Goal: Task Accomplishment & Management: Manage account settings

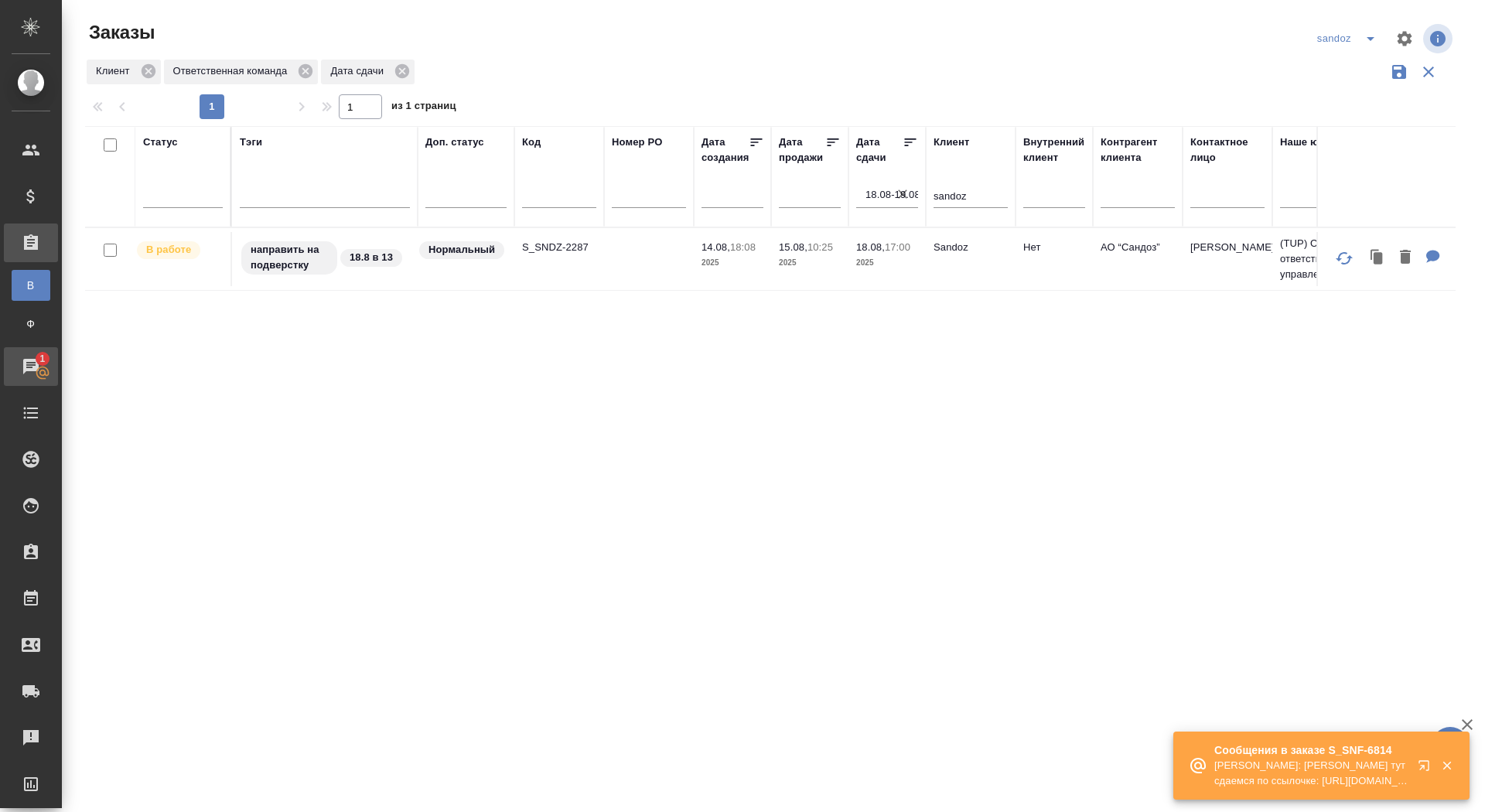
click at [31, 366] on div "Чаты" at bounding box center [11, 367] width 39 height 23
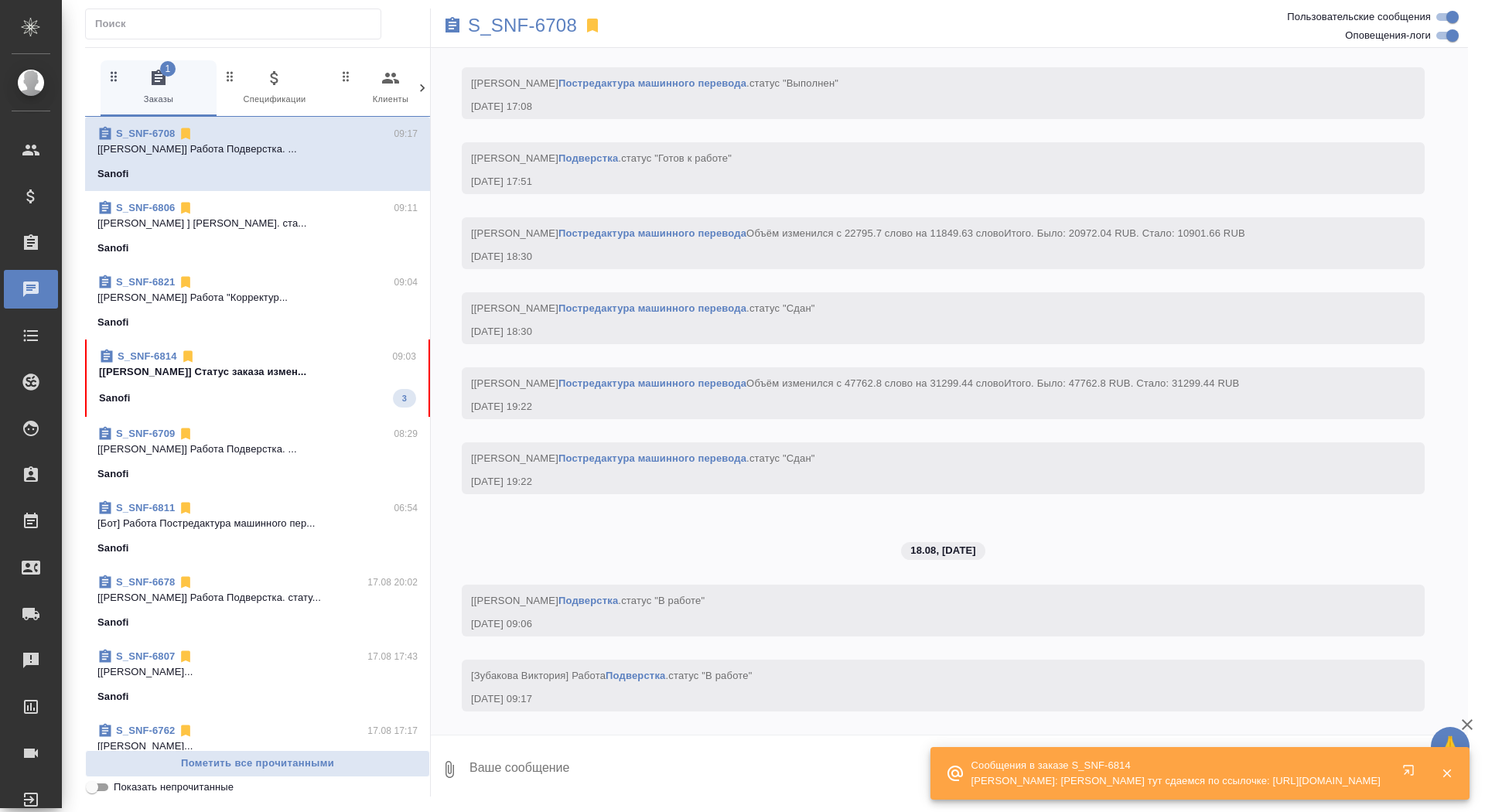
scroll to position [15321, 0]
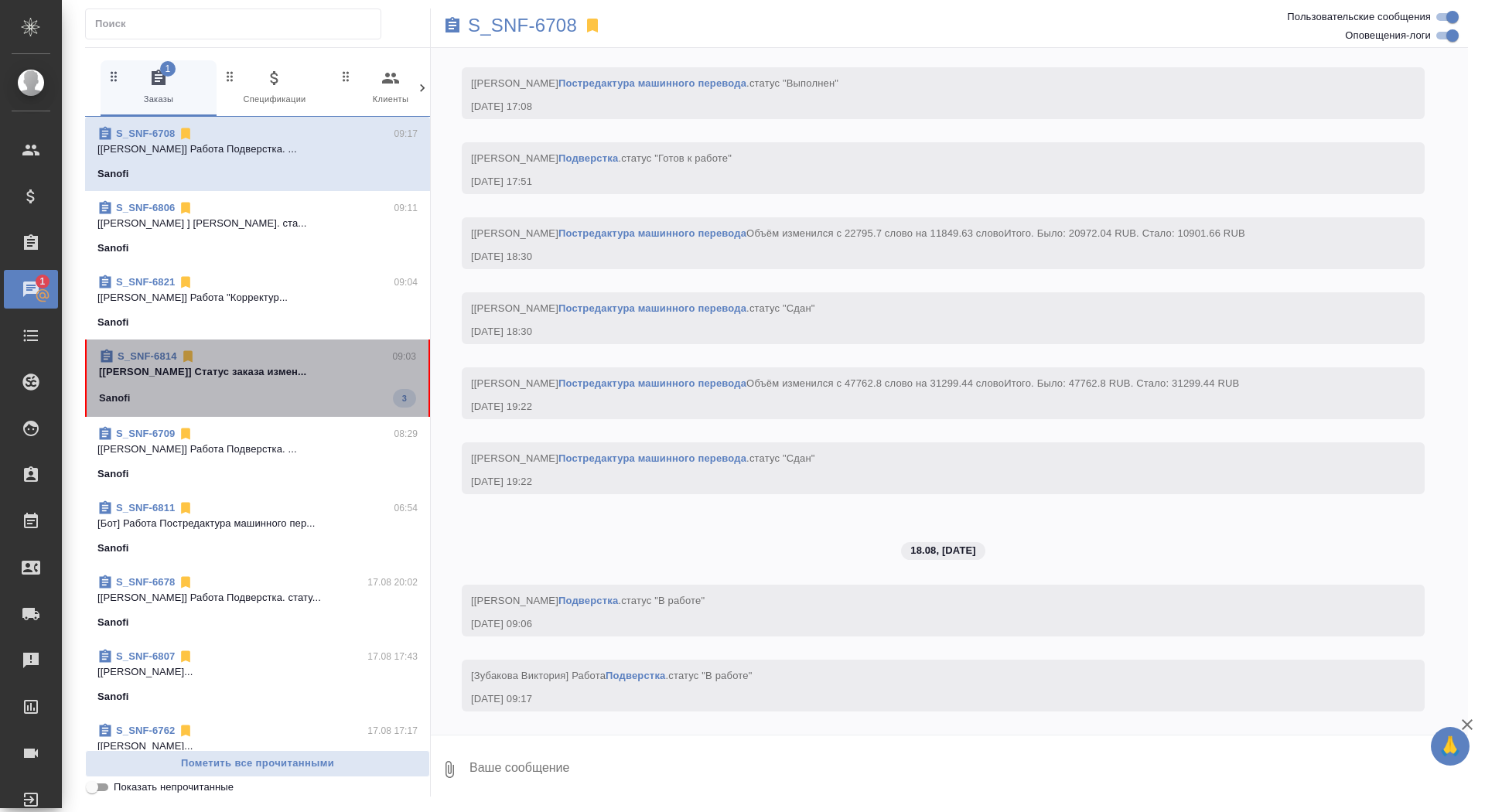
click at [202, 357] on div "S_SNF-6814 09:03" at bounding box center [257, 356] width 317 height 15
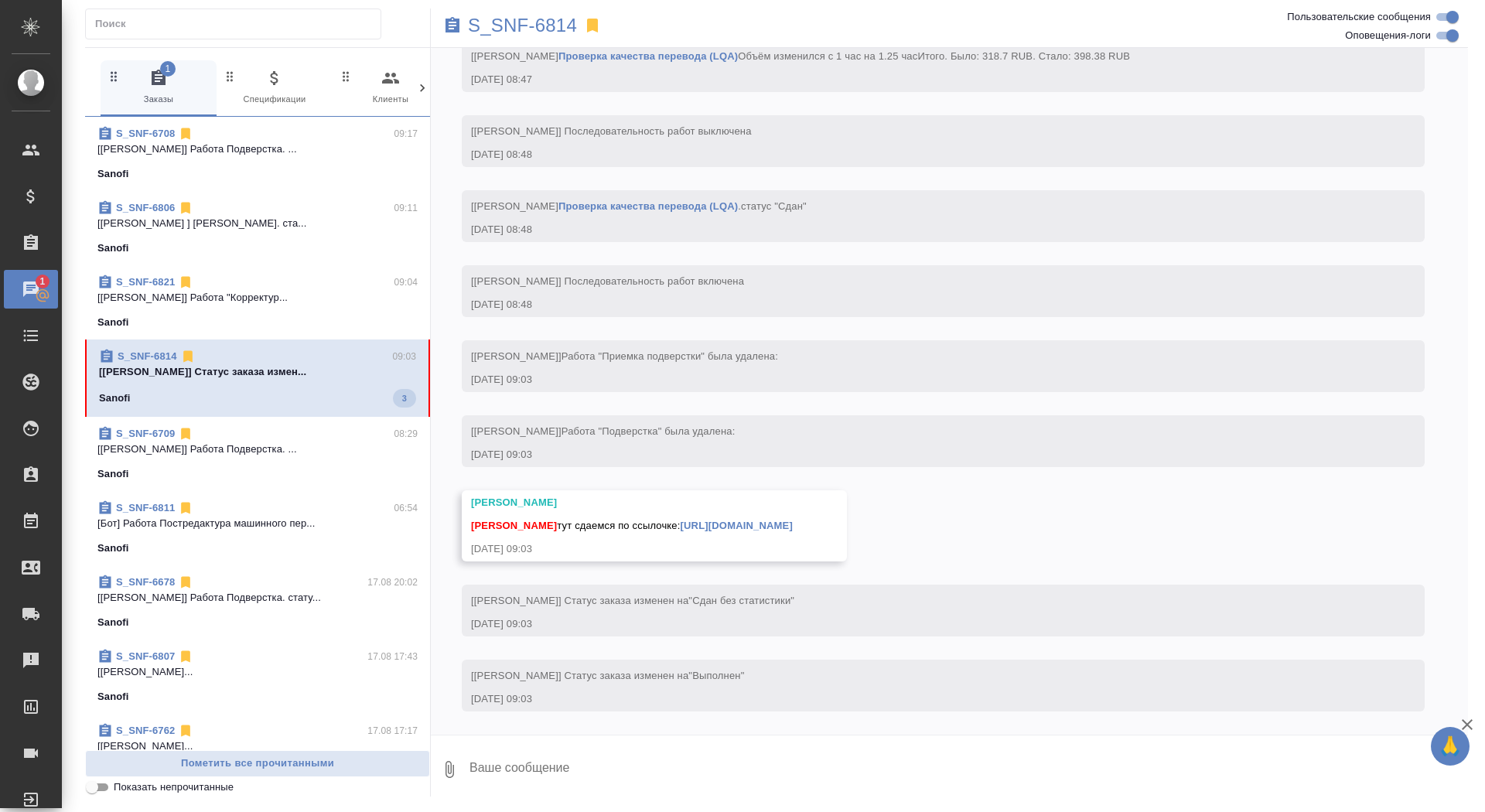
scroll to position [4099, 0]
click at [595, 777] on textarea at bounding box center [968, 769] width 1000 height 53
type textarea "спасибо, забрала)"
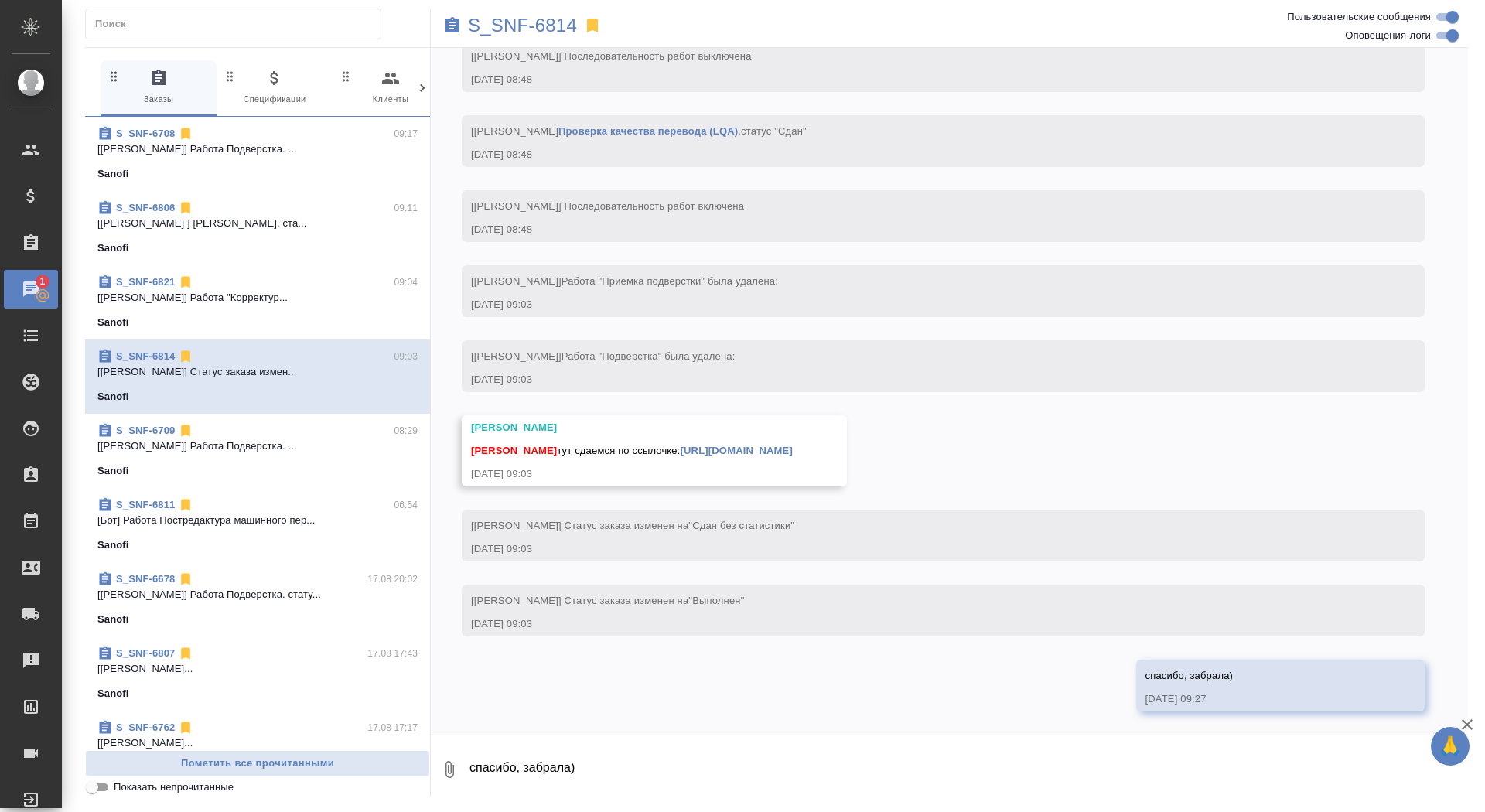
scroll to position [4173, 0]
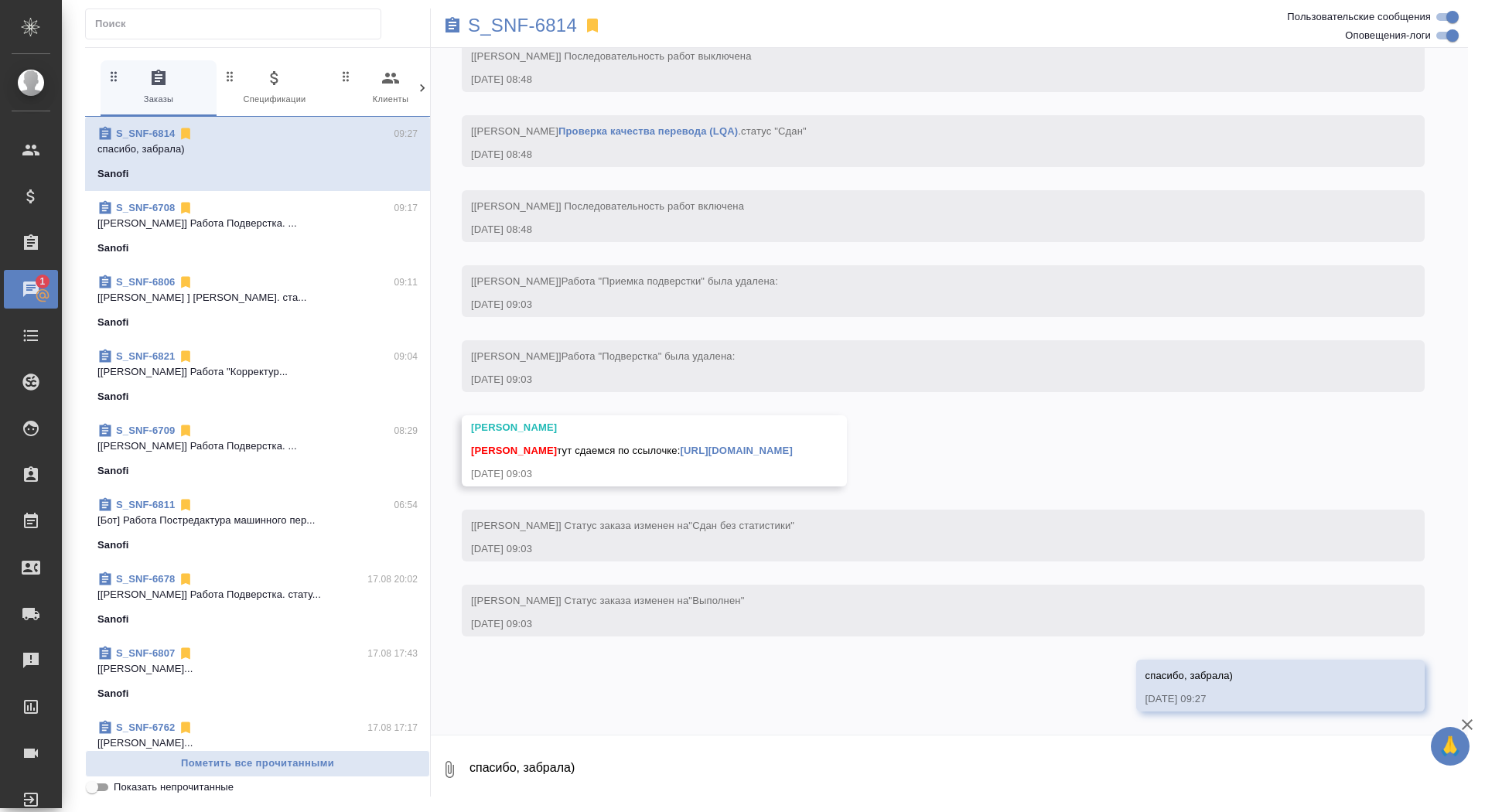
click at [793, 445] on link "https://drive.awatera.com/apps/files/files/10101981?dir=/Shares/Sanofi/Orders/S…" at bounding box center [736, 450] width 112 height 12
click at [493, 22] on p "S_SNF-6814" at bounding box center [523, 25] width 109 height 15
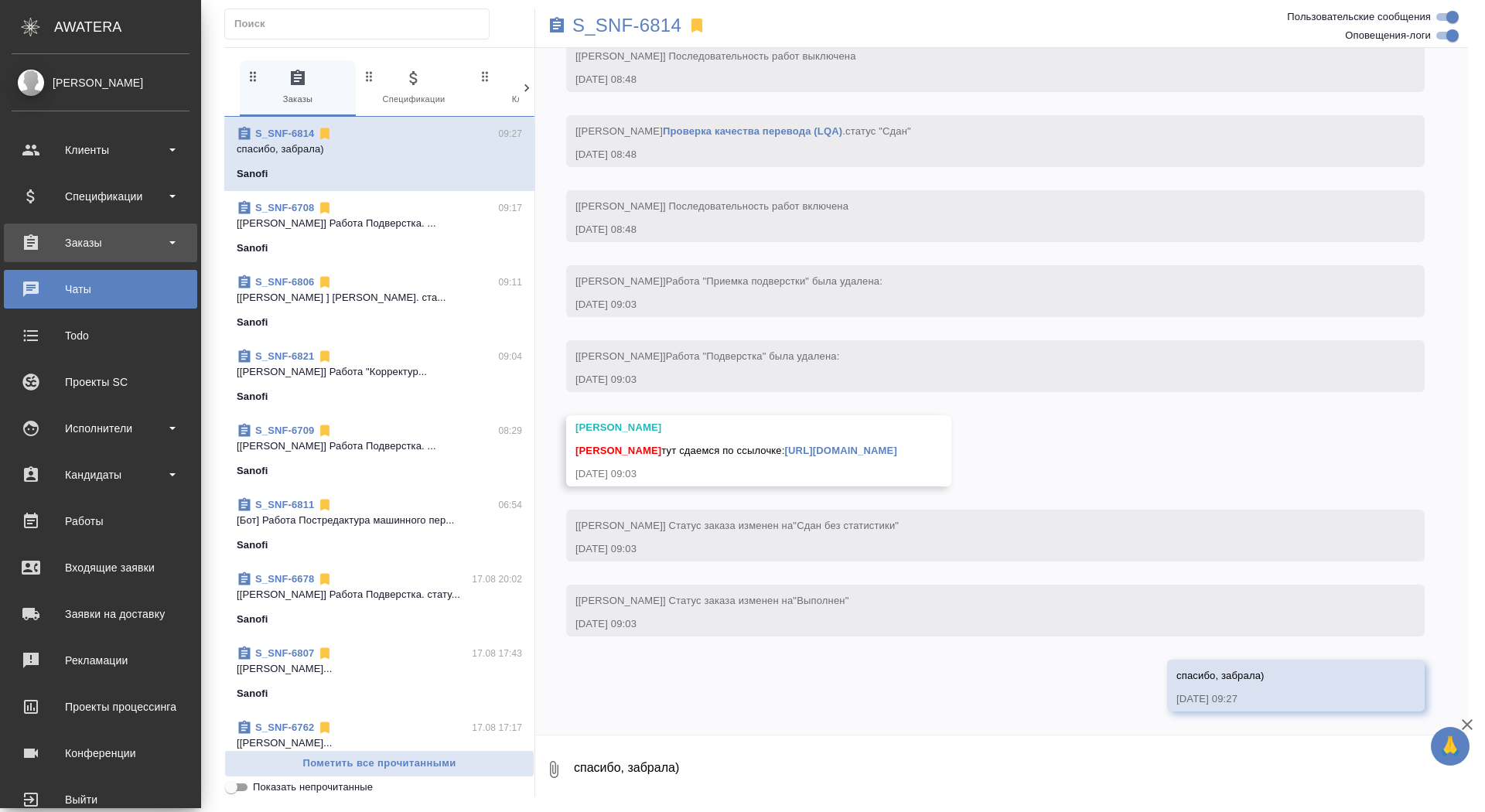
scroll to position [4204, 0]
click at [90, 250] on div "Заказы" at bounding box center [100, 243] width 178 height 23
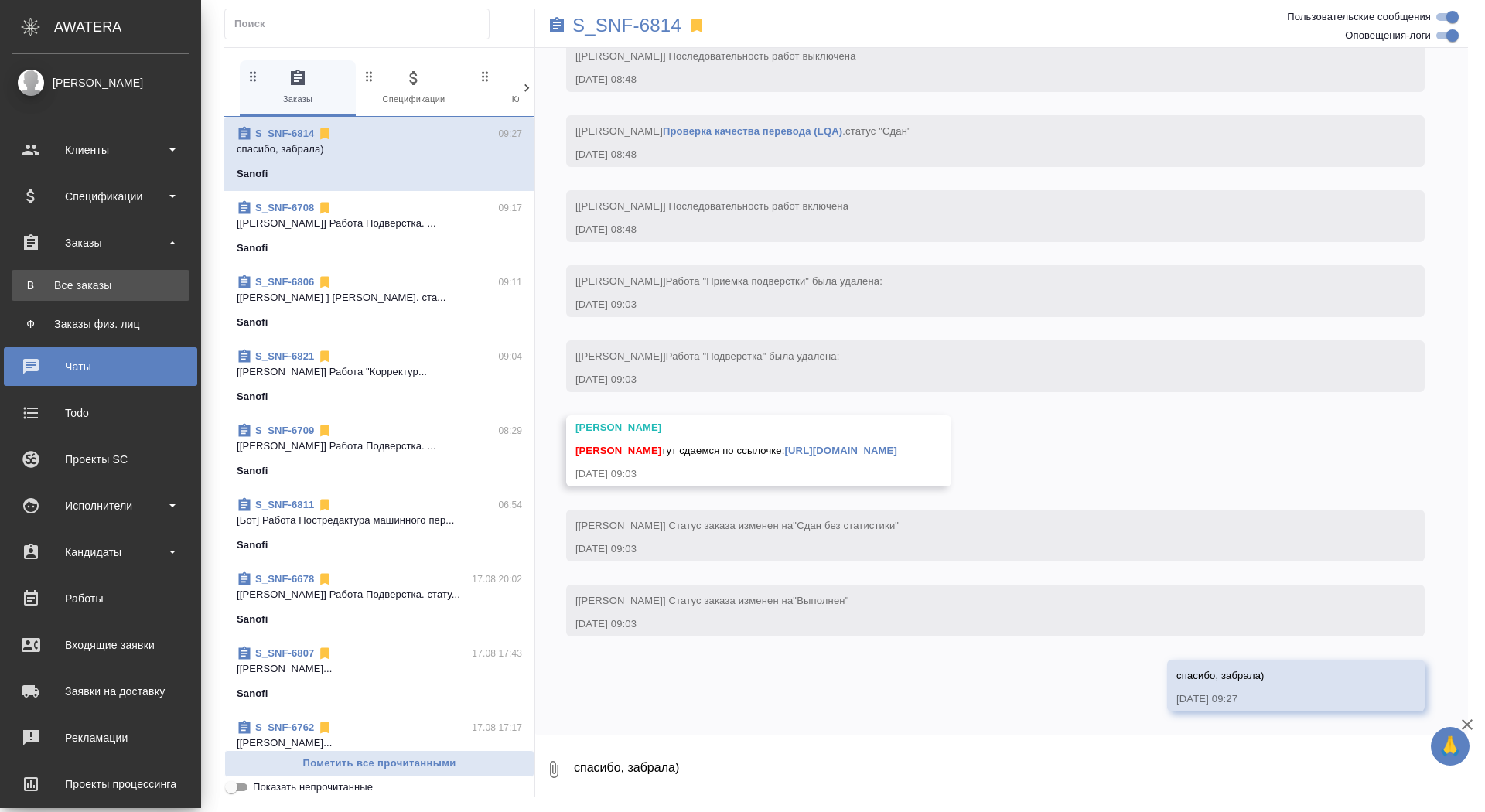
click at [91, 289] on div "Все заказы" at bounding box center [100, 285] width 162 height 15
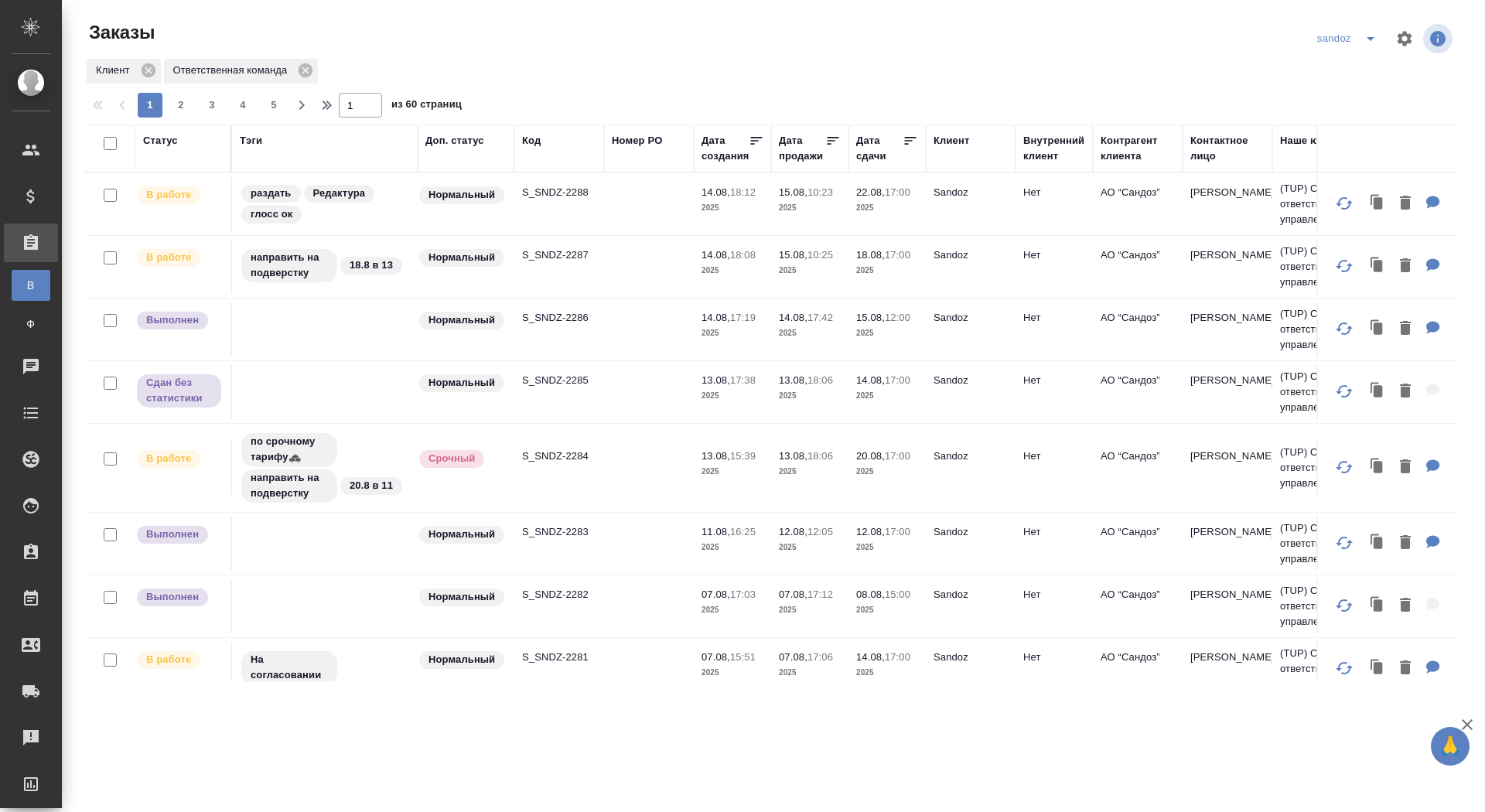
click at [1369, 37] on icon "split button" at bounding box center [1370, 39] width 19 height 19
click at [1332, 98] on li "sanofi" at bounding box center [1349, 94] width 82 height 25
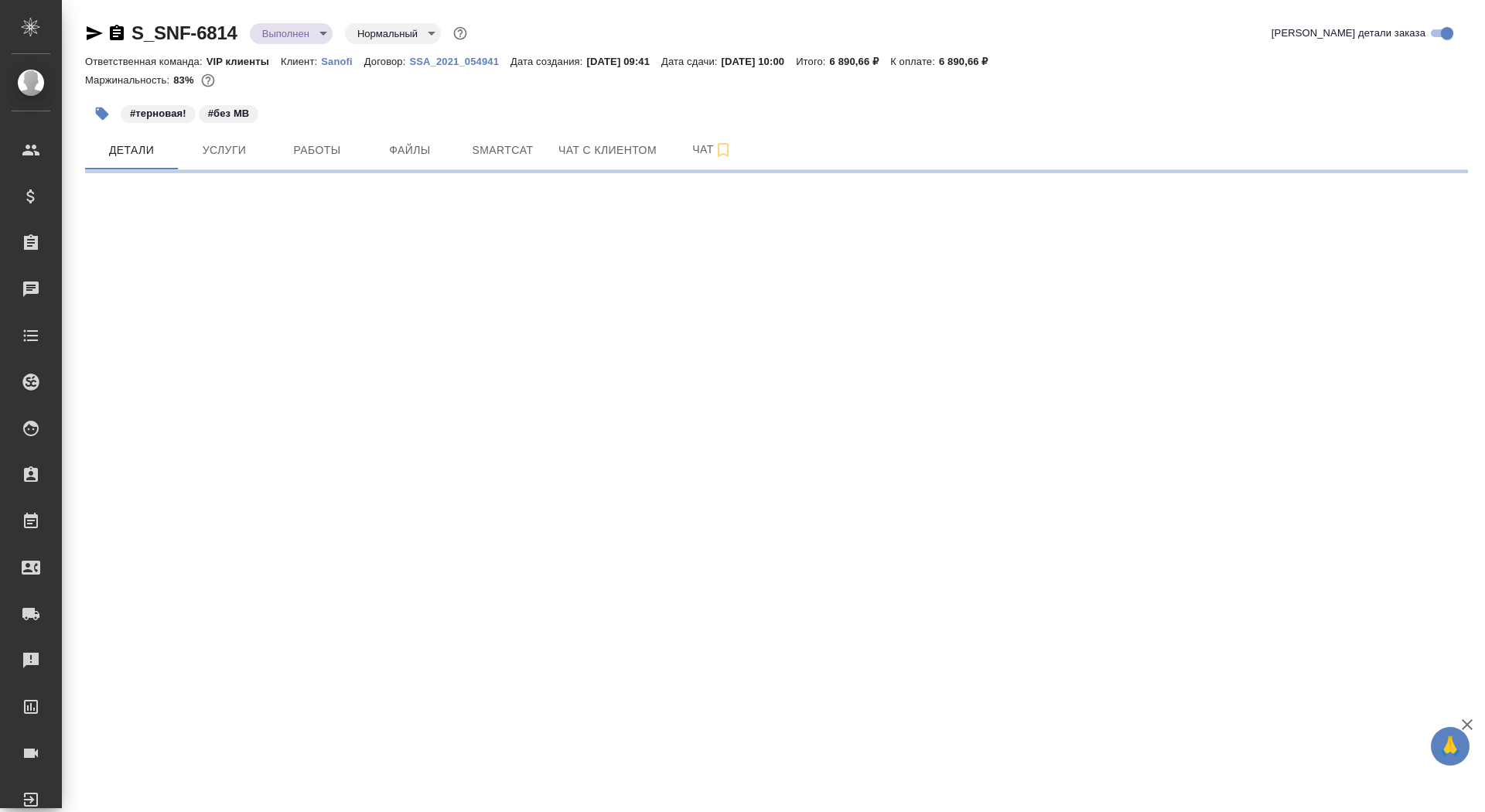
select select "RU"
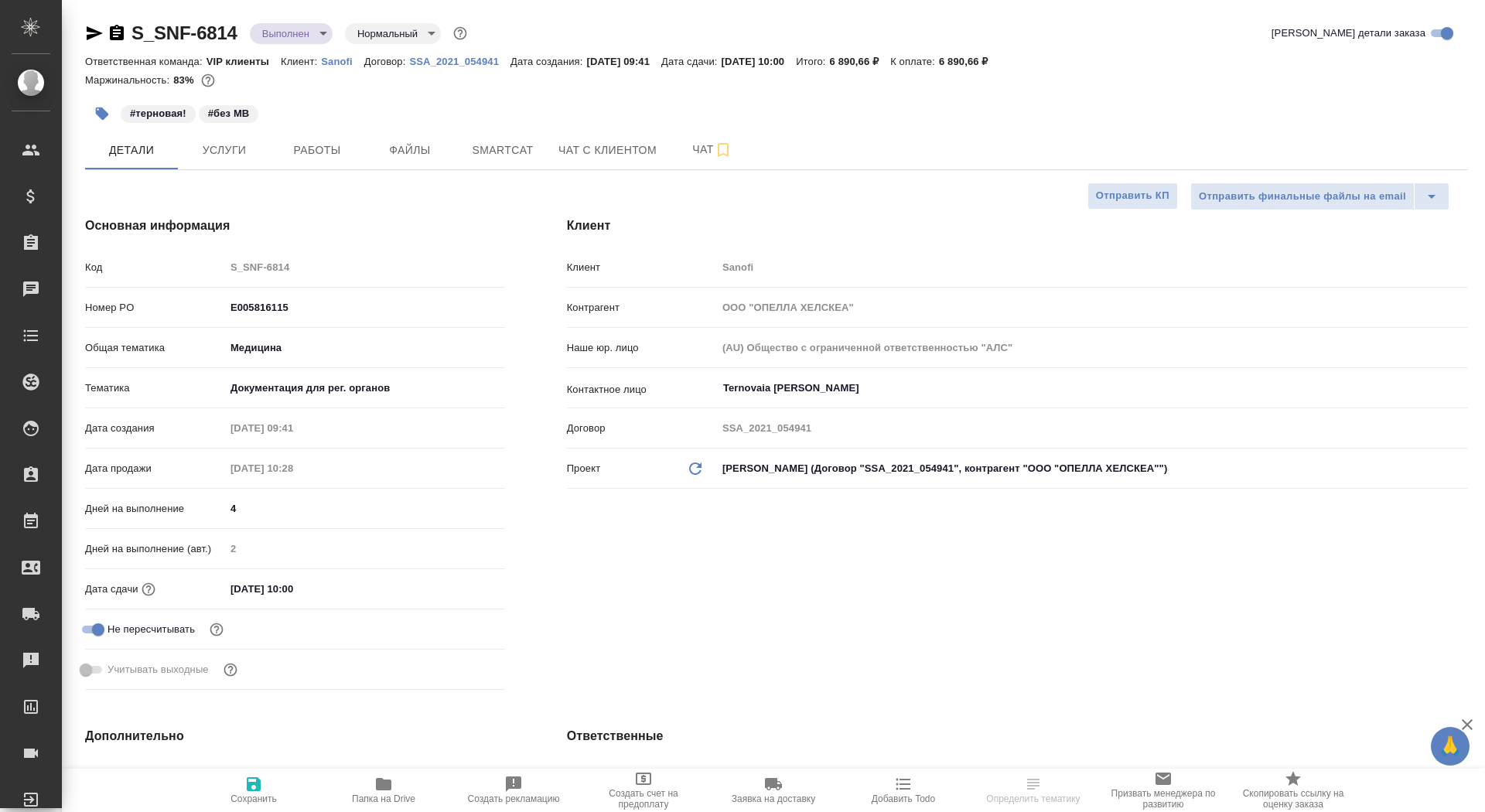
click at [118, 30] on icon "button" at bounding box center [117, 33] width 19 height 19
type textarea "x"
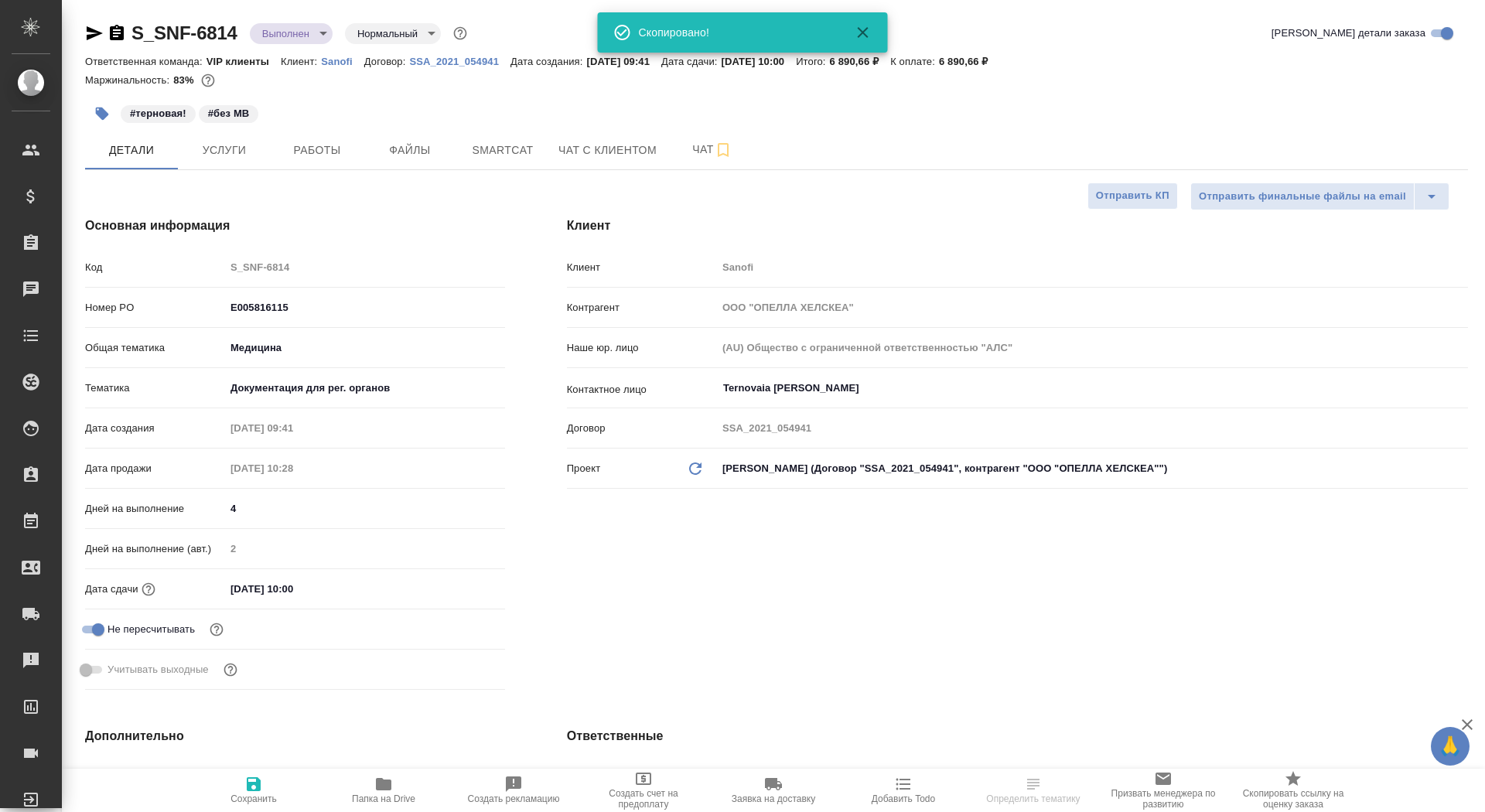
type textarea "x"
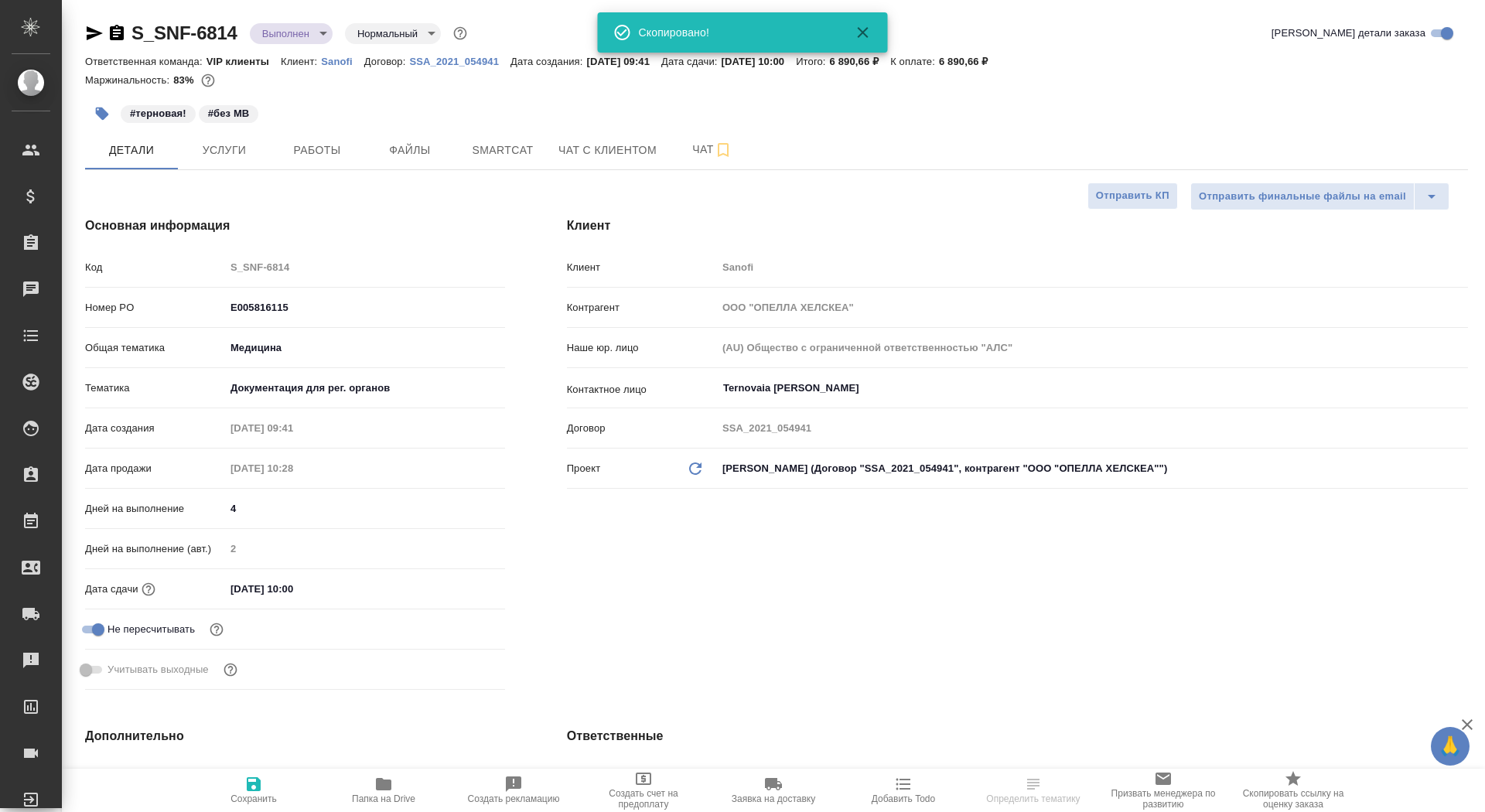
type textarea "x"
click at [408, 156] on span "Файлы" at bounding box center [410, 151] width 74 height 20
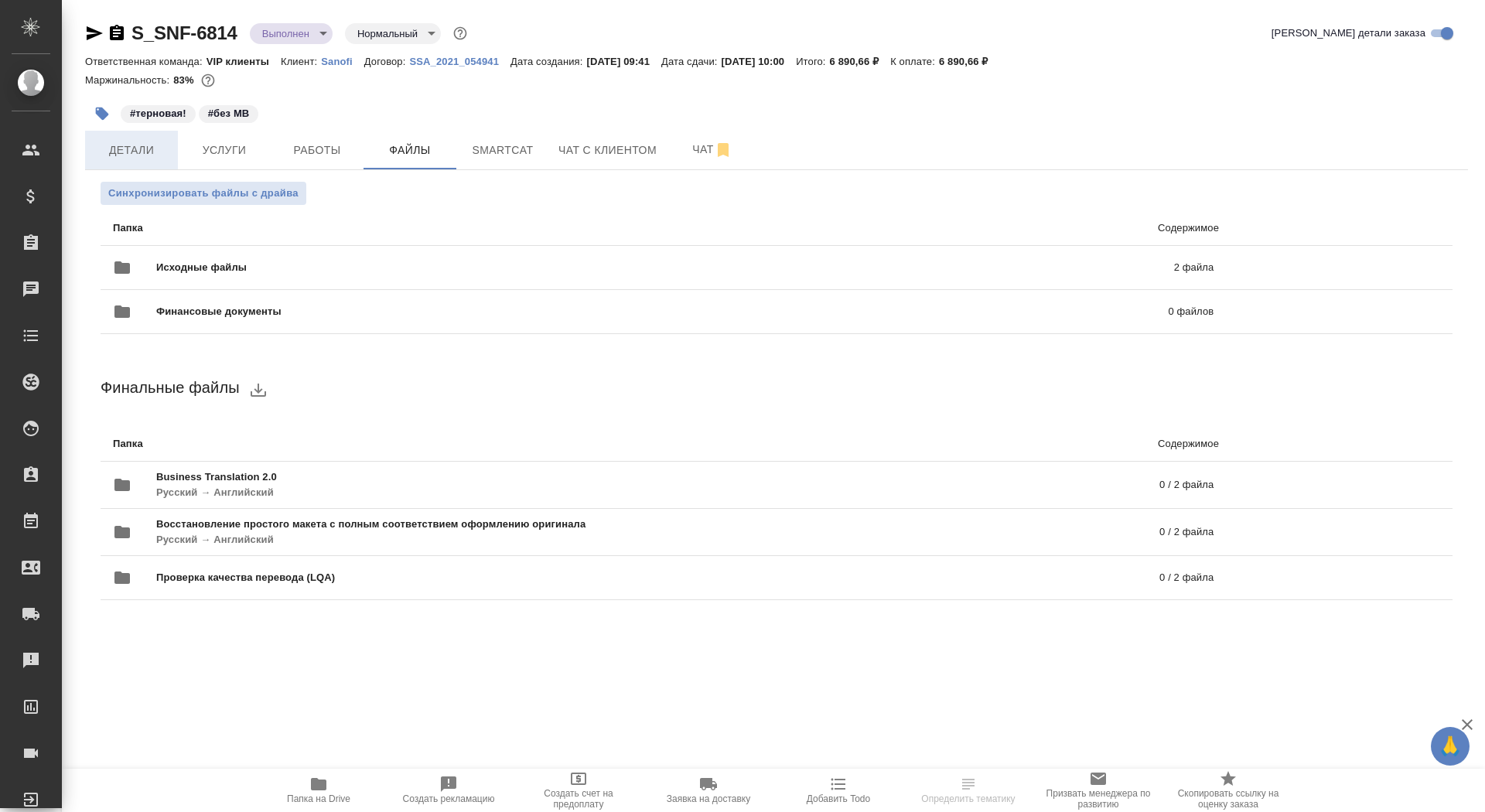
click at [171, 160] on button "Детали" at bounding box center [132, 150] width 93 height 39
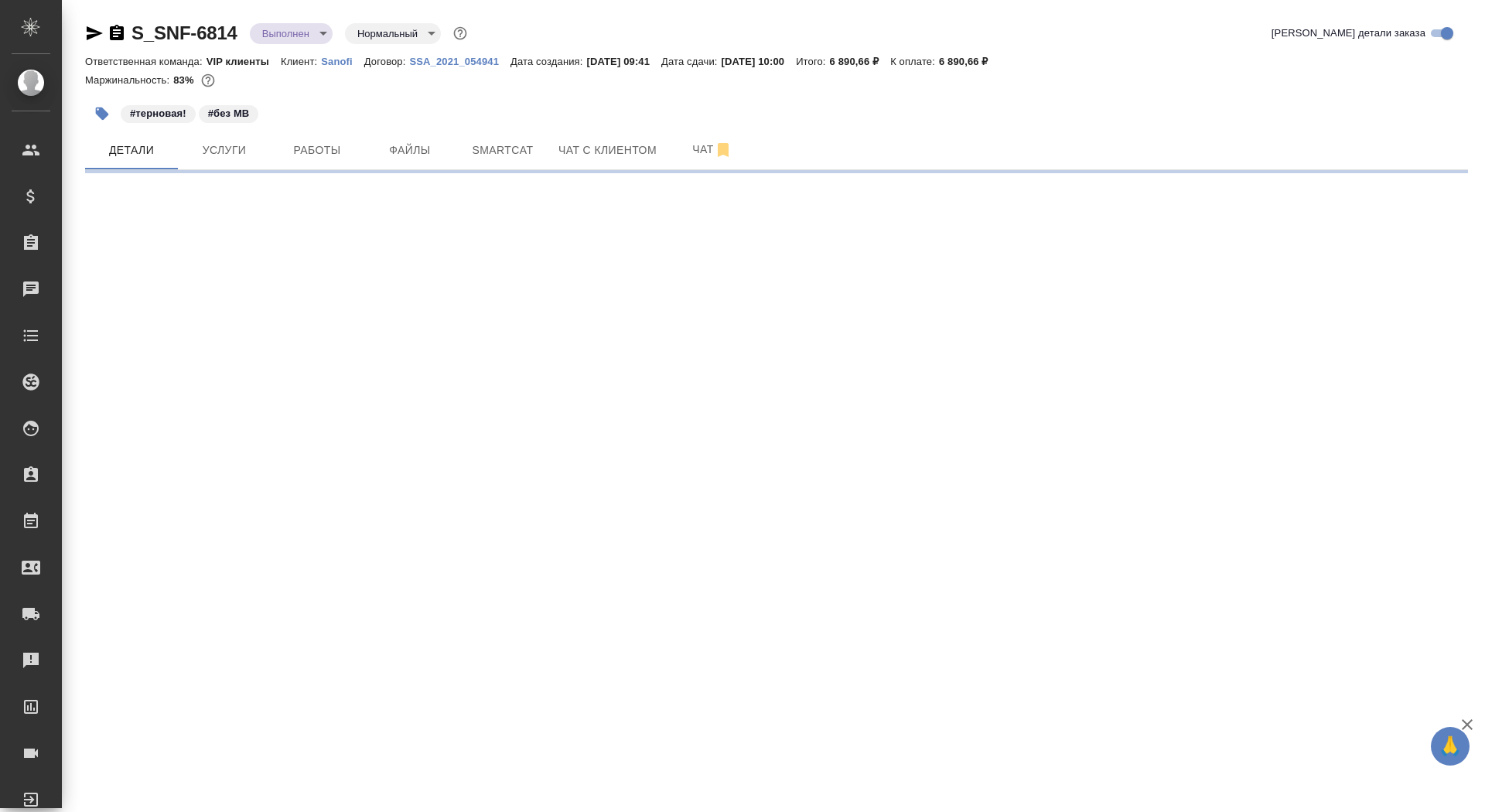
select select "RU"
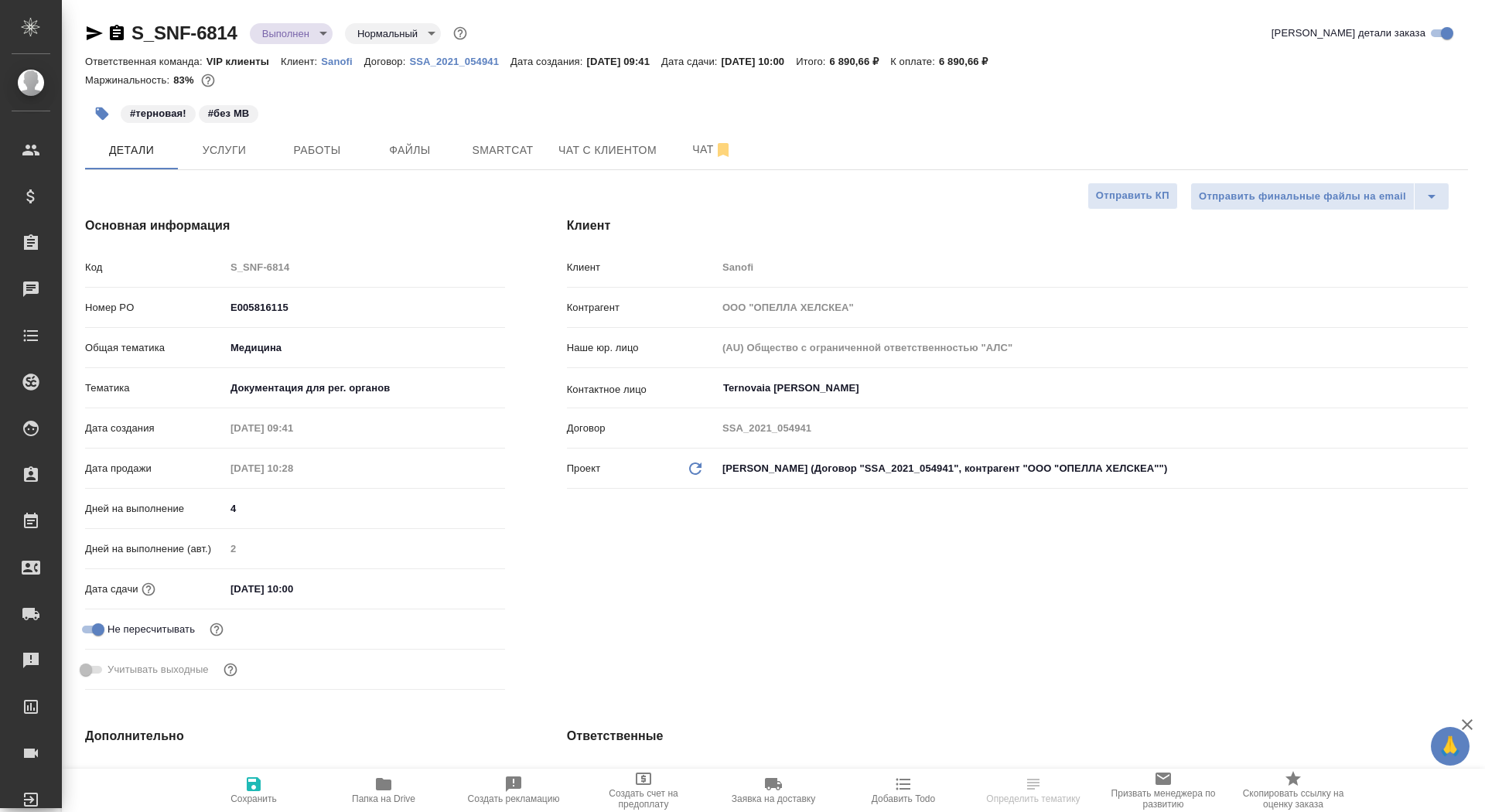
select select "RU"
type textarea "x"
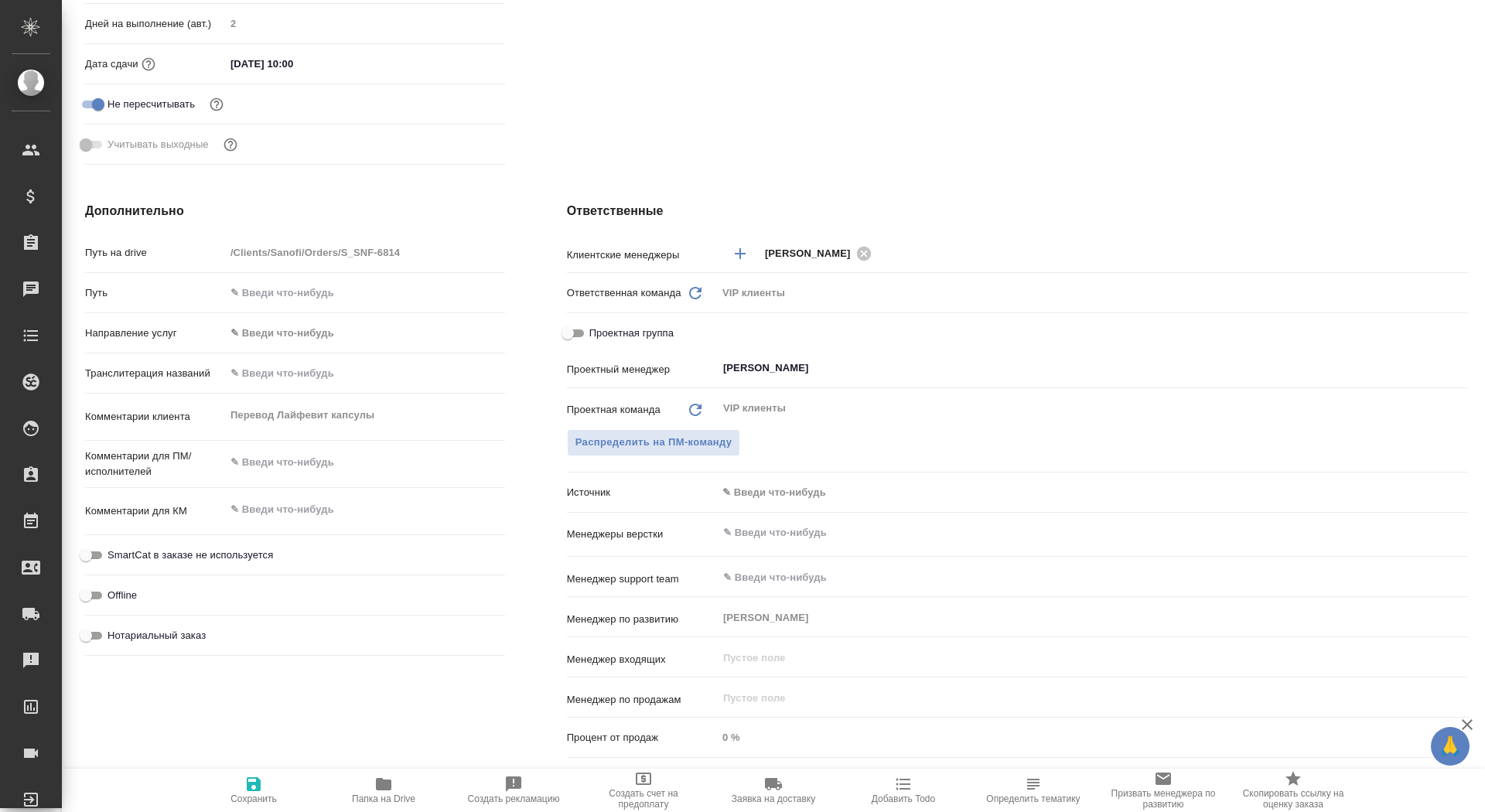
click at [178, 412] on div "Комментарии клиента Перевод Лайфевит капсулы x" at bounding box center [295, 417] width 420 height 34
type textarea "x"
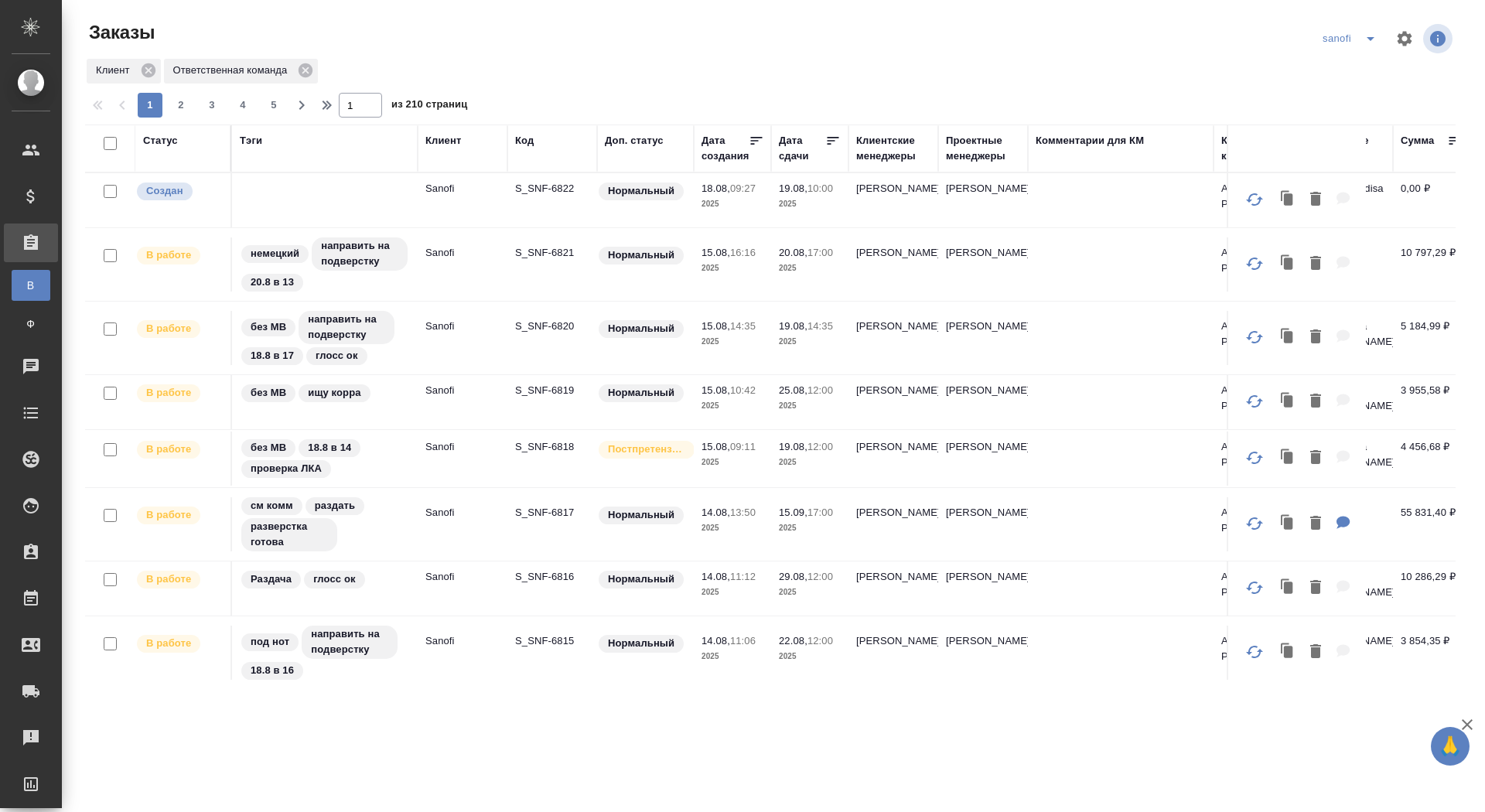
click at [565, 185] on p "S_SNF-6822" at bounding box center [551, 188] width 74 height 15
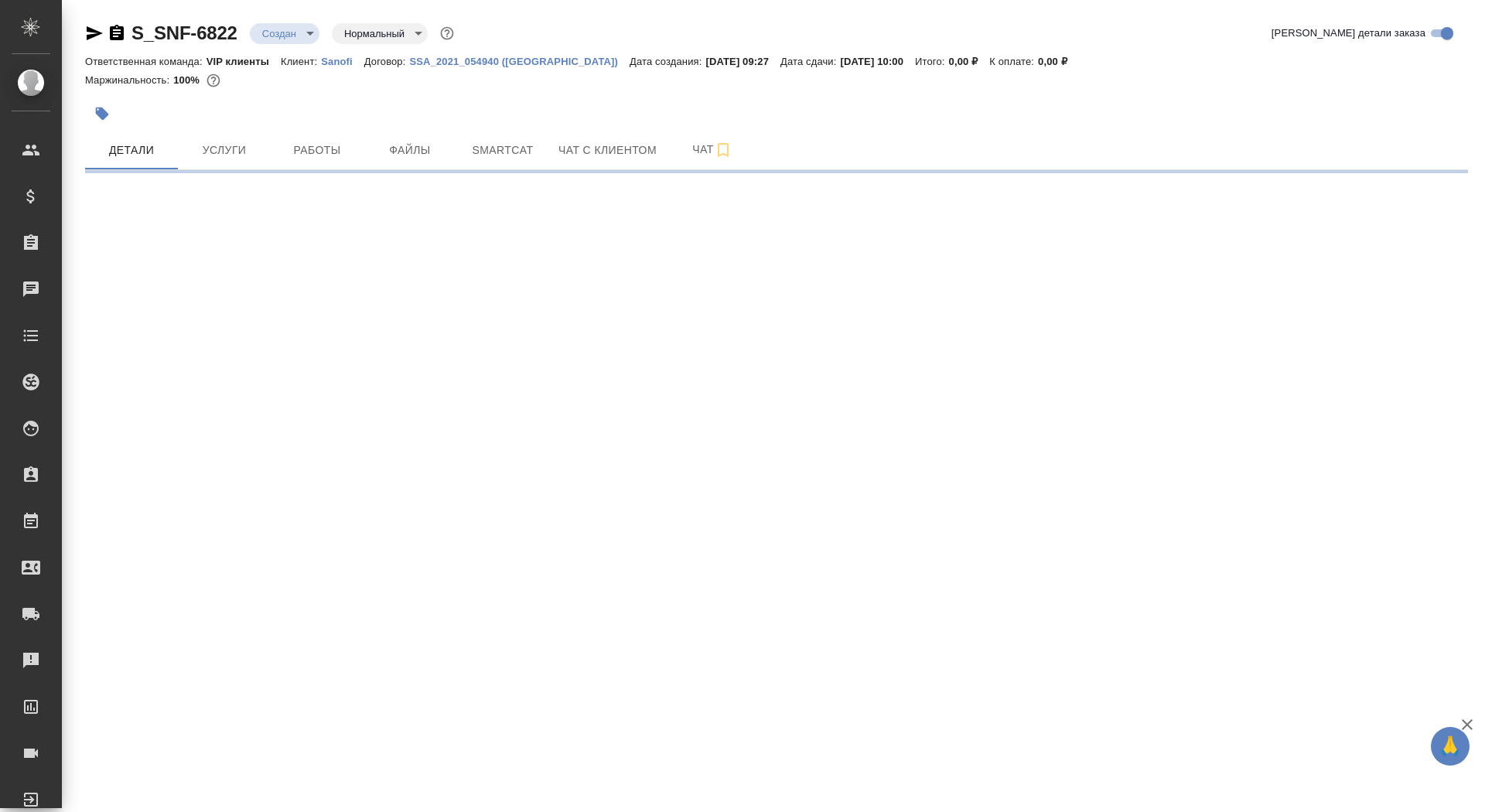
select select "RU"
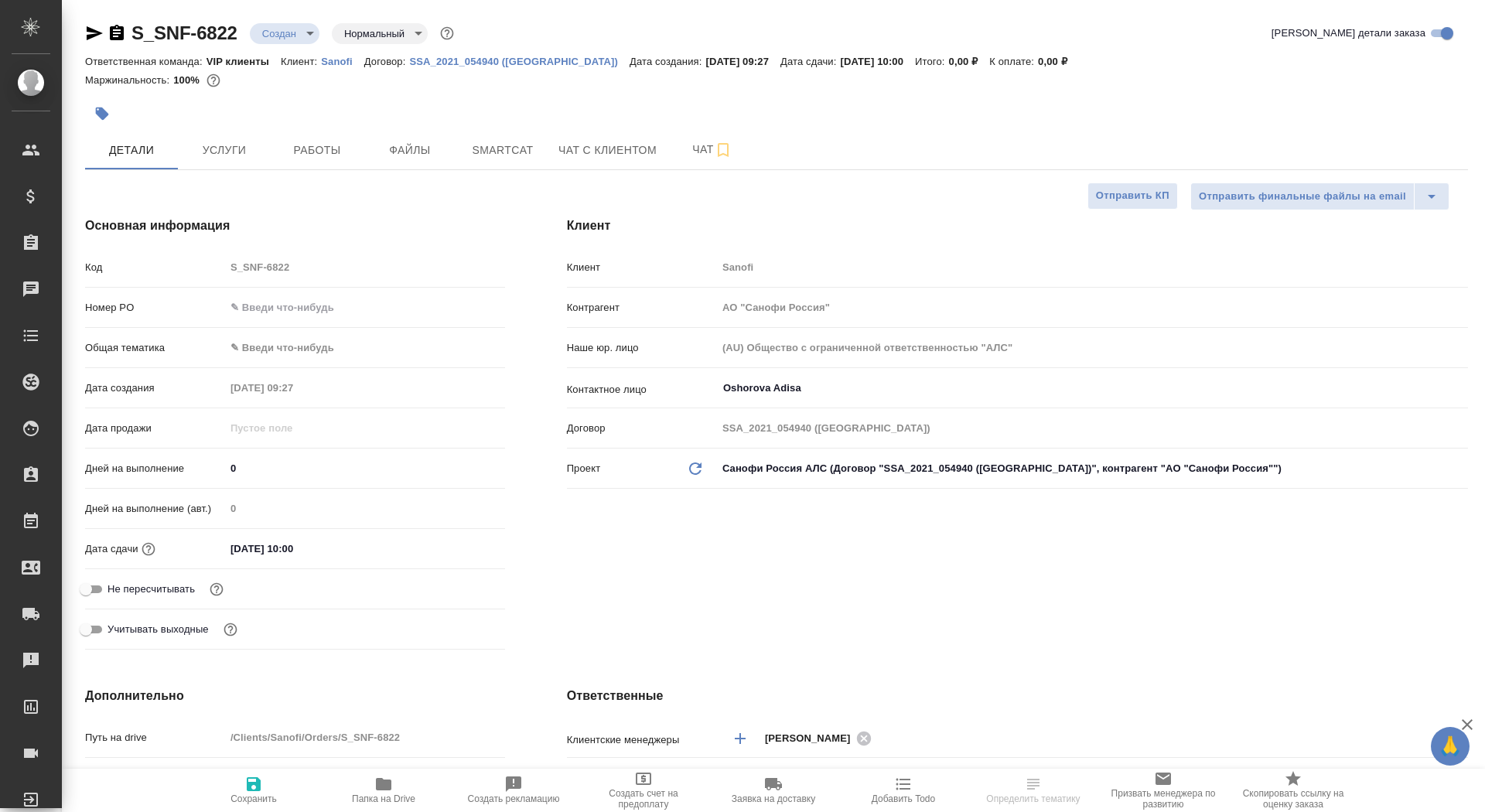
type textarea "x"
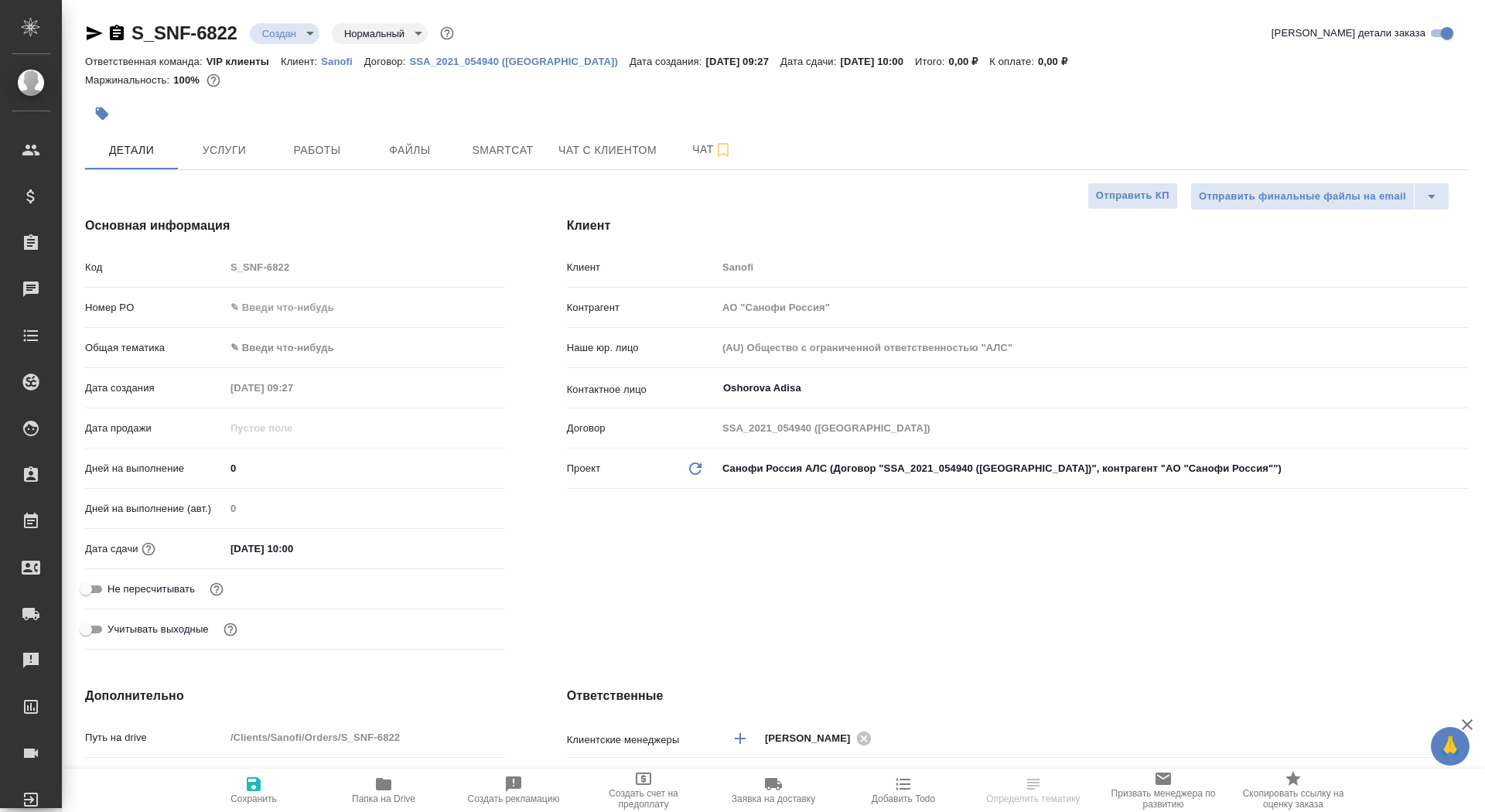
type textarea "x"
drag, startPoint x: 243, startPoint y: 468, endPoint x: 221, endPoint y: 462, distance: 22.8
click at [221, 464] on div "Дней на выполнение 0" at bounding box center [295, 468] width 420 height 27
type input "1"
type textarea "x"
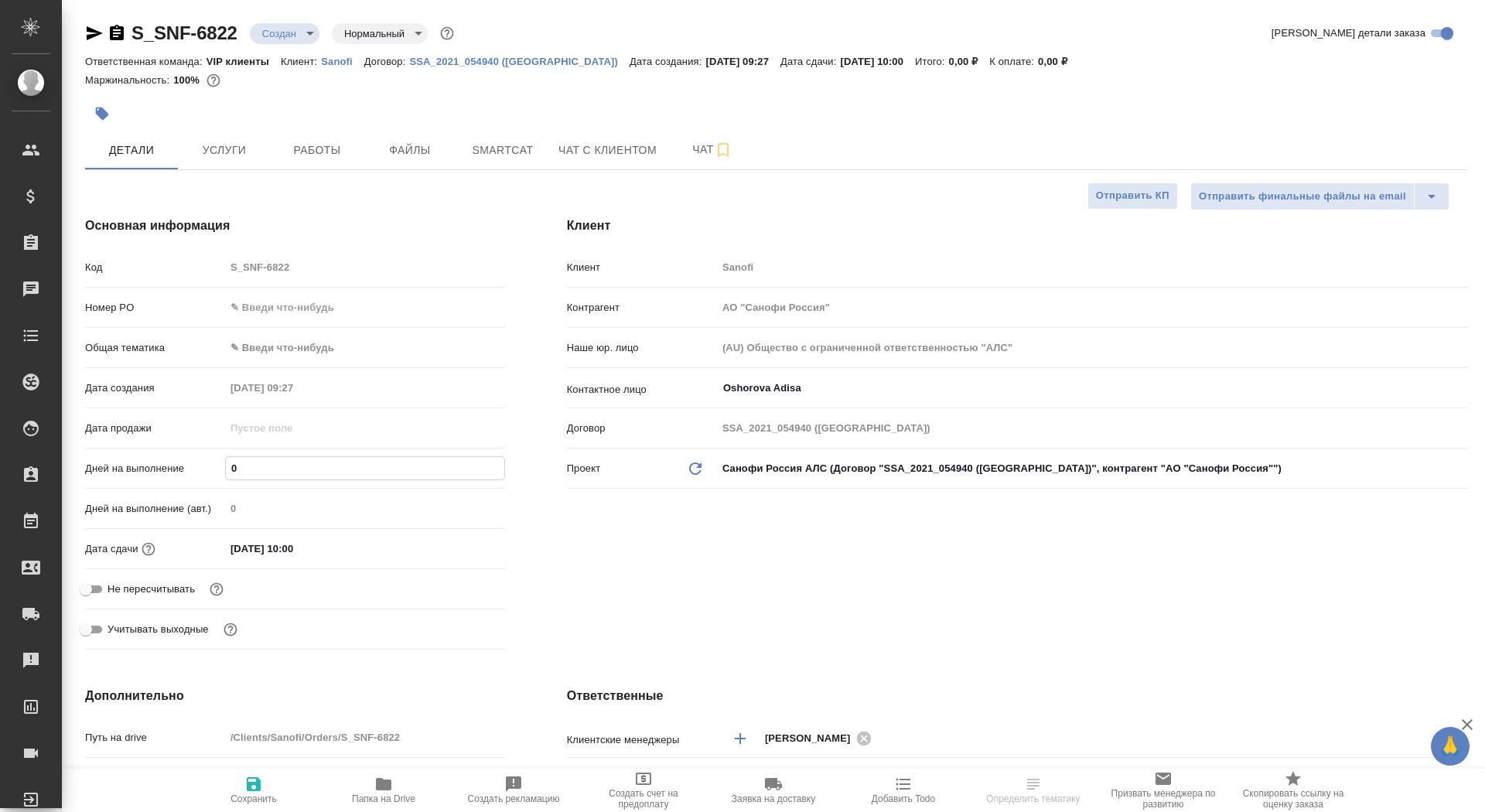
type textarea "x"
type input "1"
click at [262, 766] on input "text" at bounding box center [365, 777] width 280 height 22
click at [260, 785] on icon "button" at bounding box center [254, 784] width 14 height 14
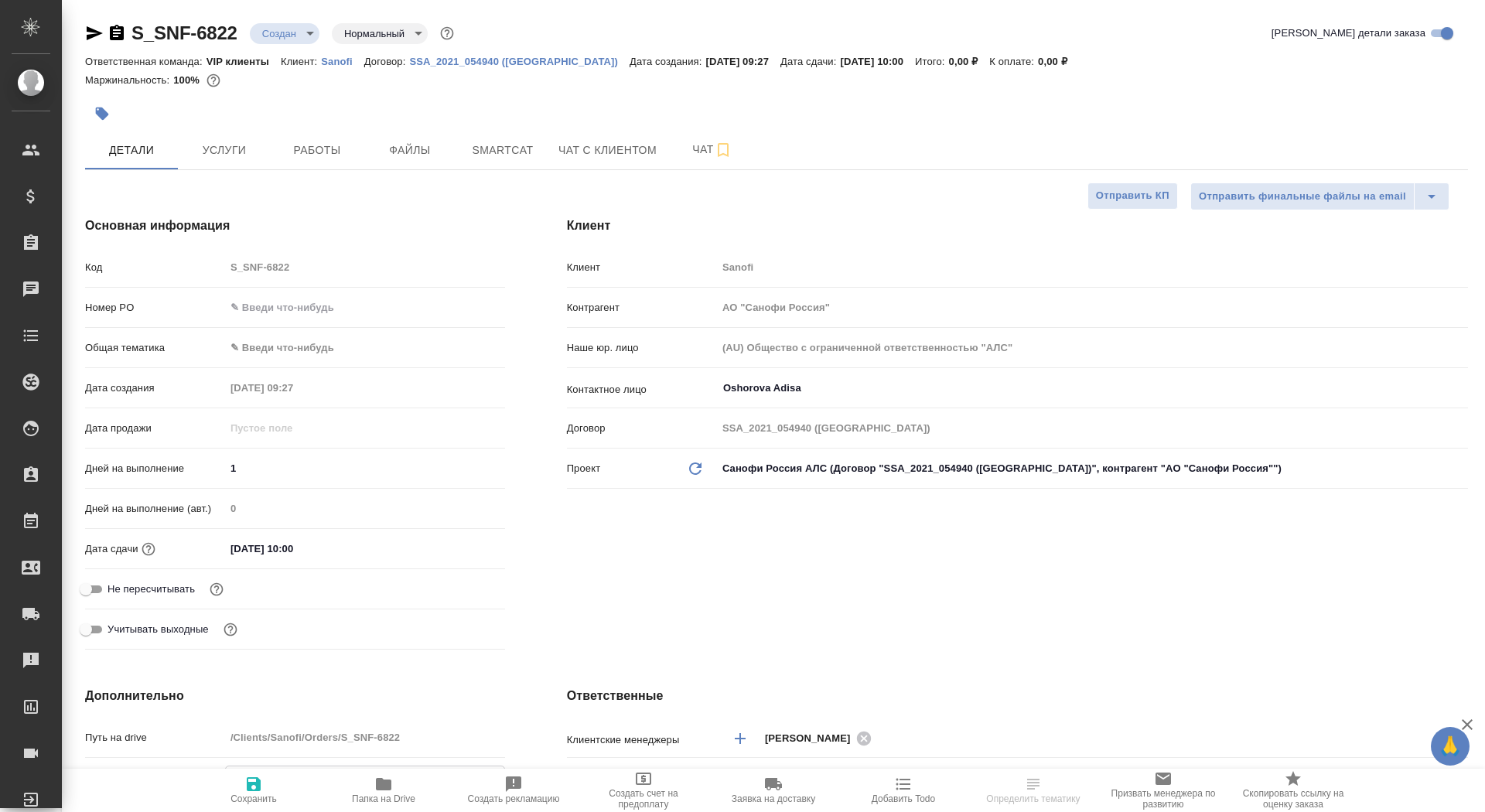
type textarea "x"
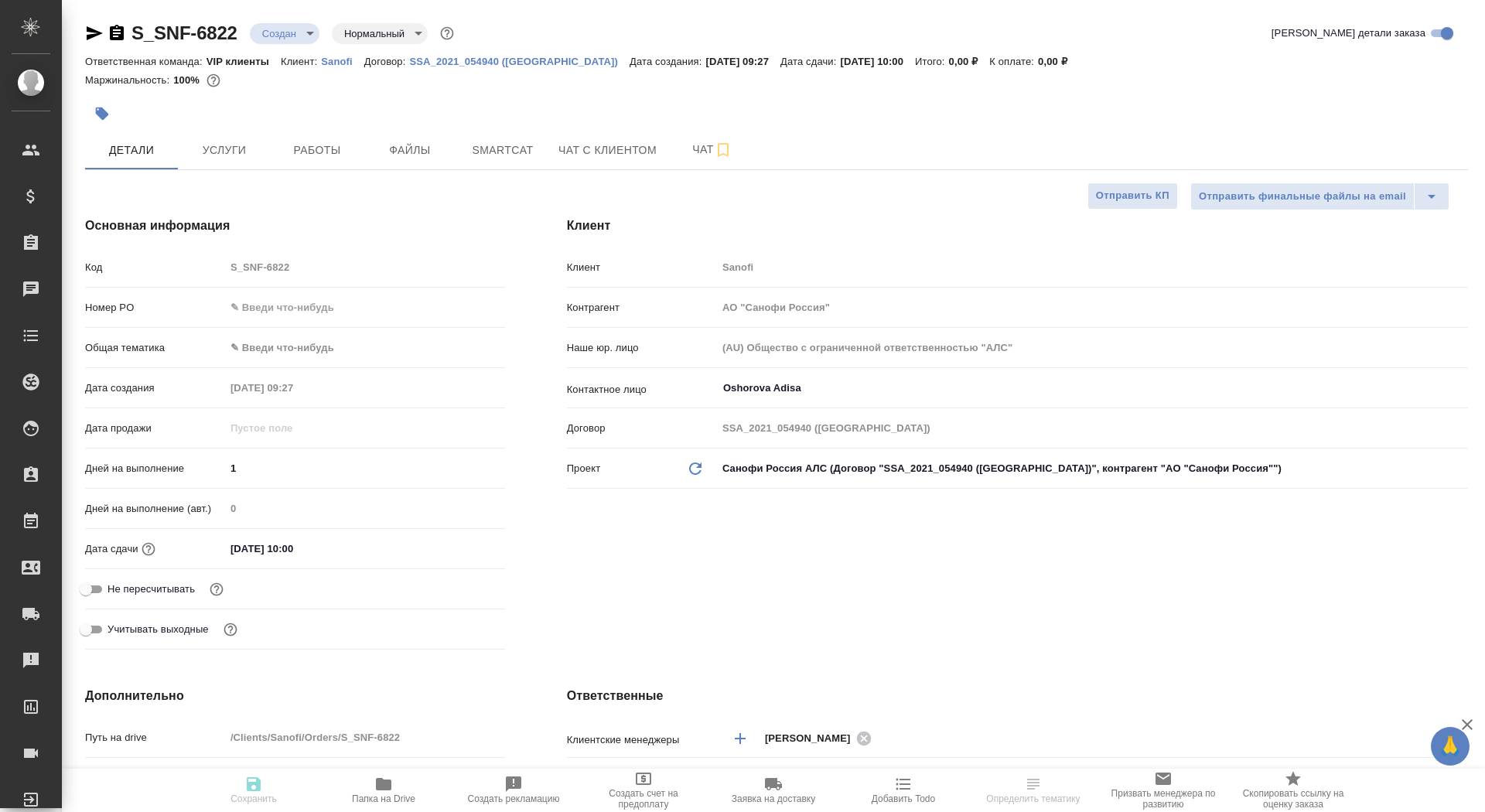
type textarea "x"
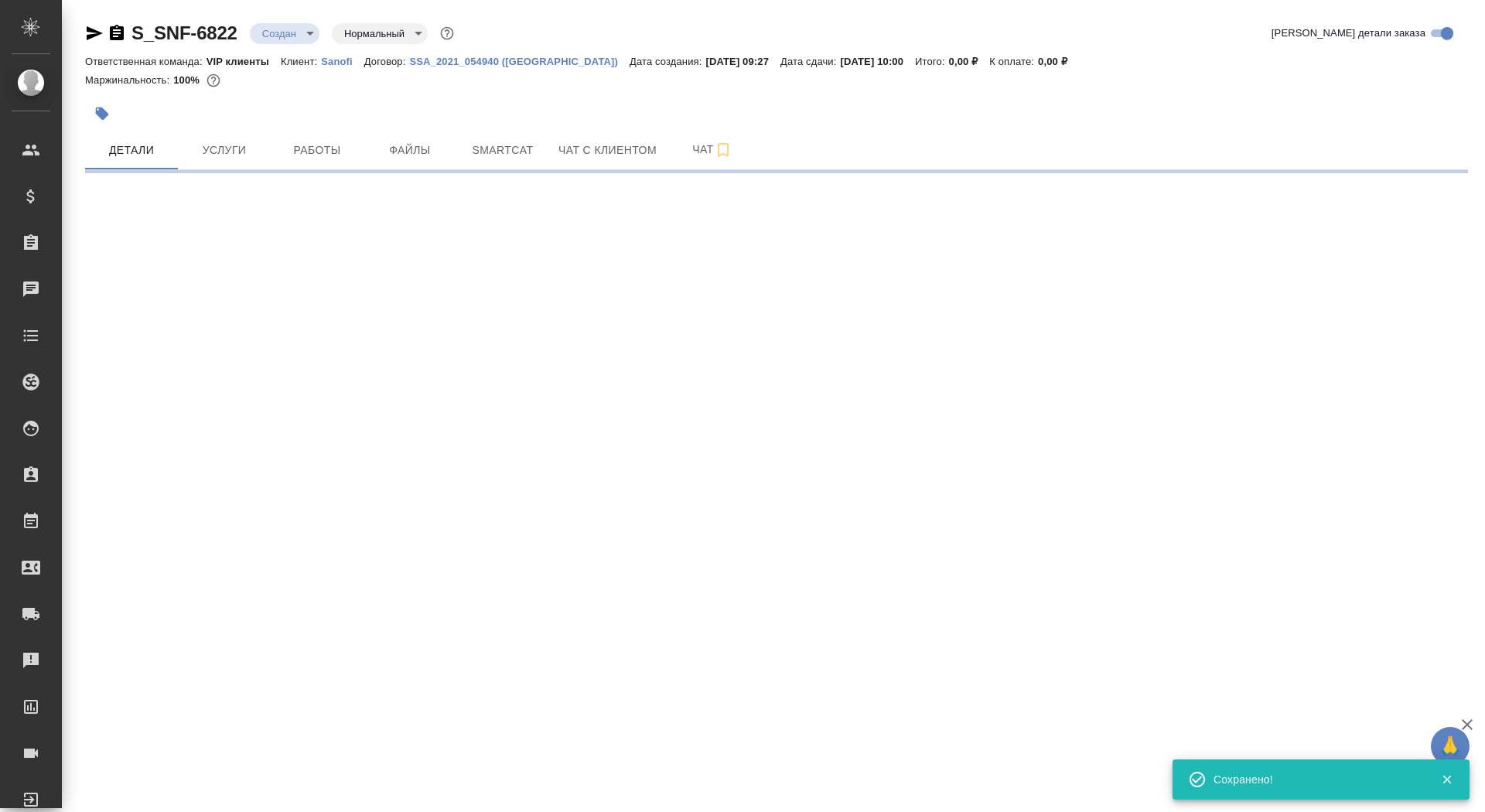
select select "RU"
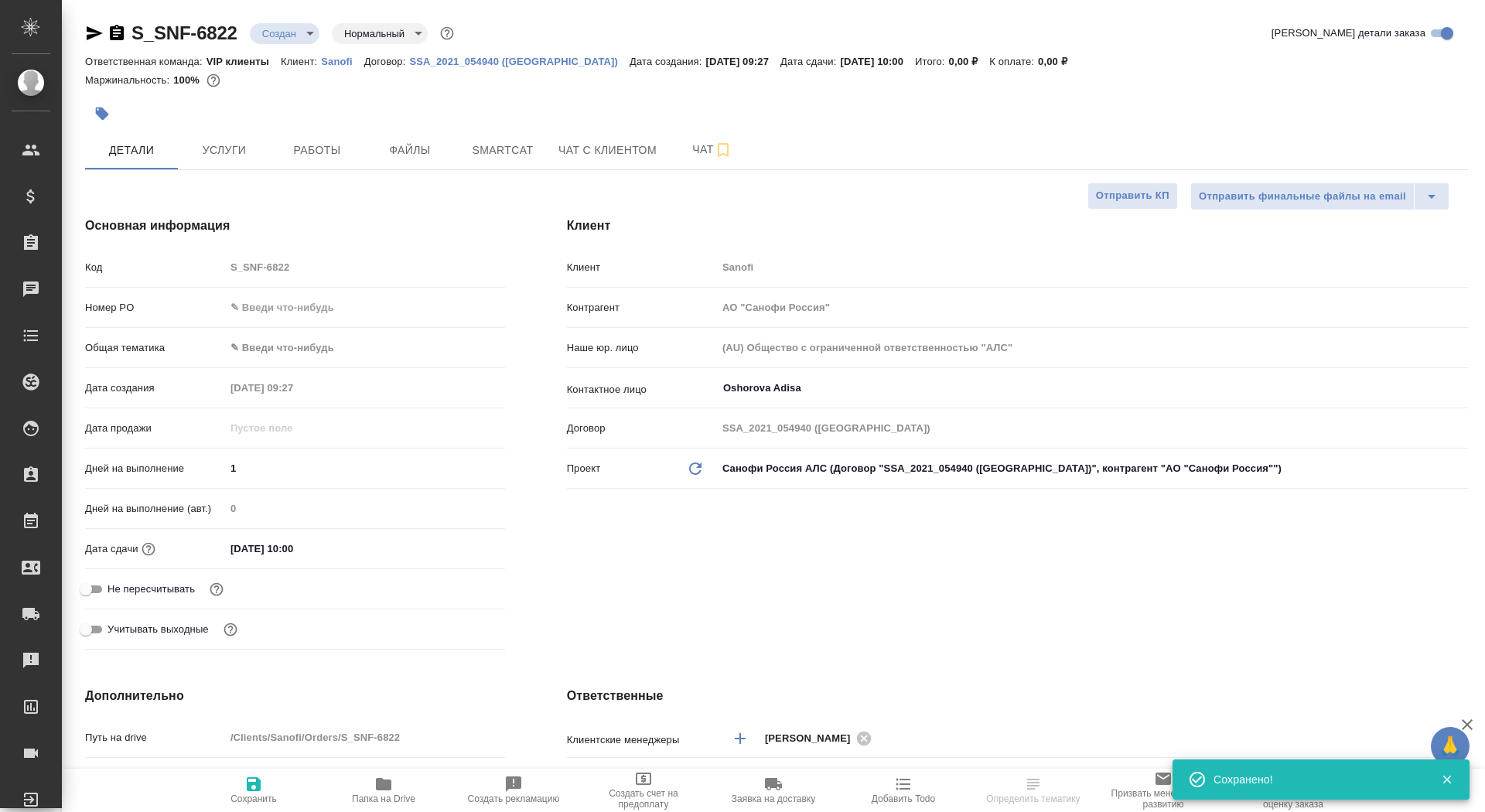
type textarea "x"
click at [98, 600] on div "Не пересчитывать" at bounding box center [295, 589] width 420 height 27
click at [87, 587] on input "Не пересчитывать" at bounding box center [86, 589] width 56 height 19
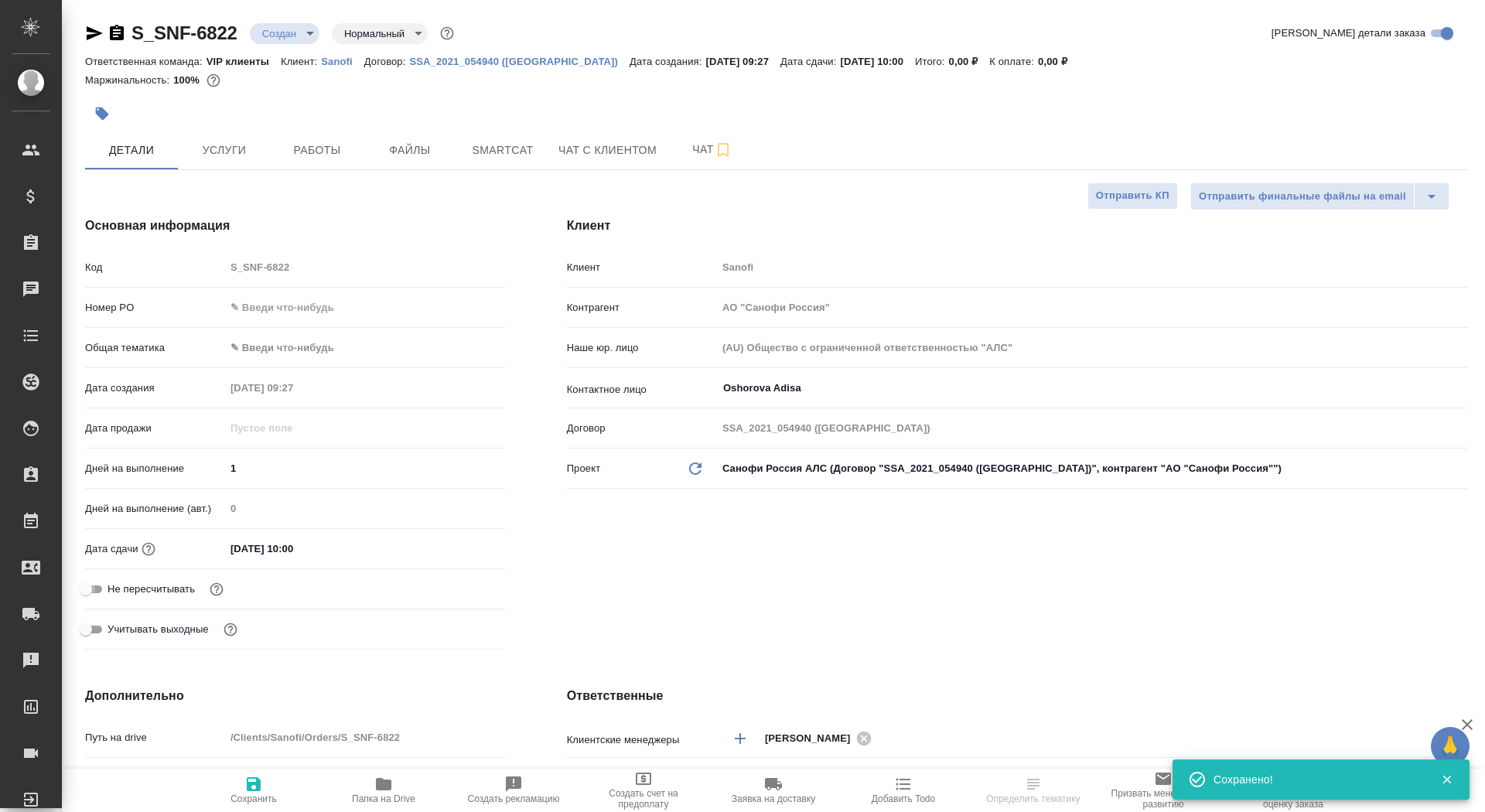
checkbox input "true"
type textarea "x"
click at [264, 784] on span "Сохранить" at bounding box center [254, 789] width 111 height 30
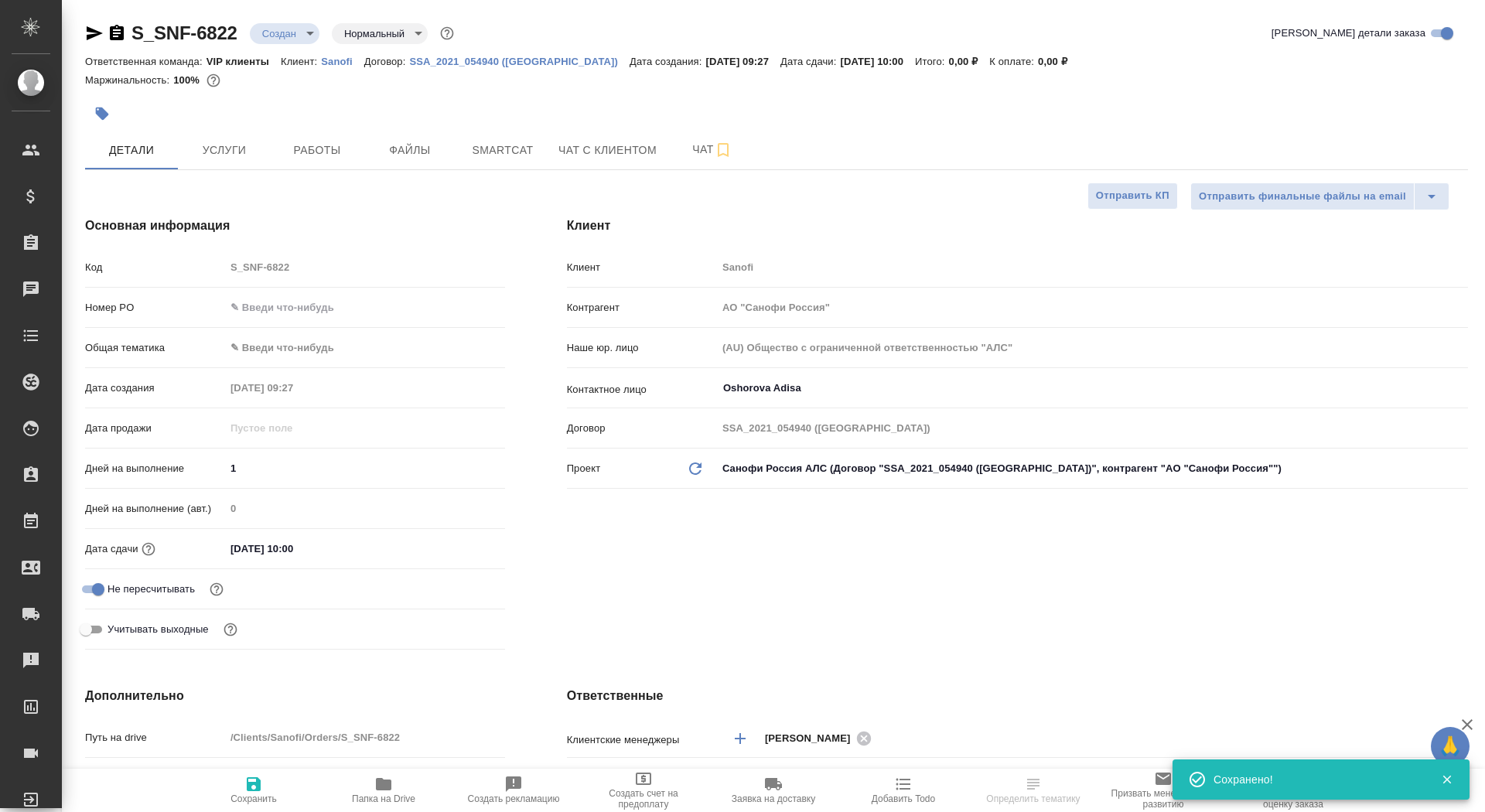
type textarea "x"
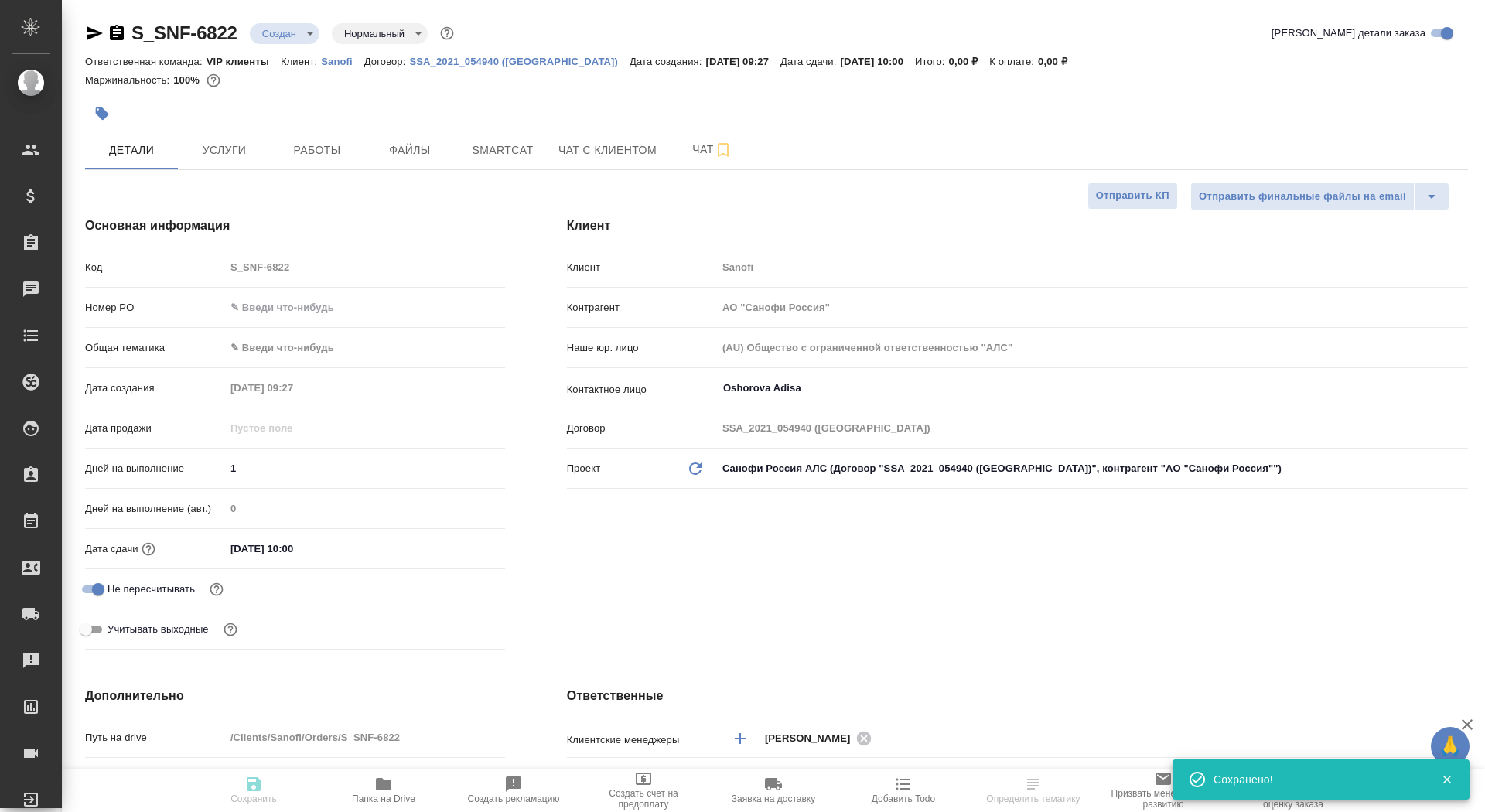
type textarea "x"
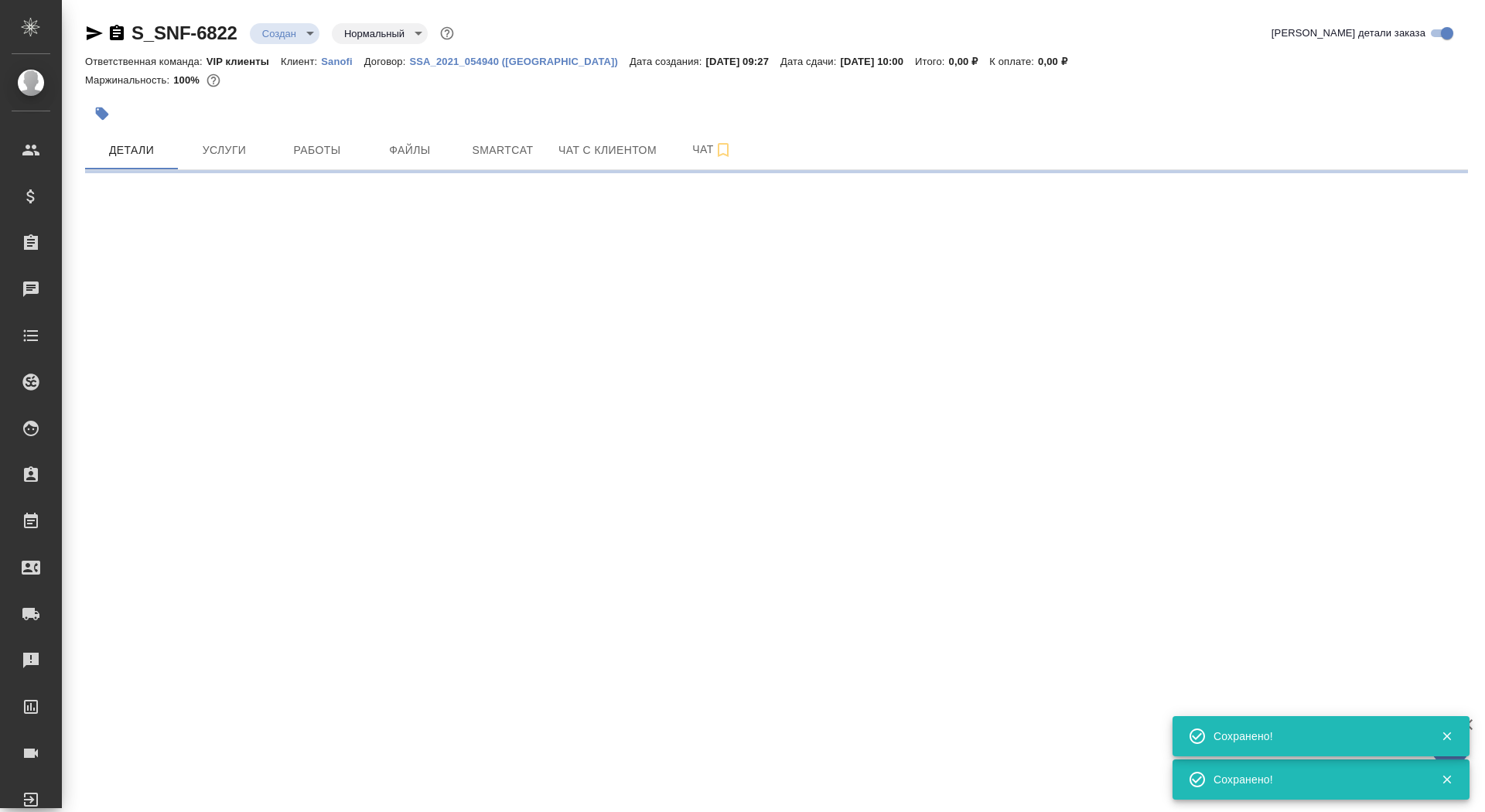
select select "RU"
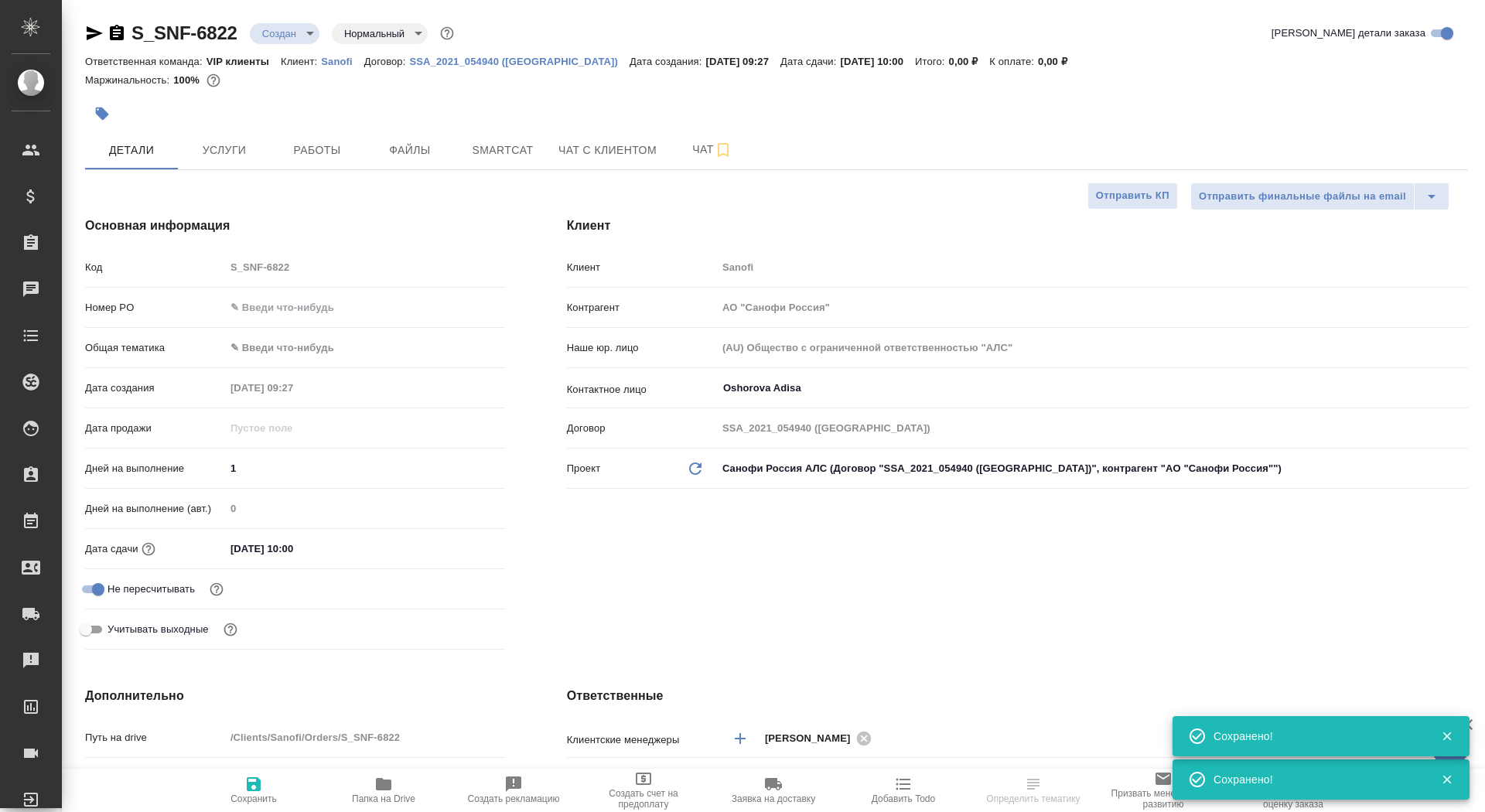
type textarea "x"
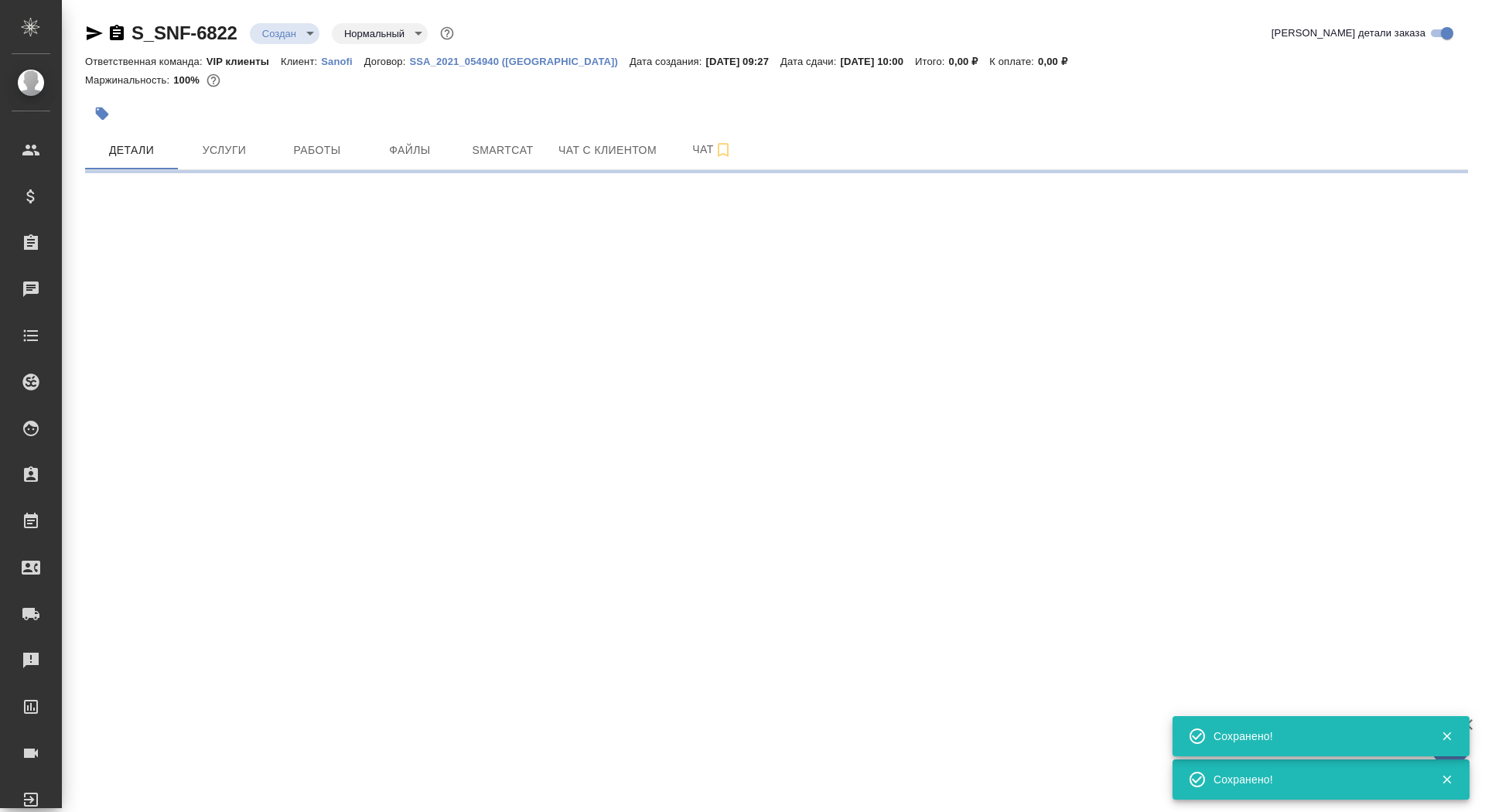
click at [771, 424] on div ".cls-1 fill:#fff; AWATERA Saydasheva Dilyara Клиенты Спецификации Заказы 0 Чаты…" at bounding box center [742, 406] width 1485 height 812
select select "RU"
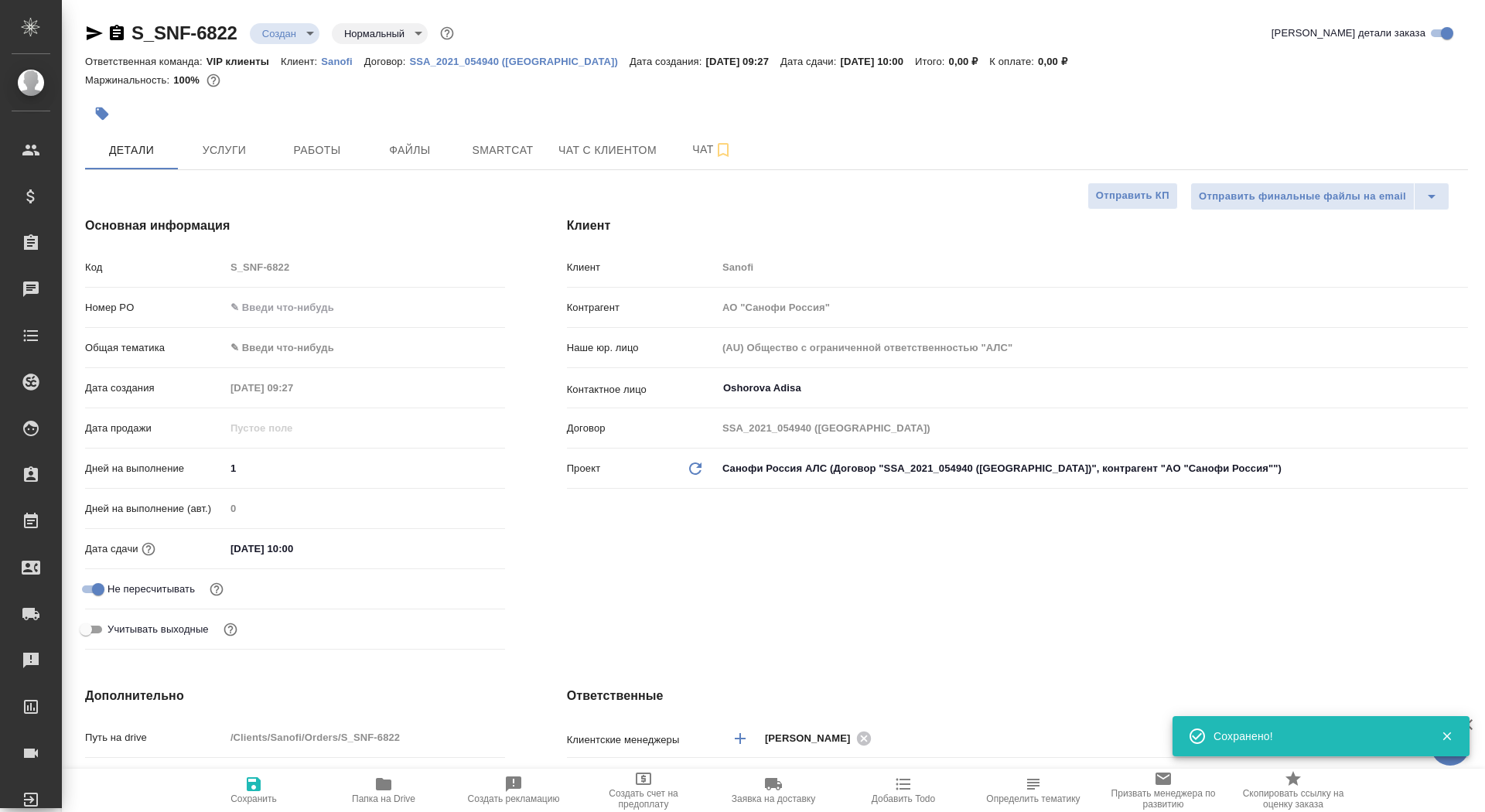
type textarea "x"
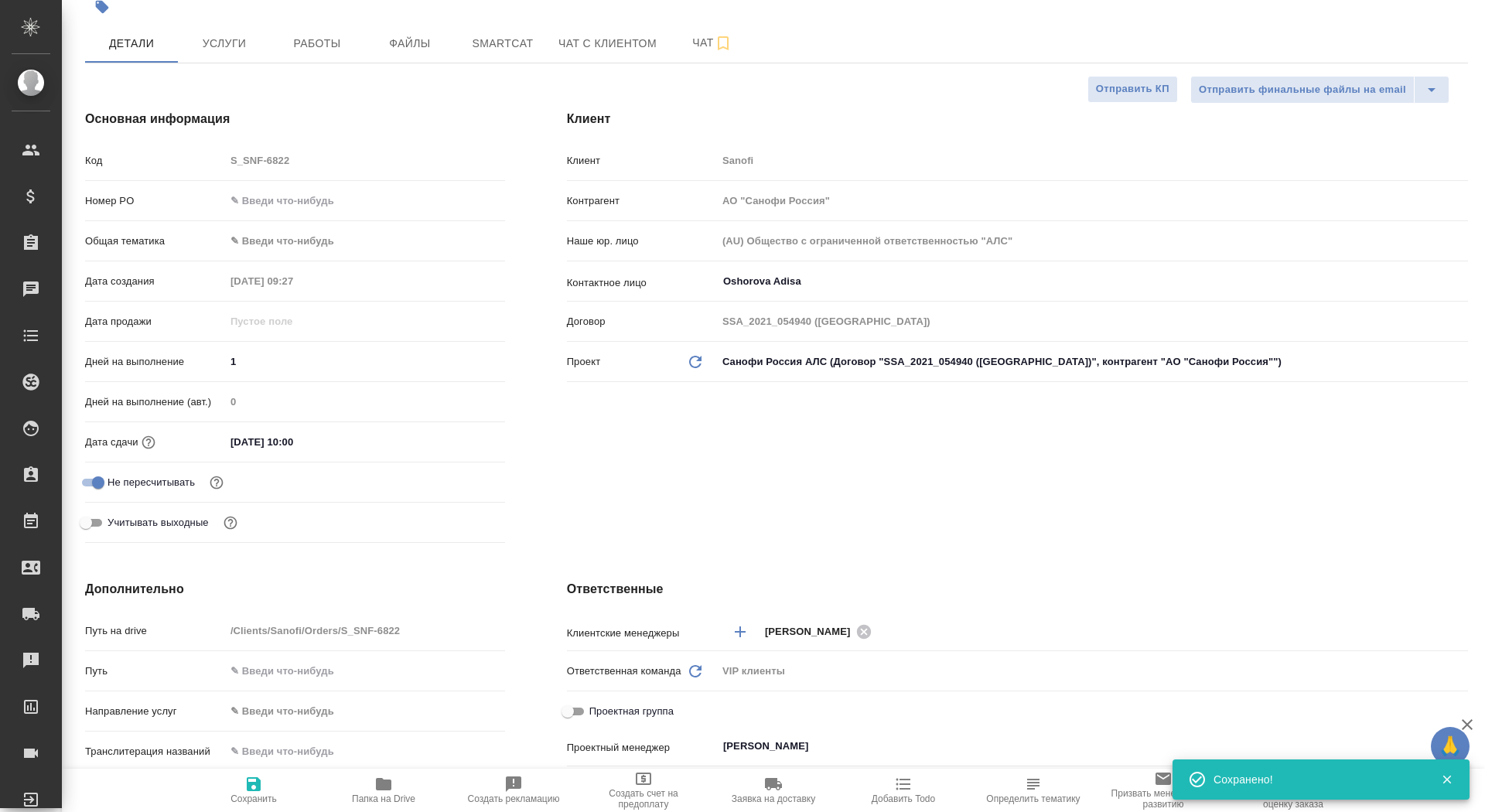
scroll to position [293, 0]
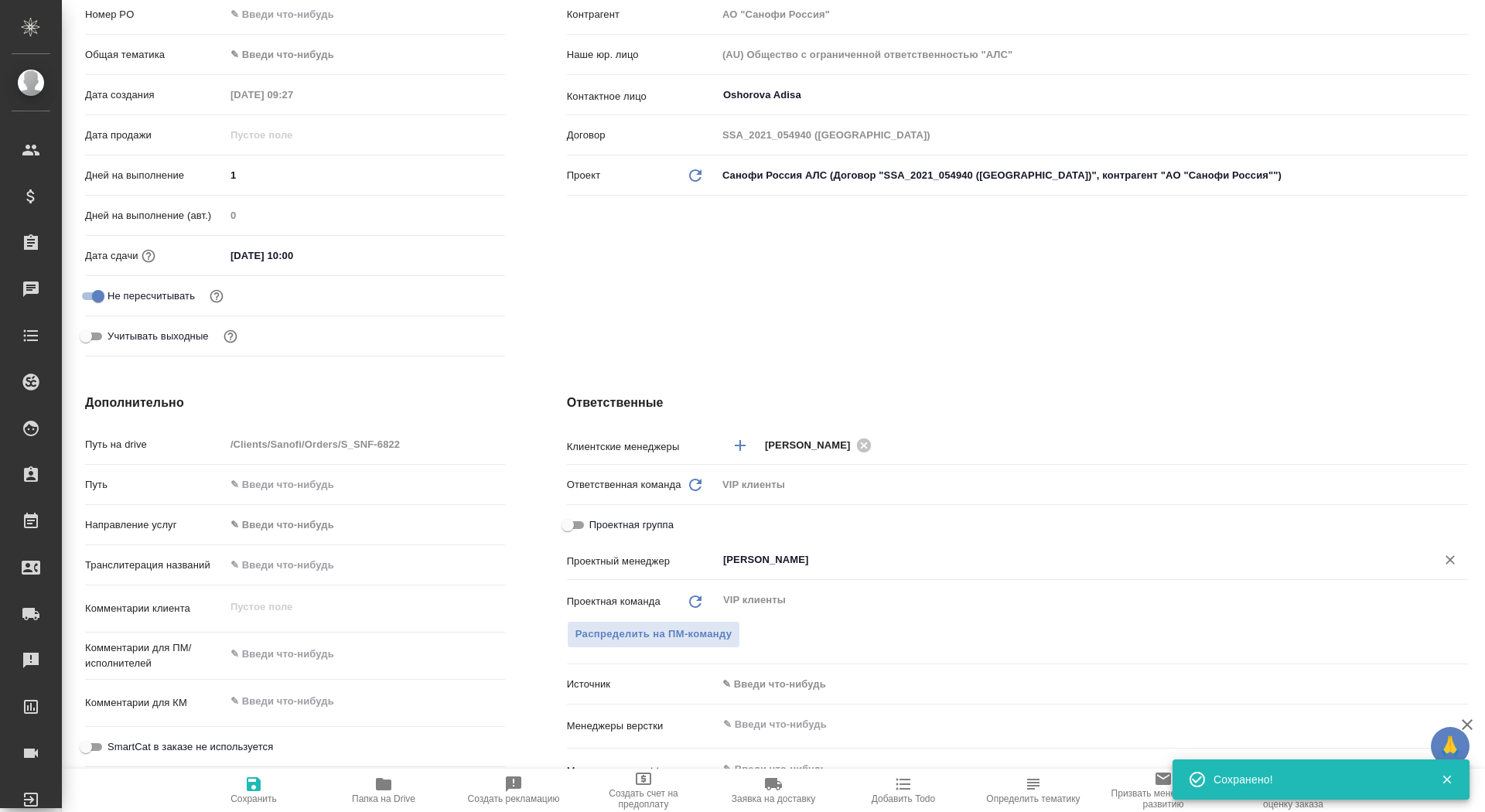
click at [782, 561] on input "Сайдашева Диляра" at bounding box center [1066, 559] width 690 height 19
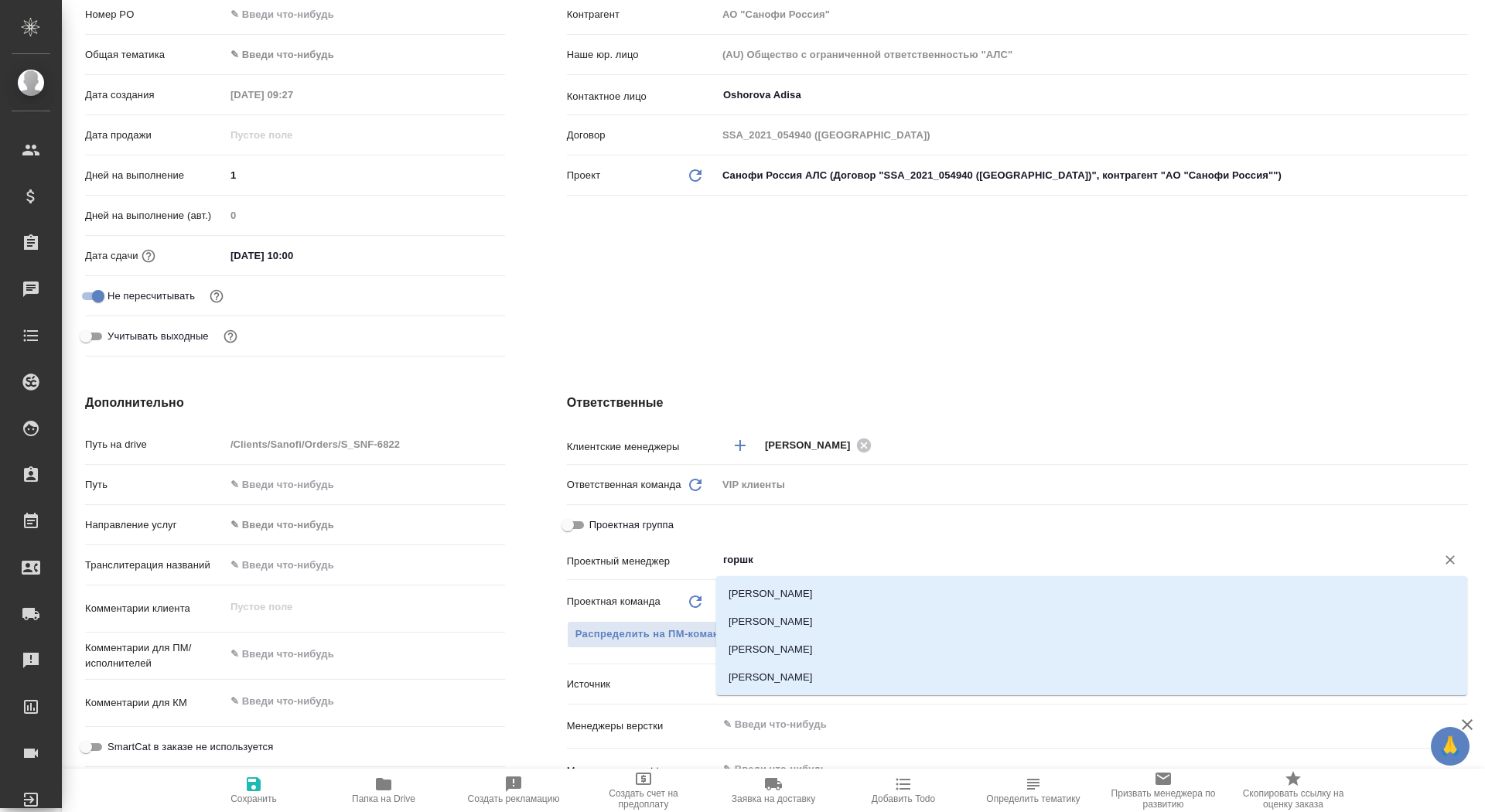
type input "горшко"
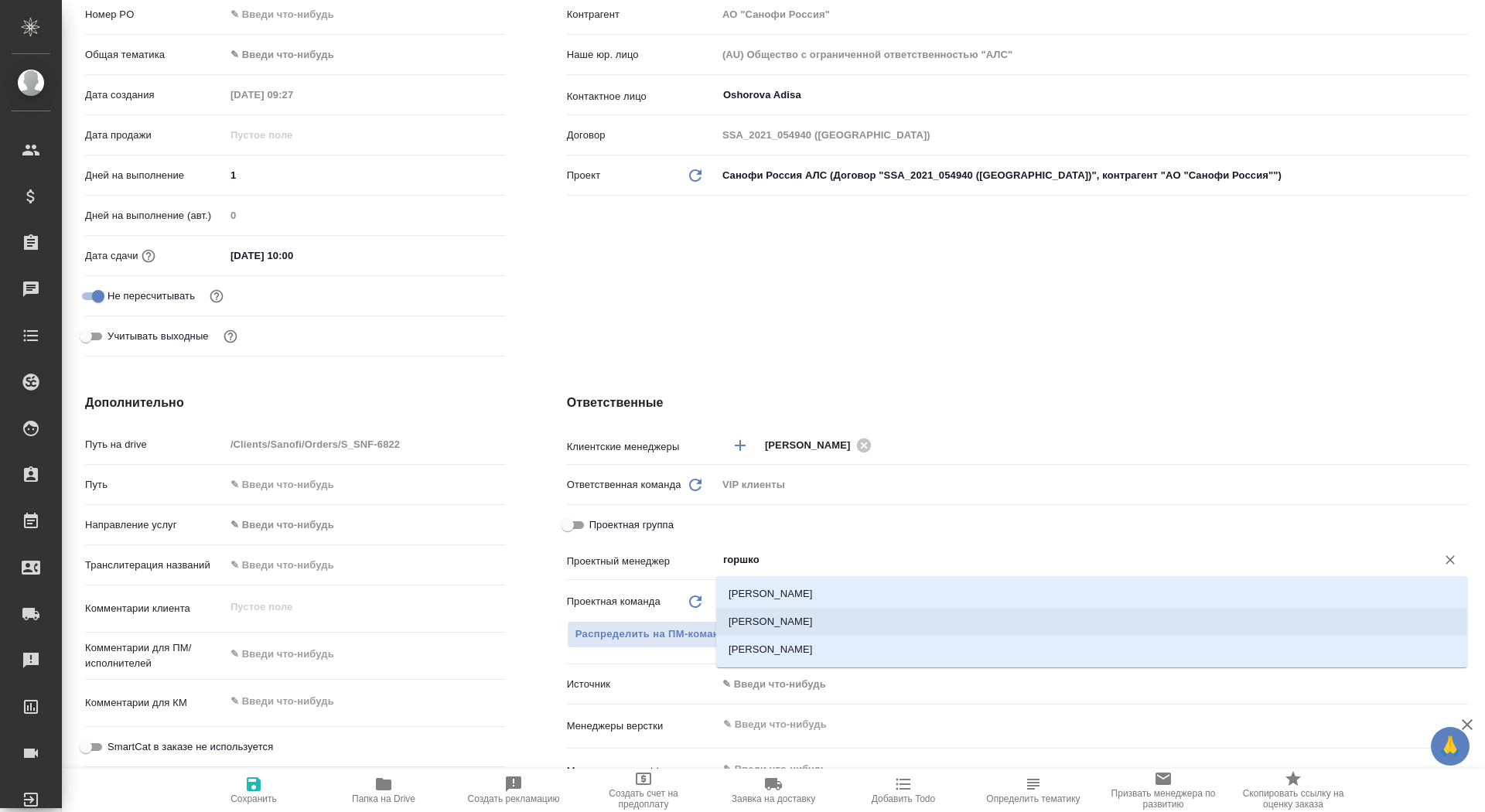
click at [813, 617] on li "Горшкова Валентина" at bounding box center [1092, 621] width 751 height 28
type textarea "x"
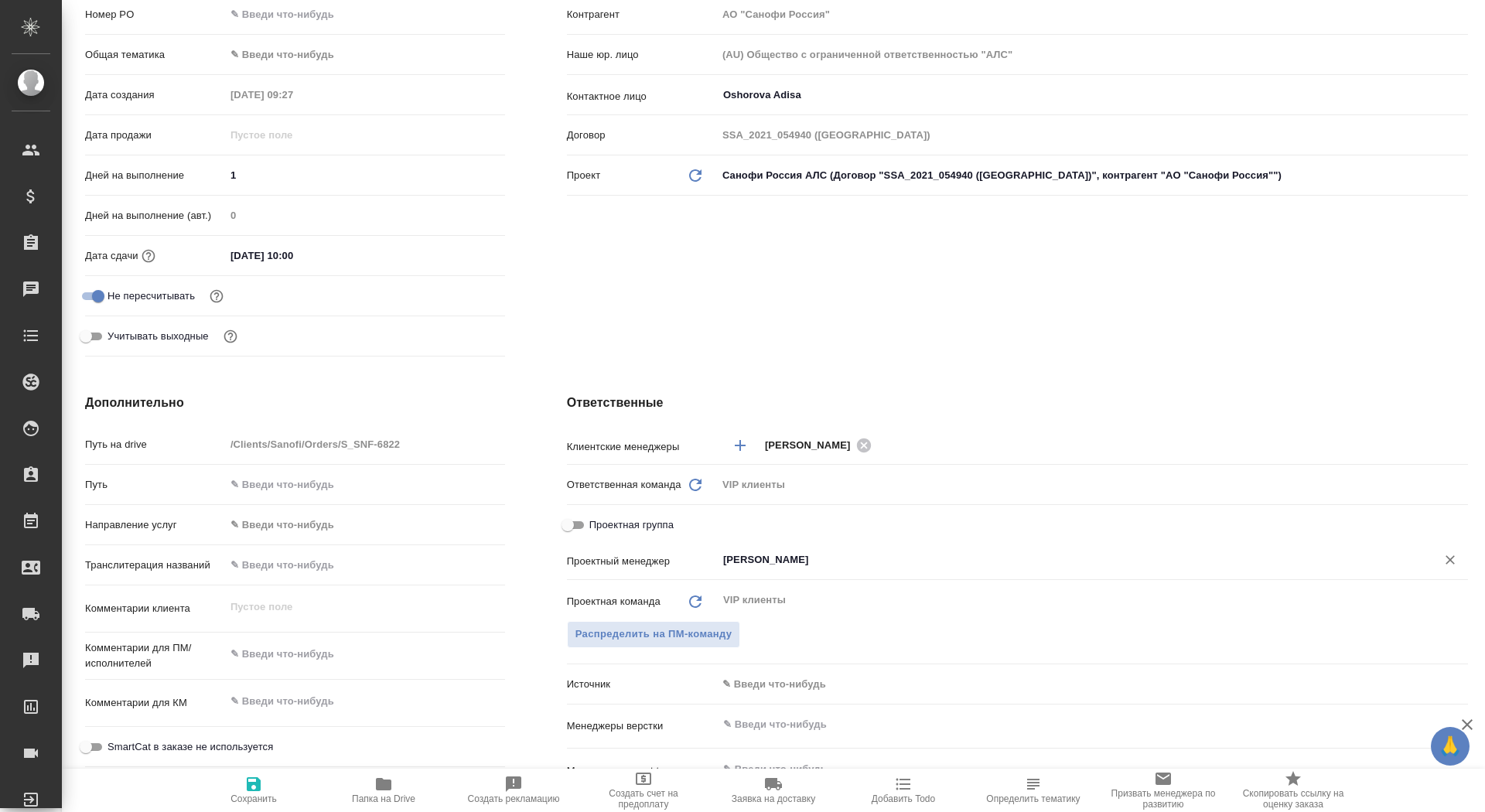
type input "Горшкова Валентина"
click at [244, 806] on button "Сохранить" at bounding box center [253, 790] width 130 height 43
type textarea "x"
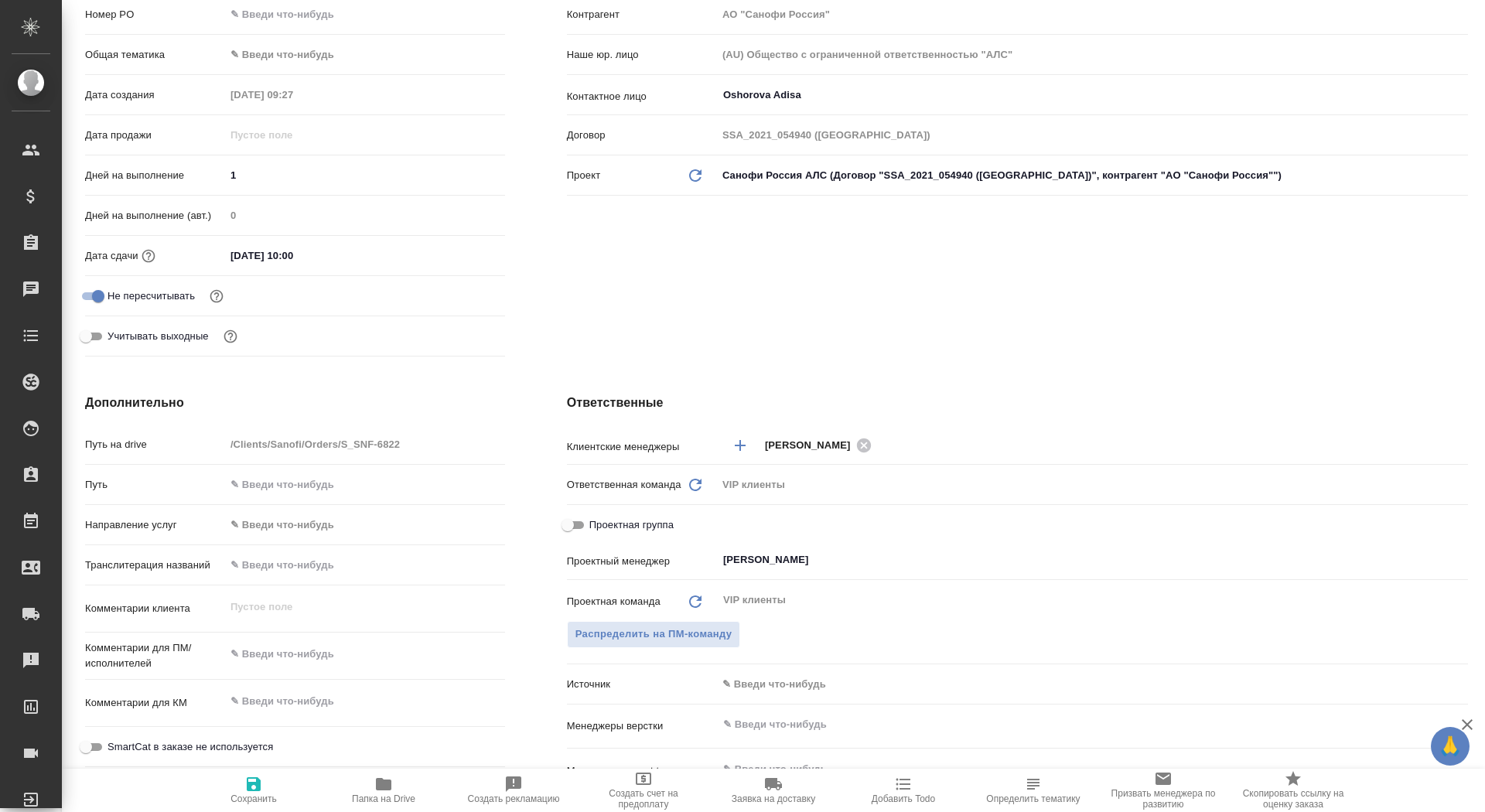
type textarea "x"
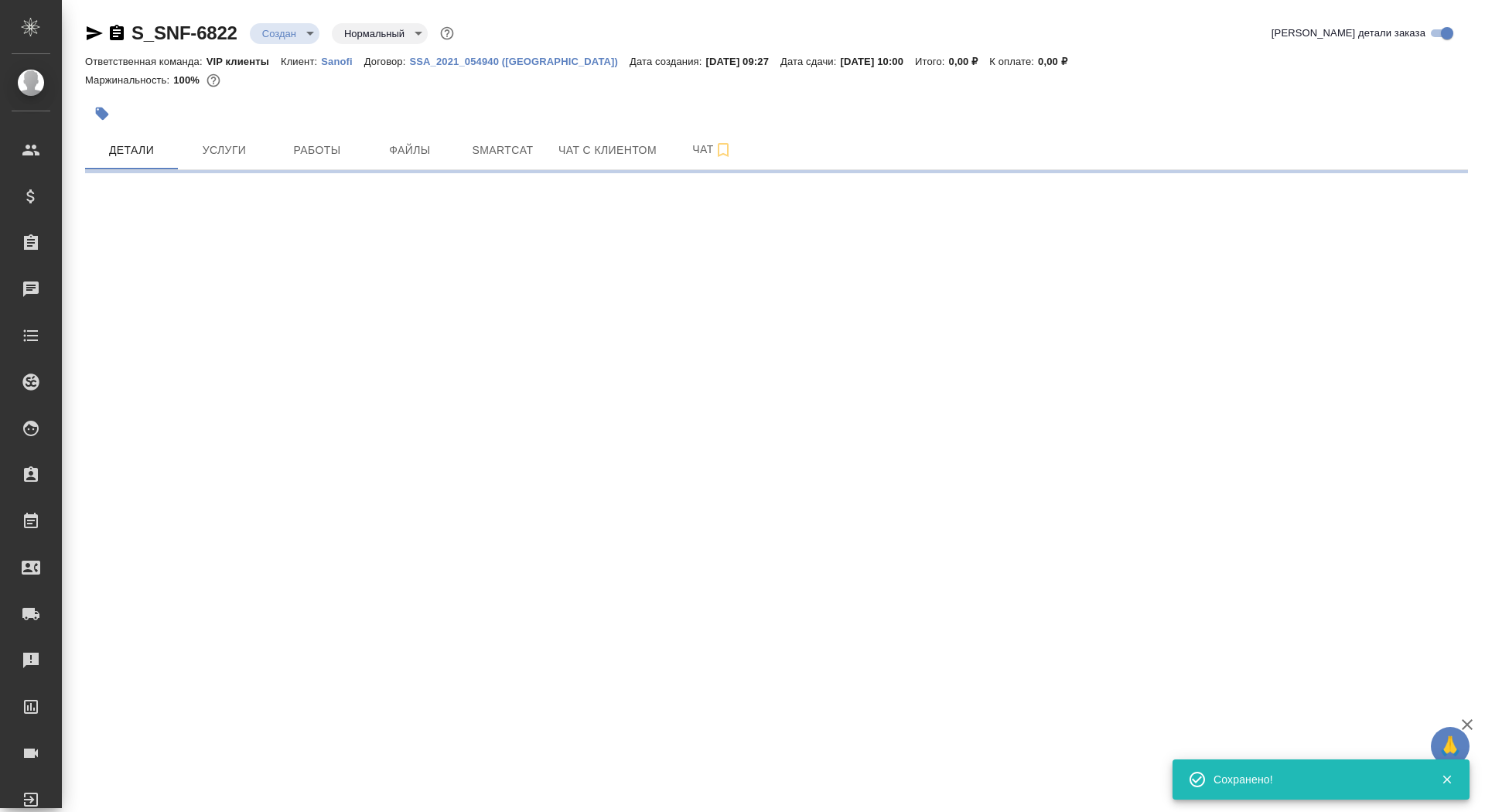
scroll to position [0, 0]
select select "RU"
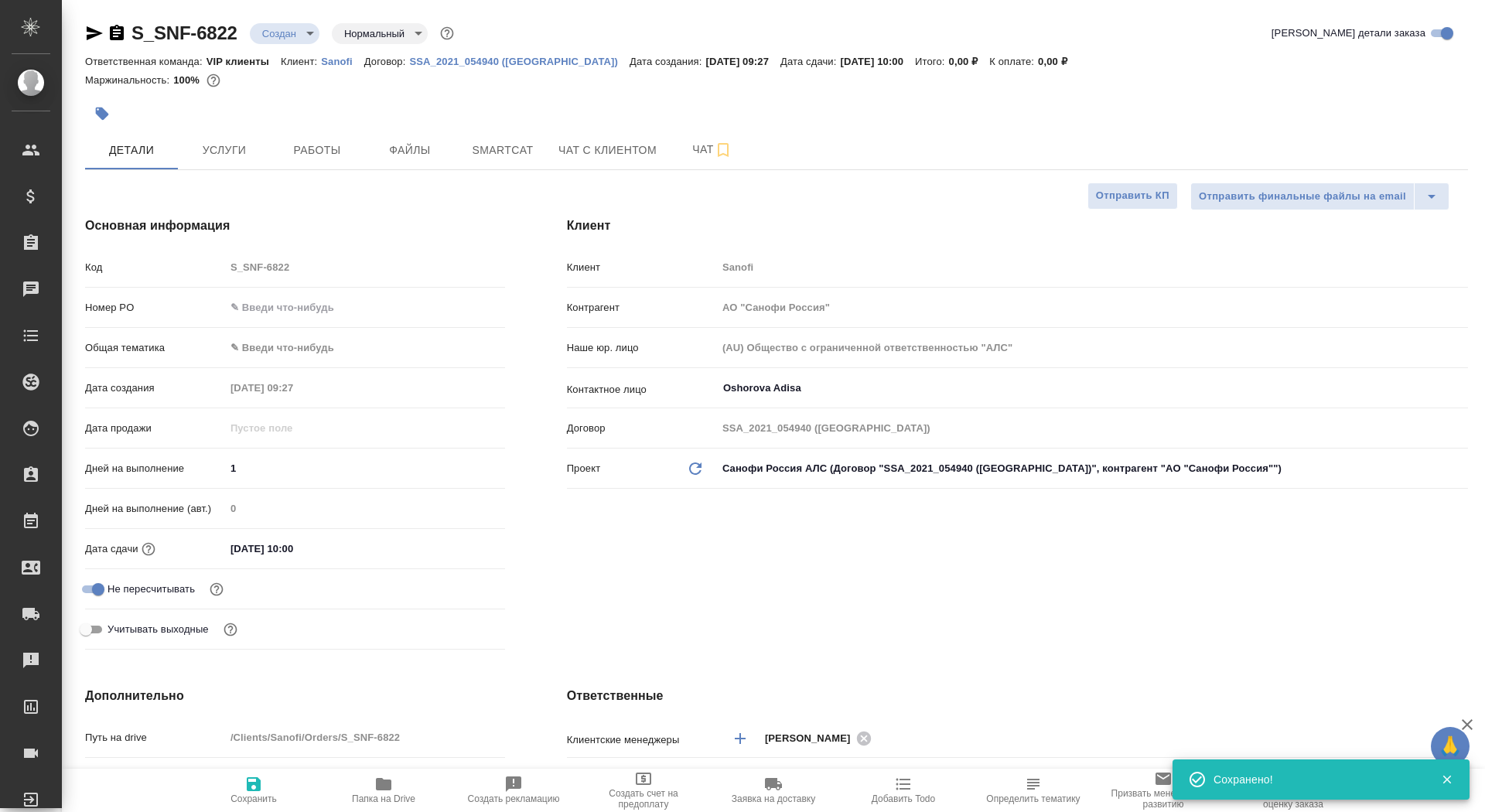
type textarea "x"
click at [372, 799] on span "Папка на Drive" at bounding box center [383, 799] width 64 height 11
type textarea "x"
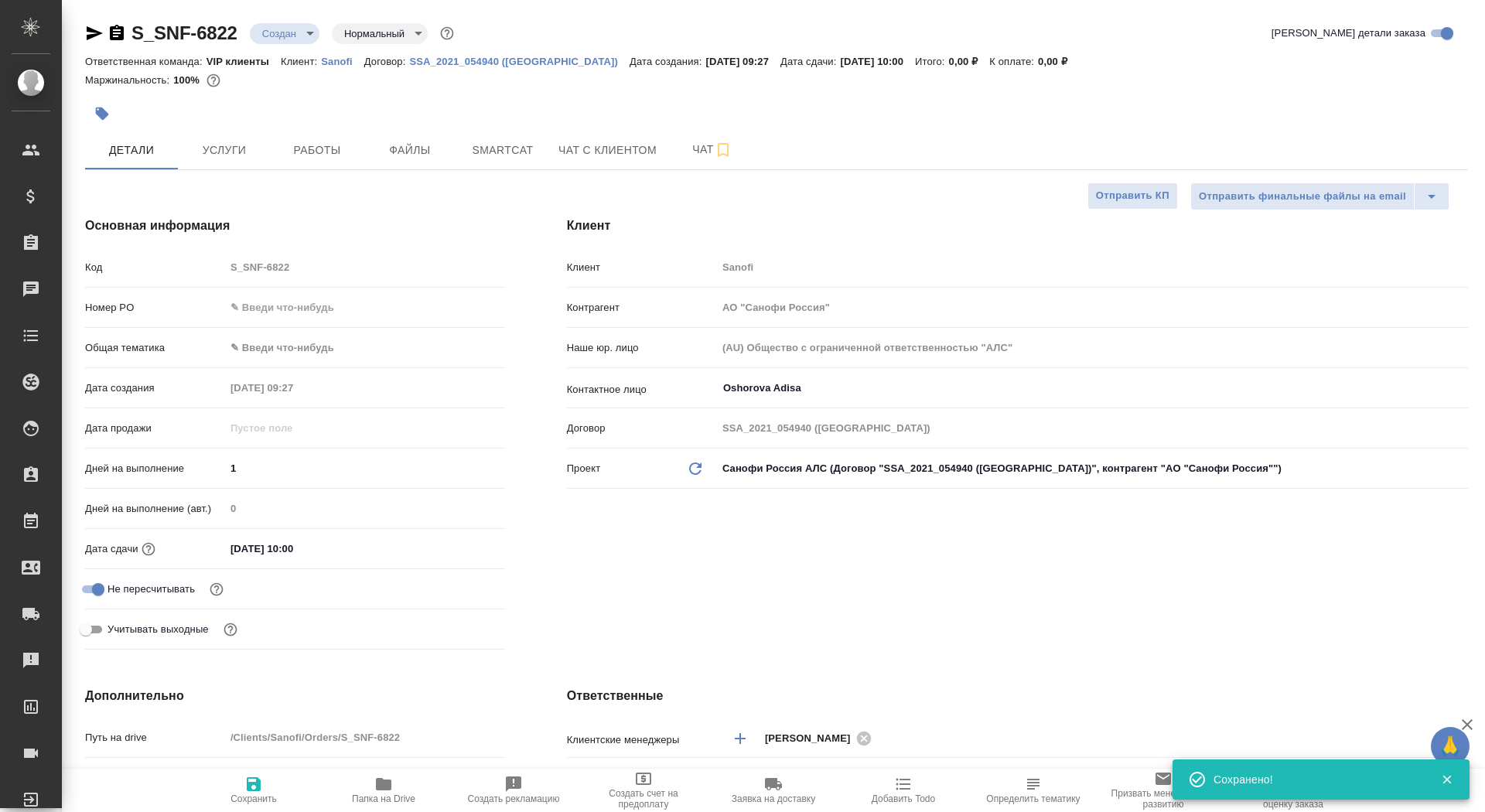
type textarea "x"
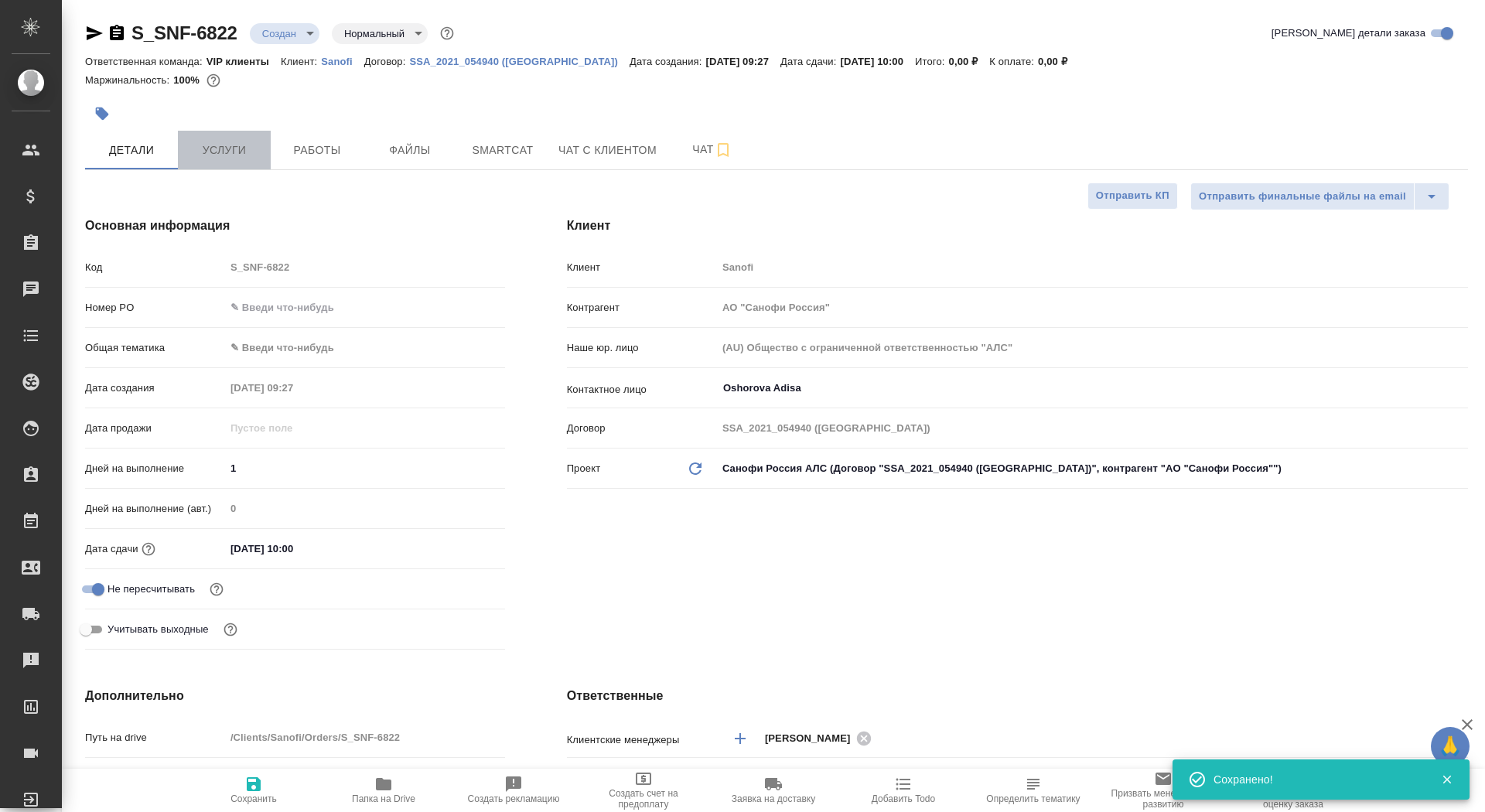
click at [234, 149] on span "Услуги" at bounding box center [224, 151] width 74 height 20
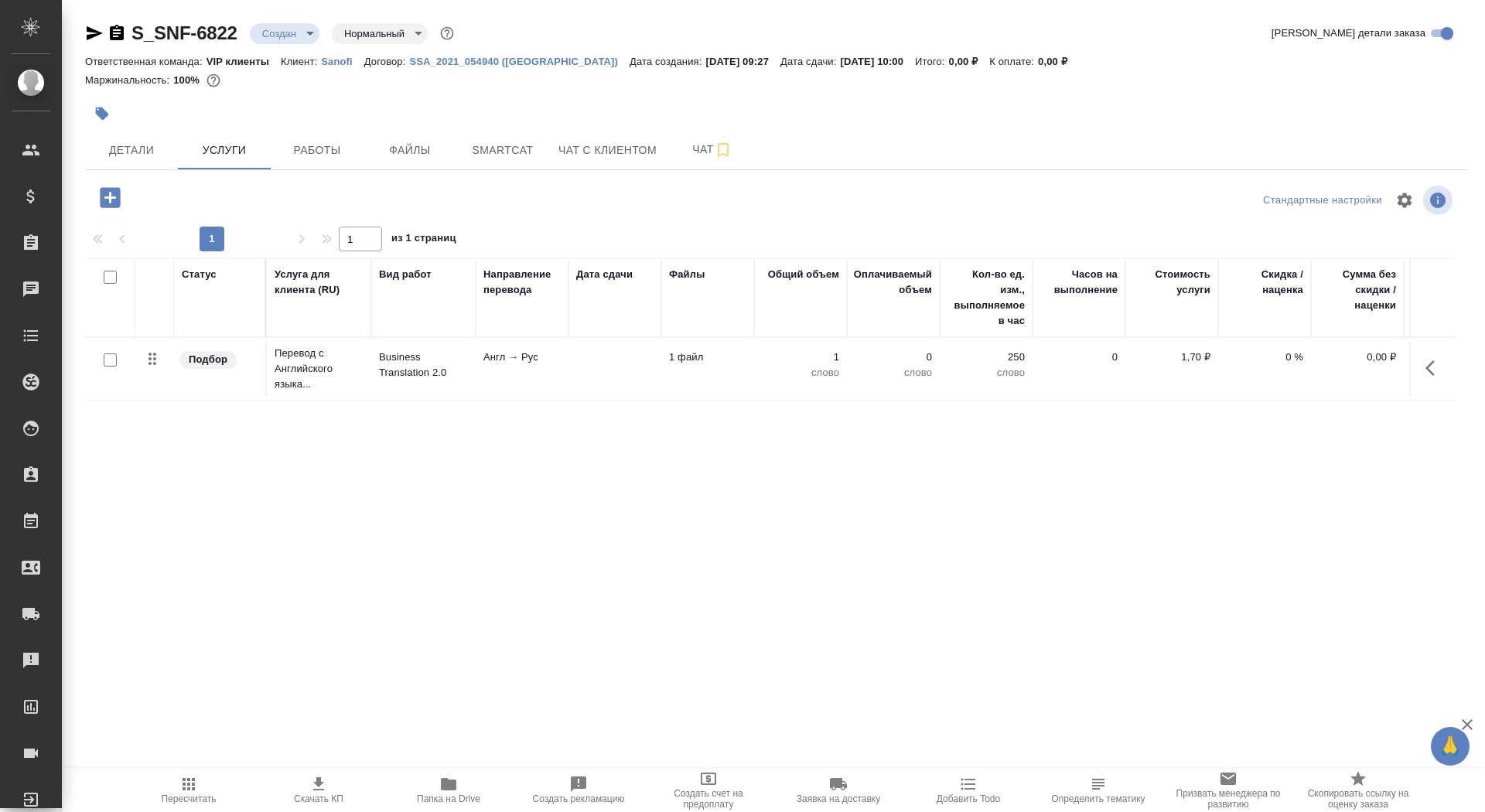
click at [504, 380] on td "Англ → Рус" at bounding box center [522, 368] width 93 height 54
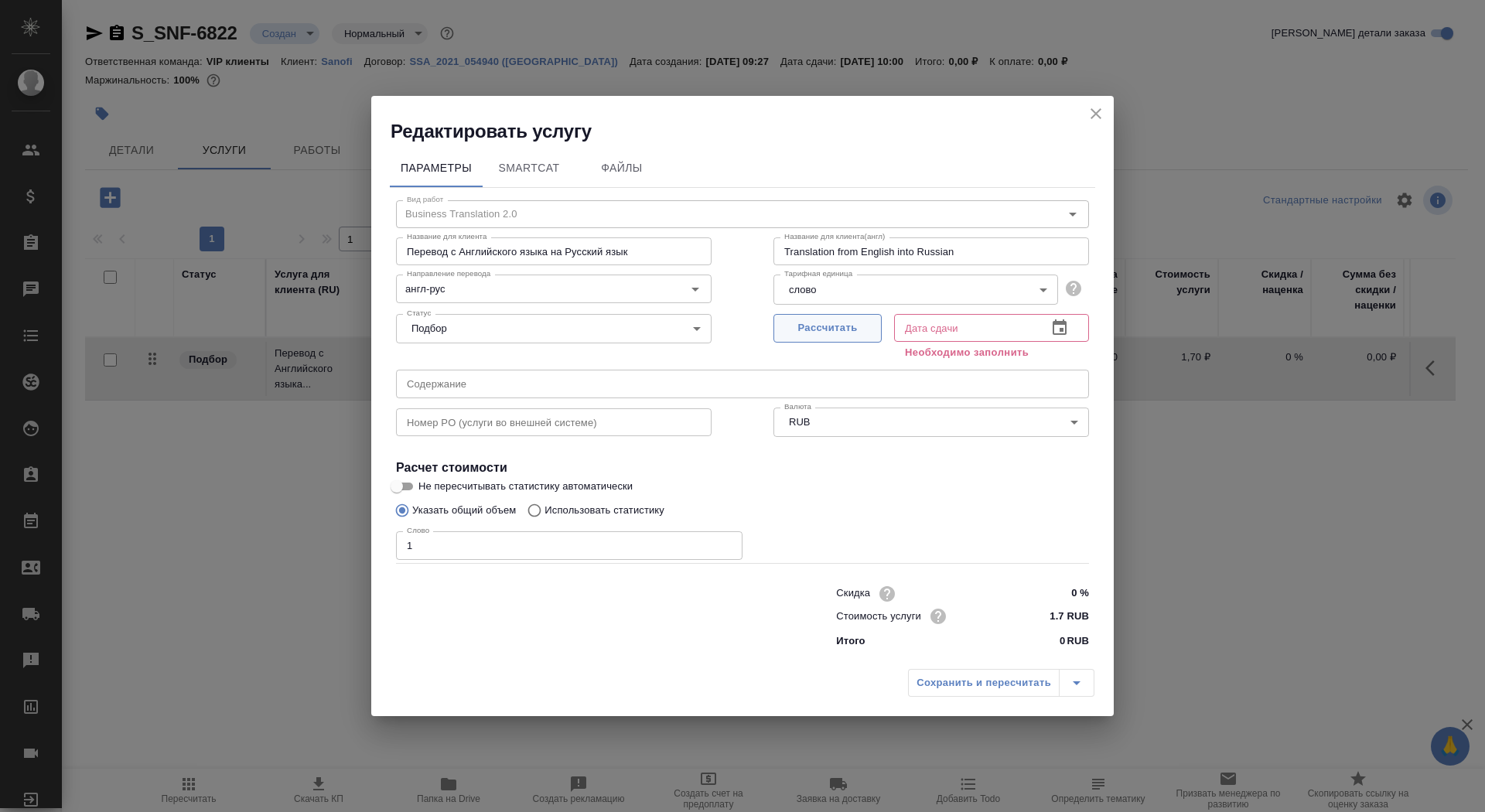
click at [803, 333] on span "Рассчитать" at bounding box center [828, 328] width 91 height 18
type input "19.08.2025 10:00"
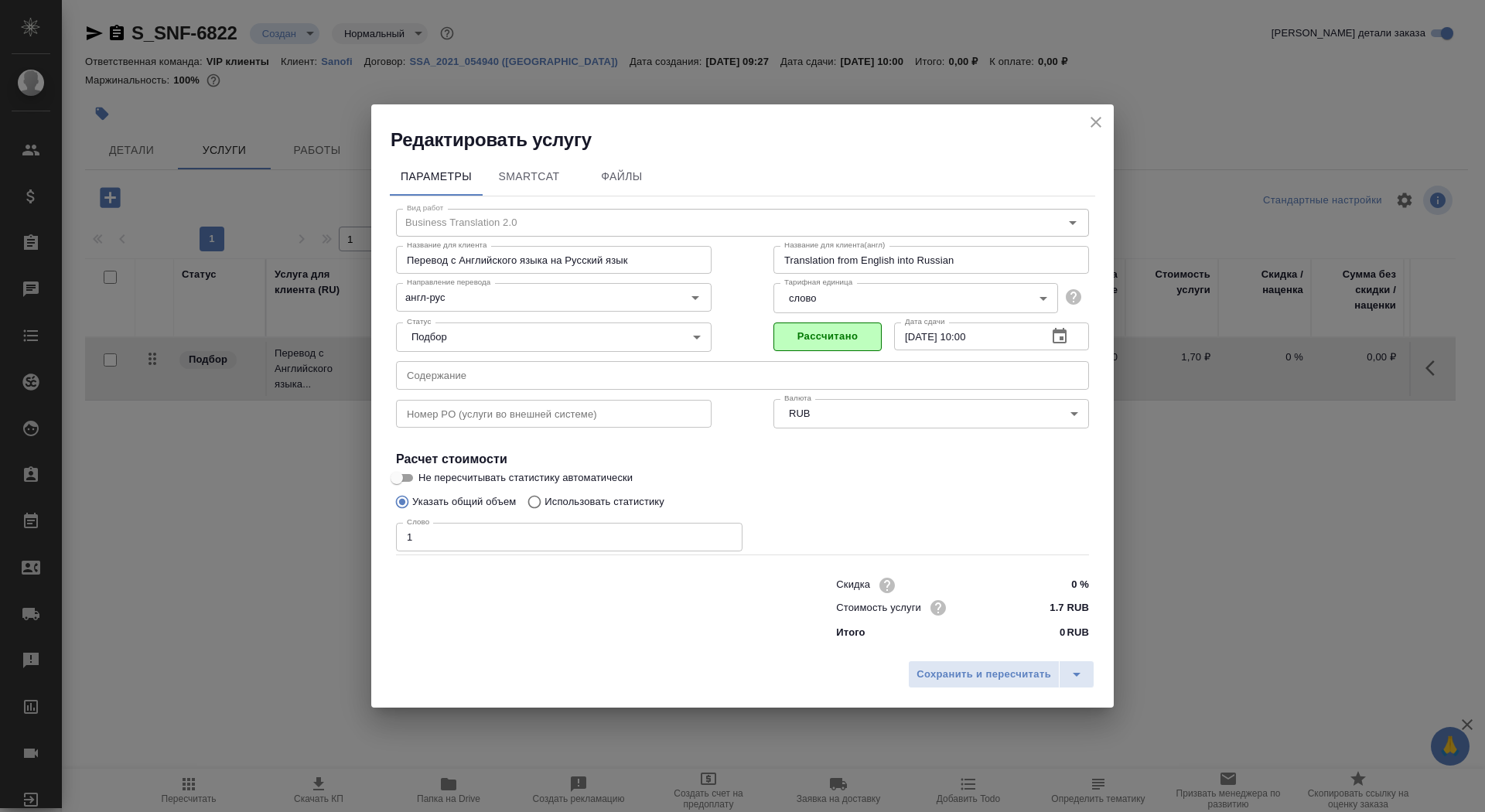
click at [403, 473] on input "Не пересчитывать статистику автоматически" at bounding box center [396, 478] width 56 height 19
checkbox input "true"
click at [1001, 673] on span "Сохранить и пересчитать" at bounding box center [984, 675] width 135 height 18
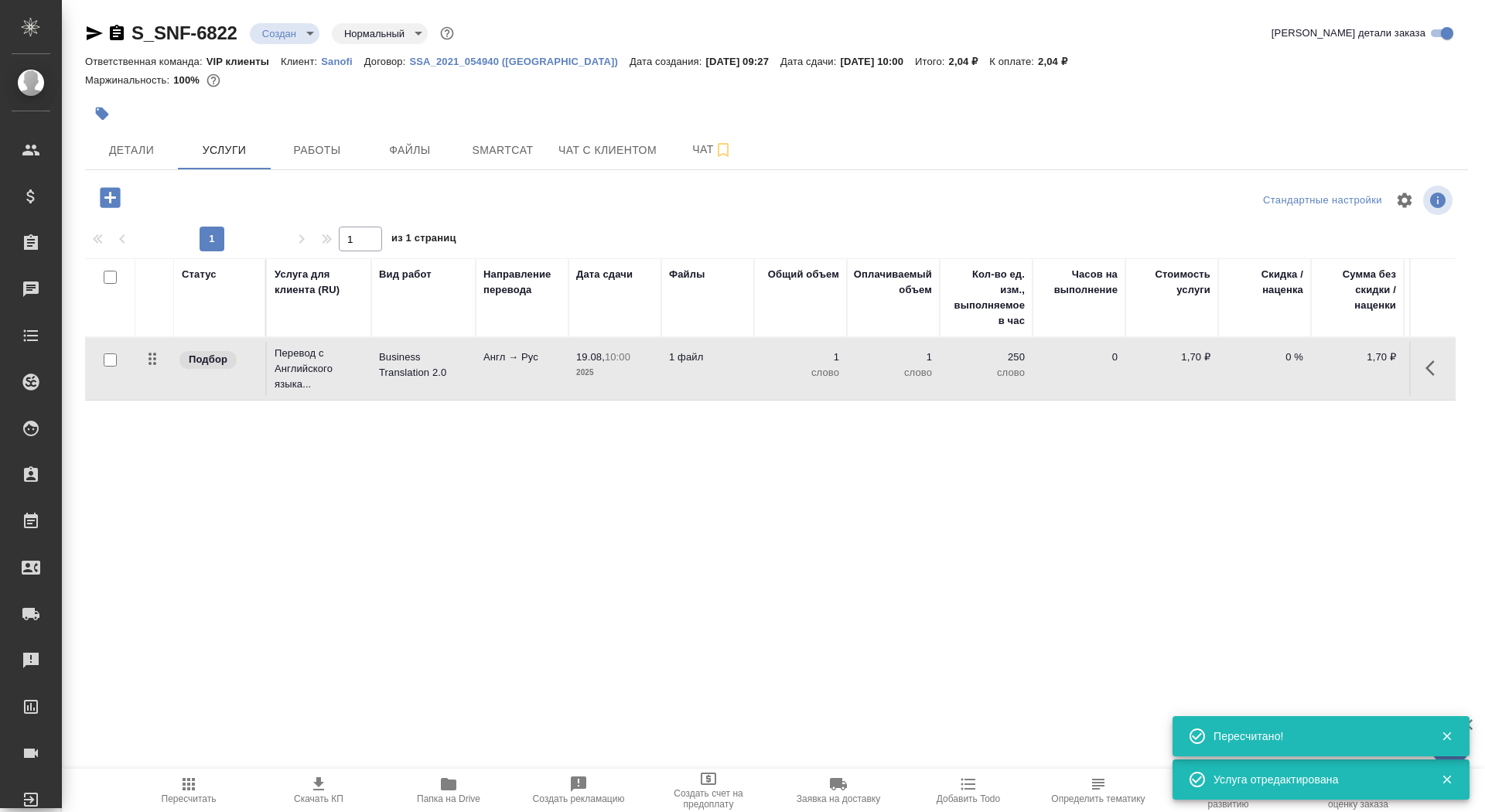
click at [109, 359] on input "checkbox" at bounding box center [110, 359] width 13 height 13
checkbox input "true"
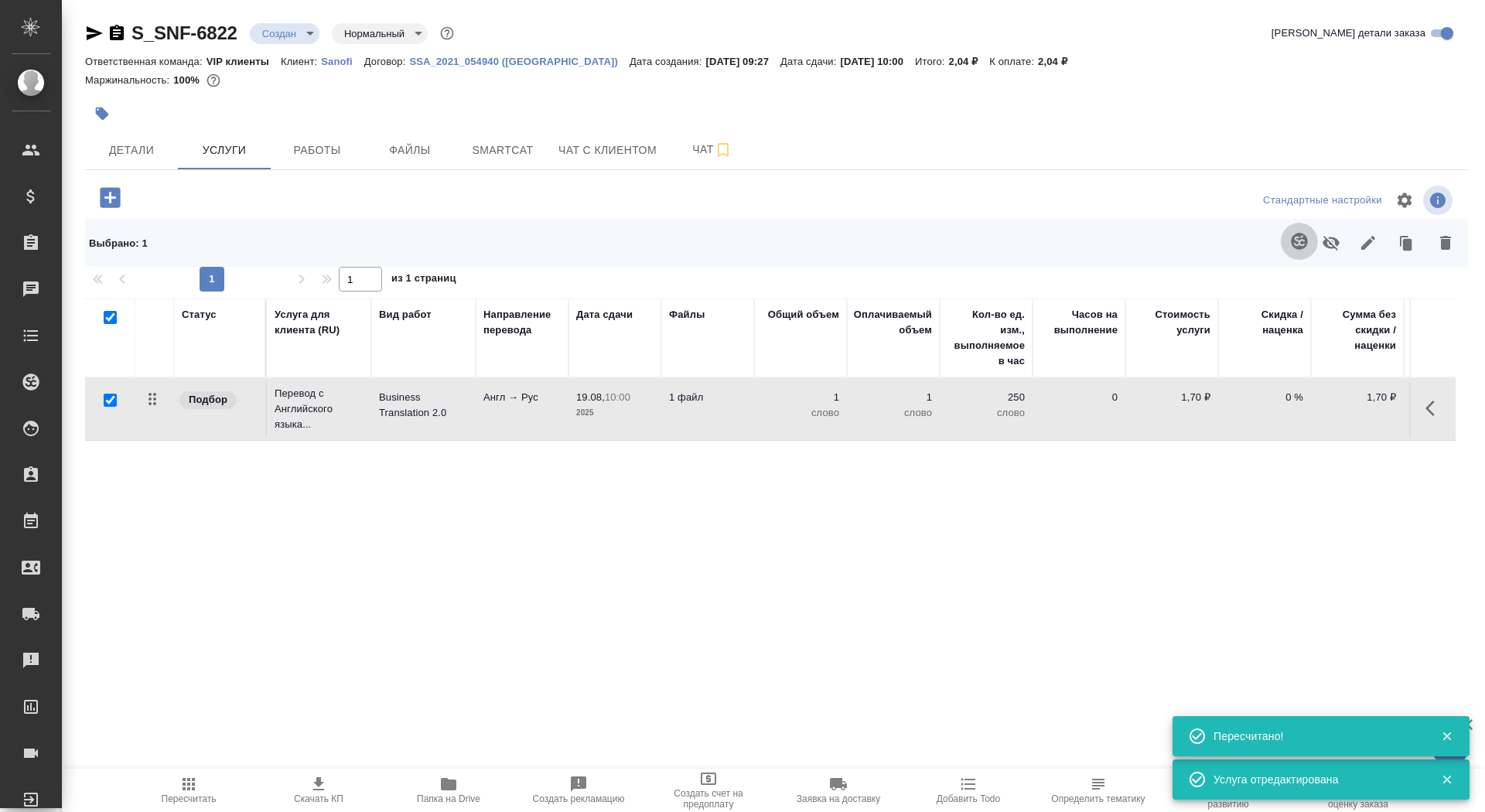
click at [1302, 238] on icon "button" at bounding box center [1299, 241] width 16 height 16
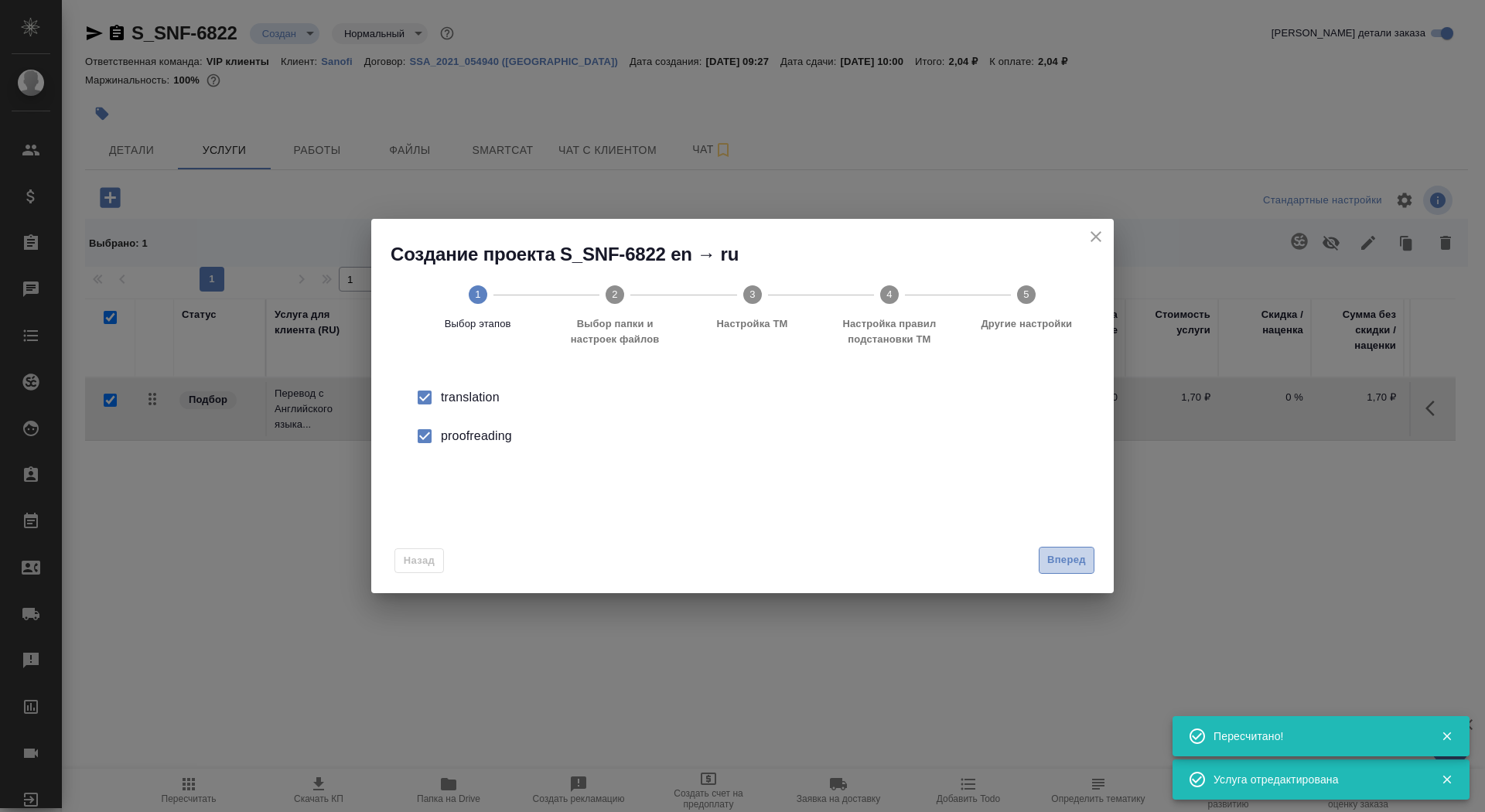
click at [1047, 560] on span "Вперед" at bounding box center [1066, 560] width 39 height 18
click at [934, 419] on div "Папка с файлами для перевода" at bounding box center [742, 399] width 693 height 41
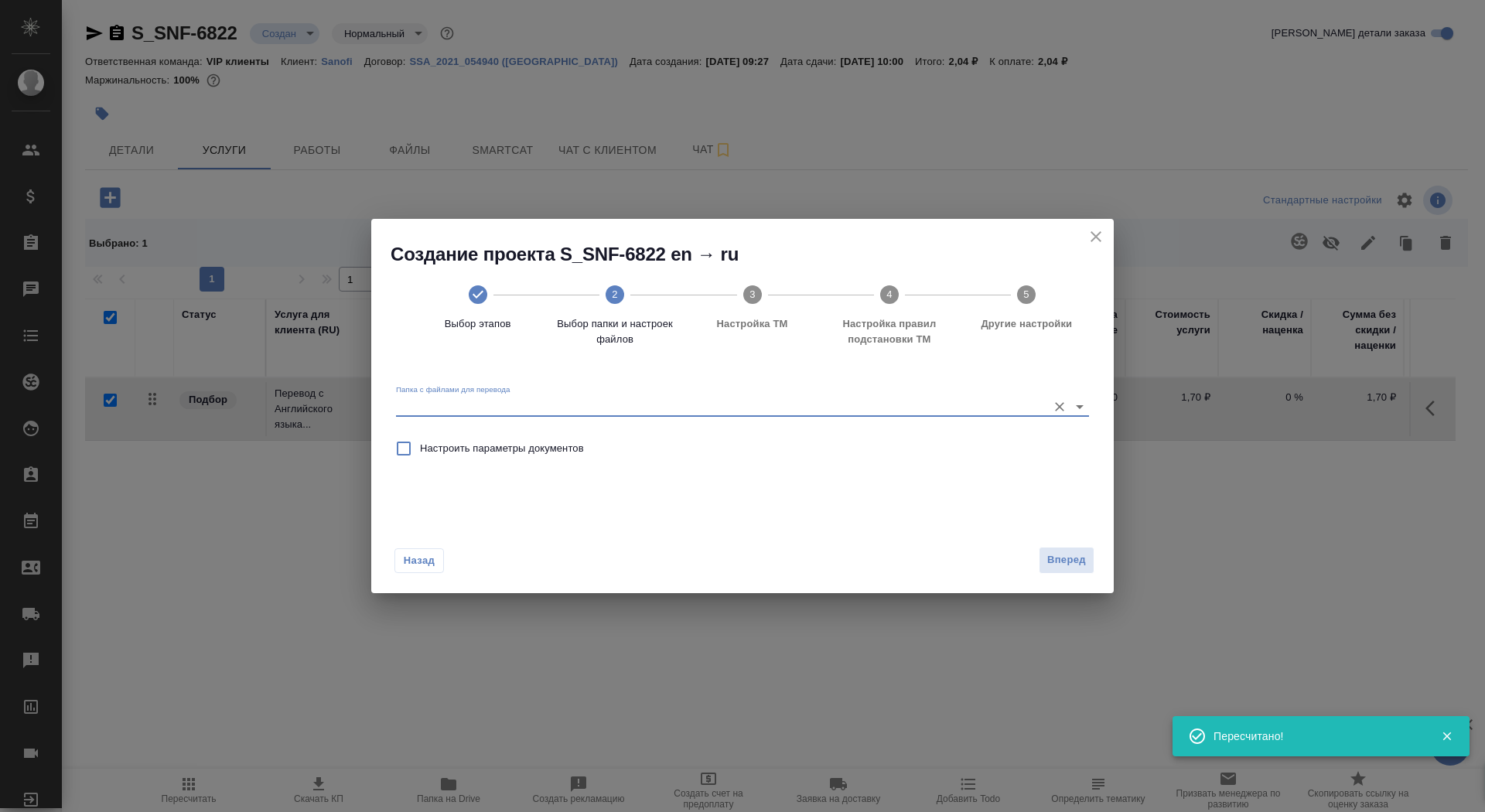
click at [930, 406] on input "Папка с файлами для перевода" at bounding box center [718, 406] width 644 height 19
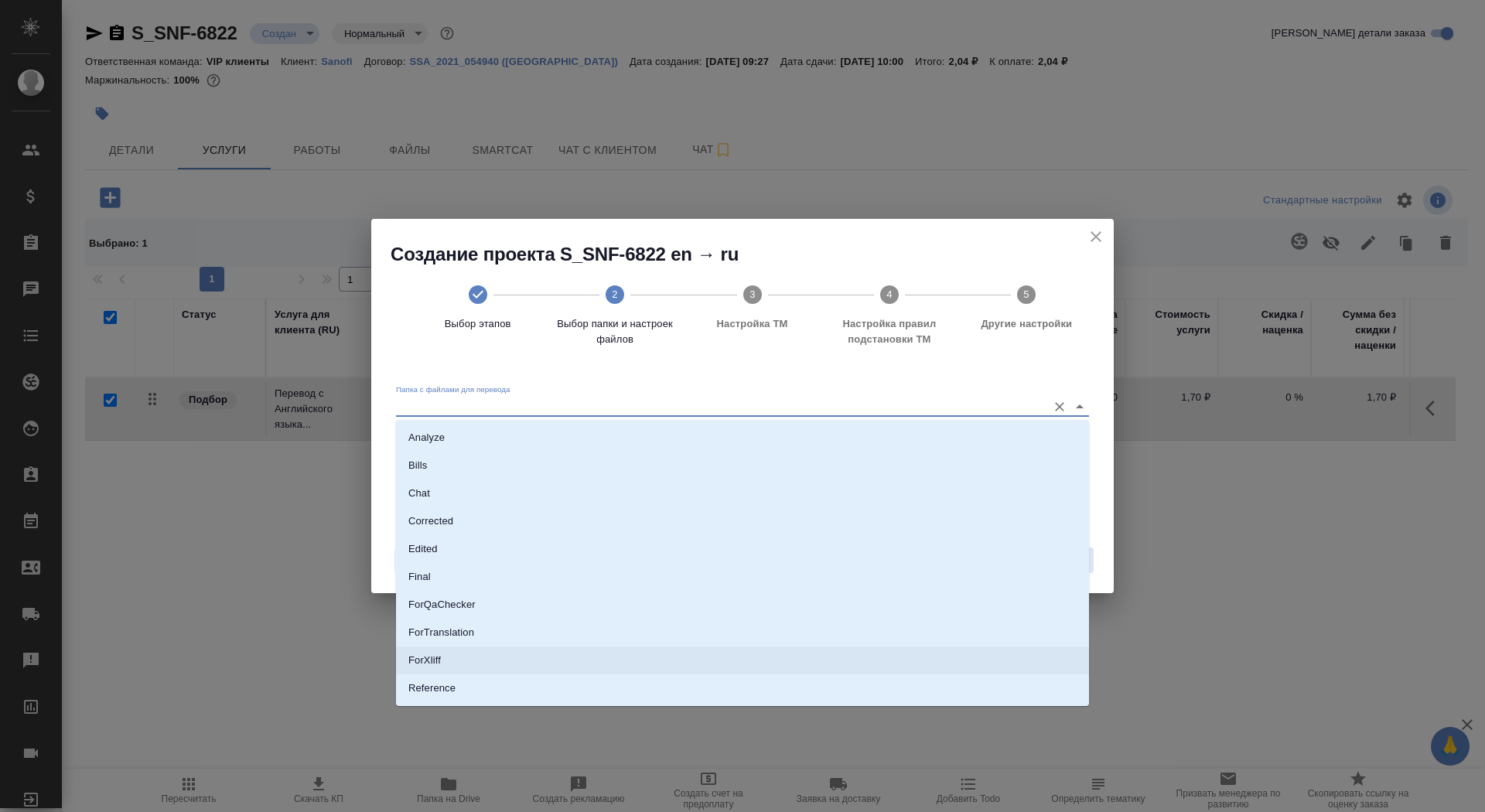
scroll to position [45, 0]
click at [824, 667] on li "Source" at bounding box center [742, 670] width 693 height 28
type input "Source"
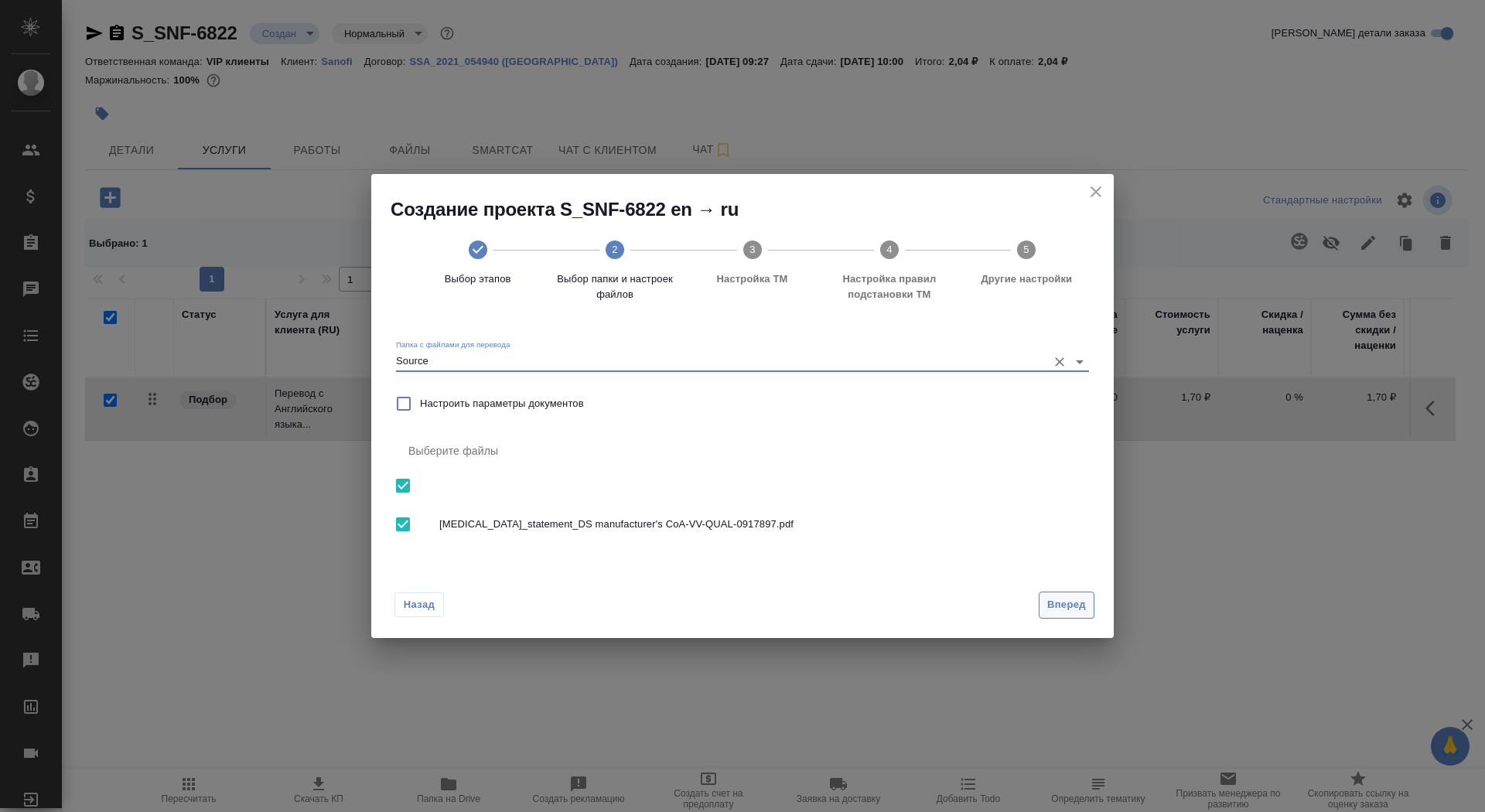
click at [1072, 603] on span "Вперед" at bounding box center [1066, 605] width 39 height 18
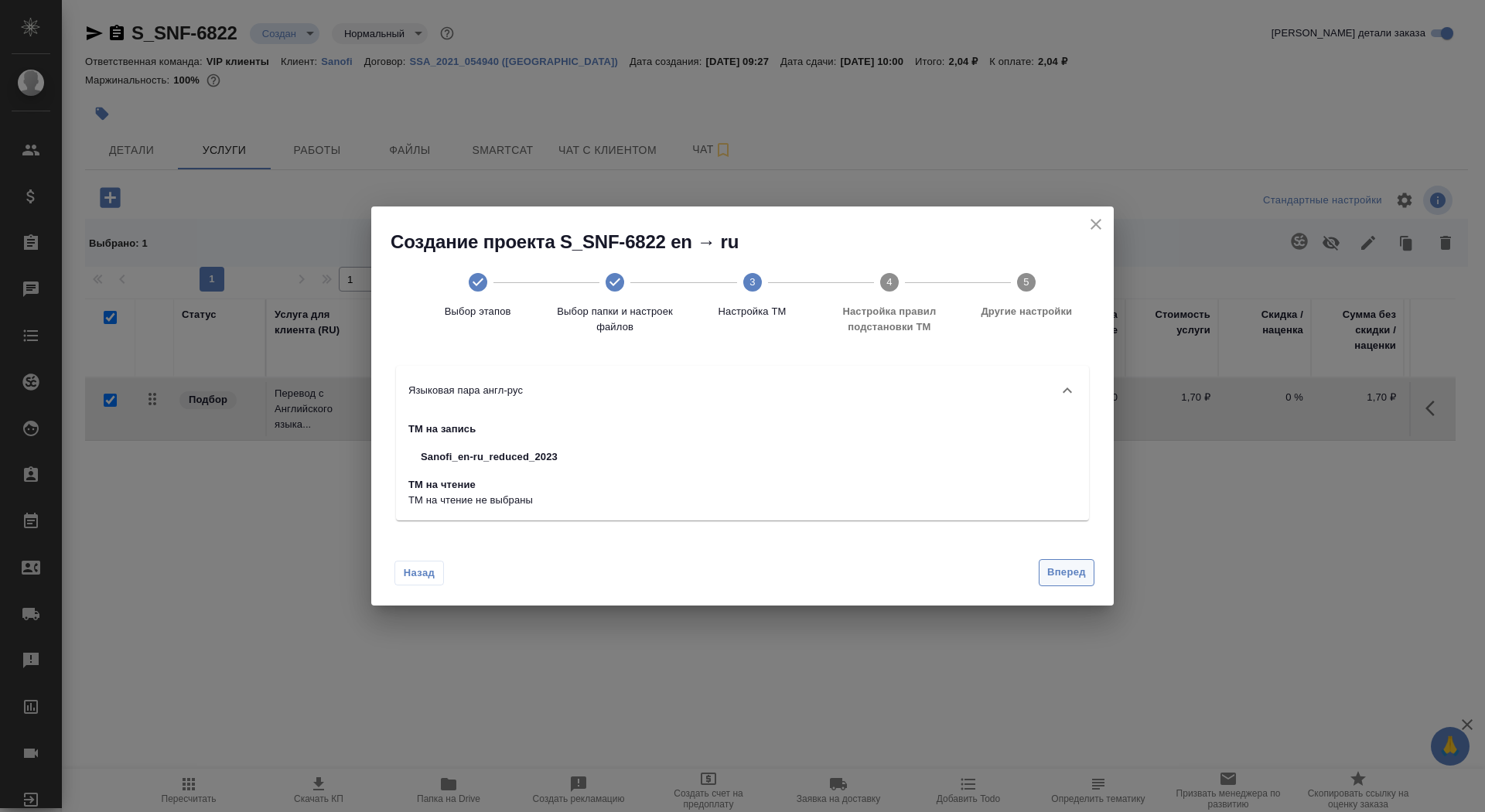
click at [1067, 569] on span "Вперед" at bounding box center [1066, 573] width 39 height 18
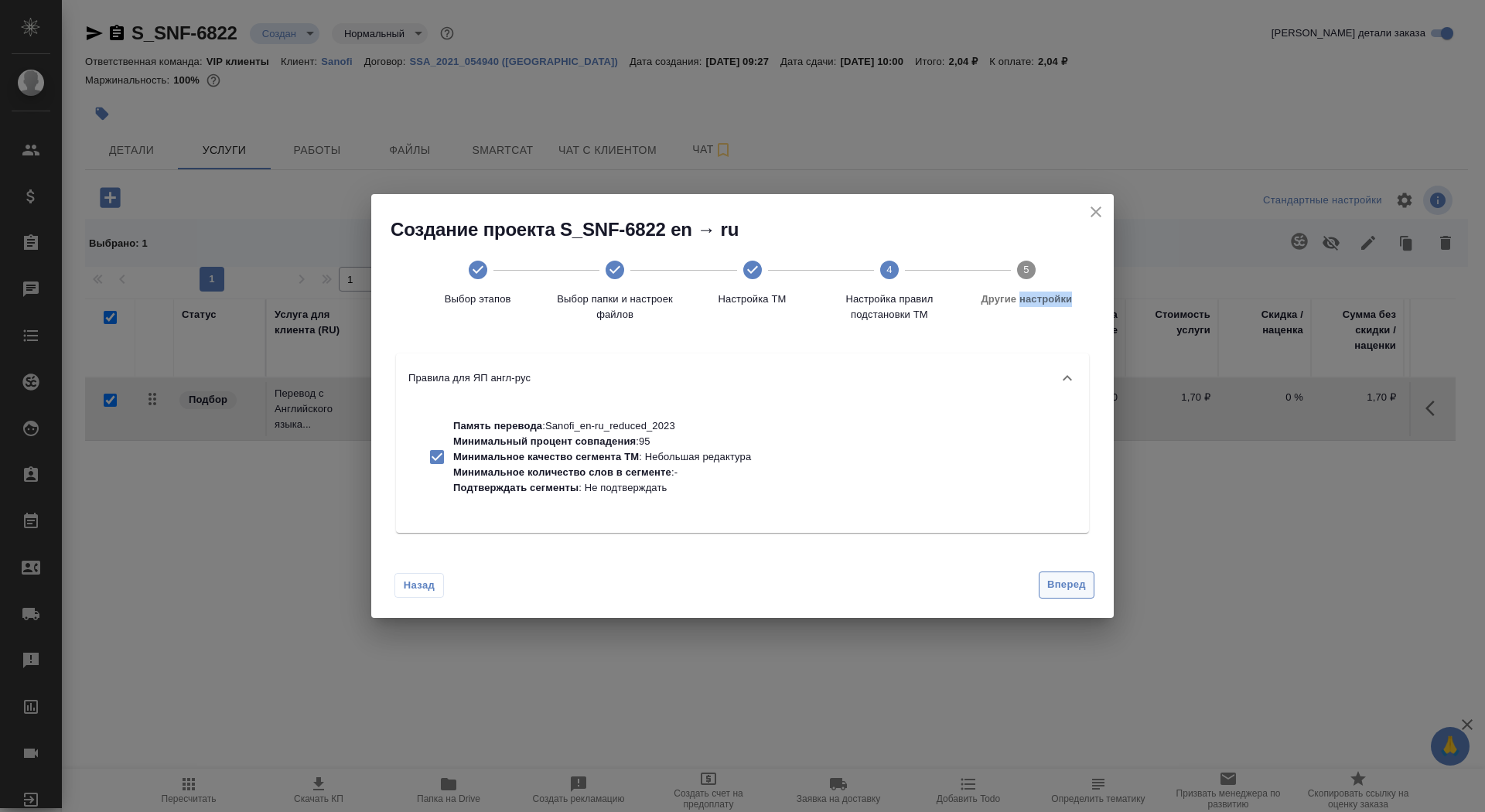
click at [1067, 569] on div "Назад Вперед" at bounding box center [742, 581] width 742 height 73
click at [1067, 581] on span "Вперед" at bounding box center [1066, 585] width 39 height 18
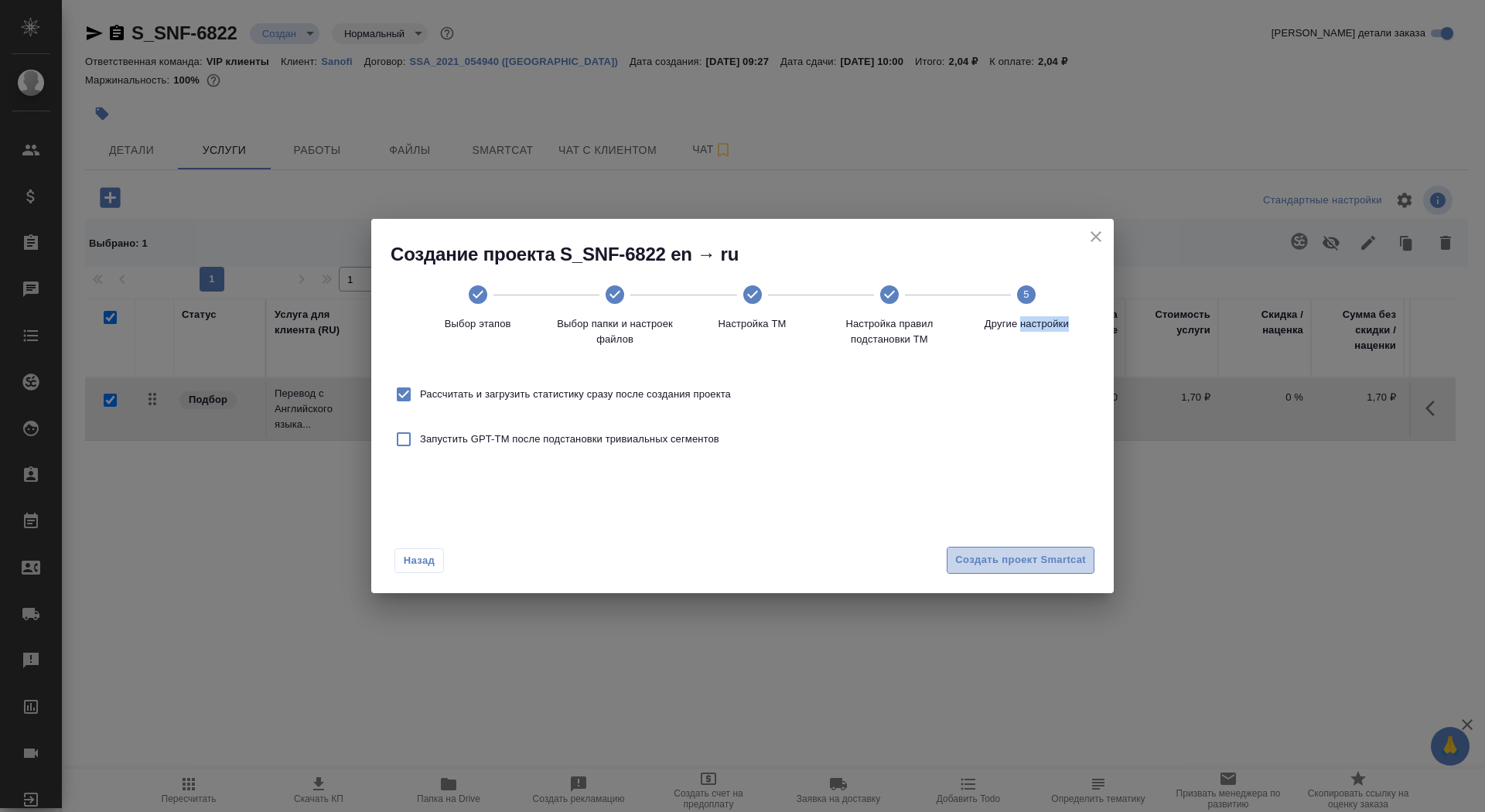
click at [1061, 567] on span "Создать проект Smartcat" at bounding box center [1020, 560] width 131 height 18
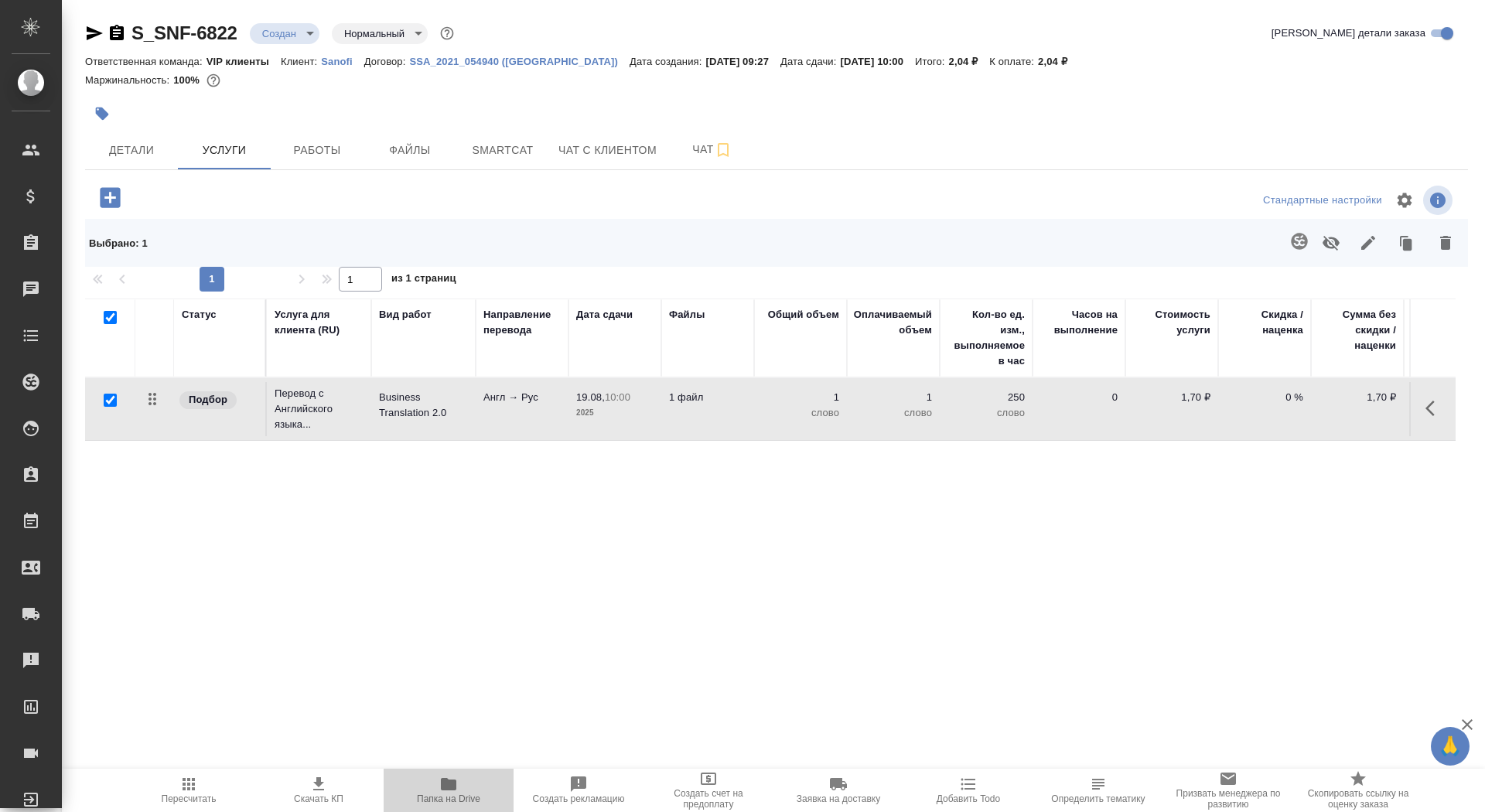
click at [431, 796] on span "Папка на Drive" at bounding box center [448, 799] width 64 height 11
click at [358, 417] on p "Перевод с Английского языка..." at bounding box center [318, 409] width 89 height 47
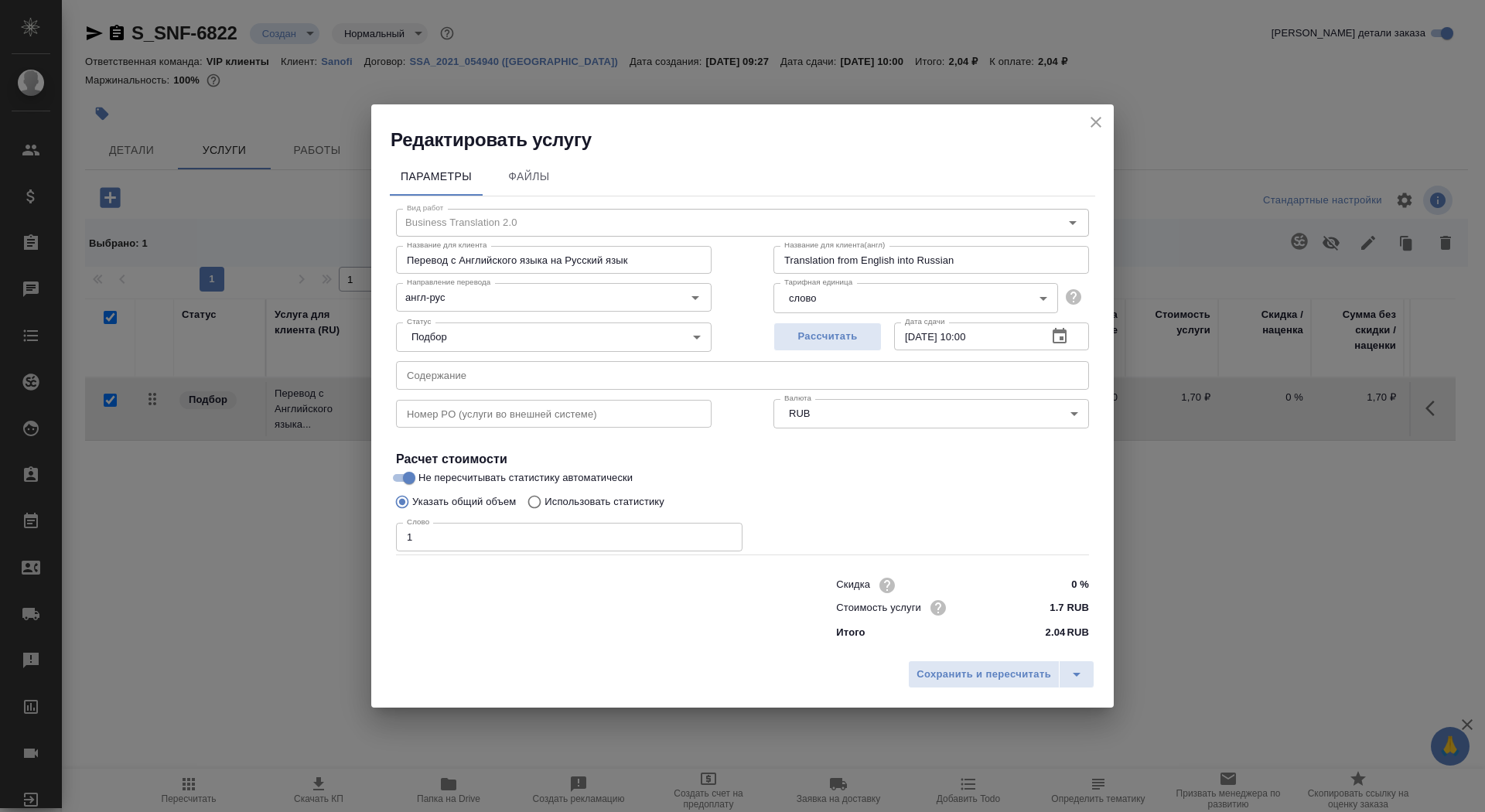
click at [601, 504] on p "Использовать статистику" at bounding box center [604, 501] width 120 height 15
click at [544, 504] on input "Использовать статистику" at bounding box center [533, 501] width 25 height 30
radio input "true"
radio input "false"
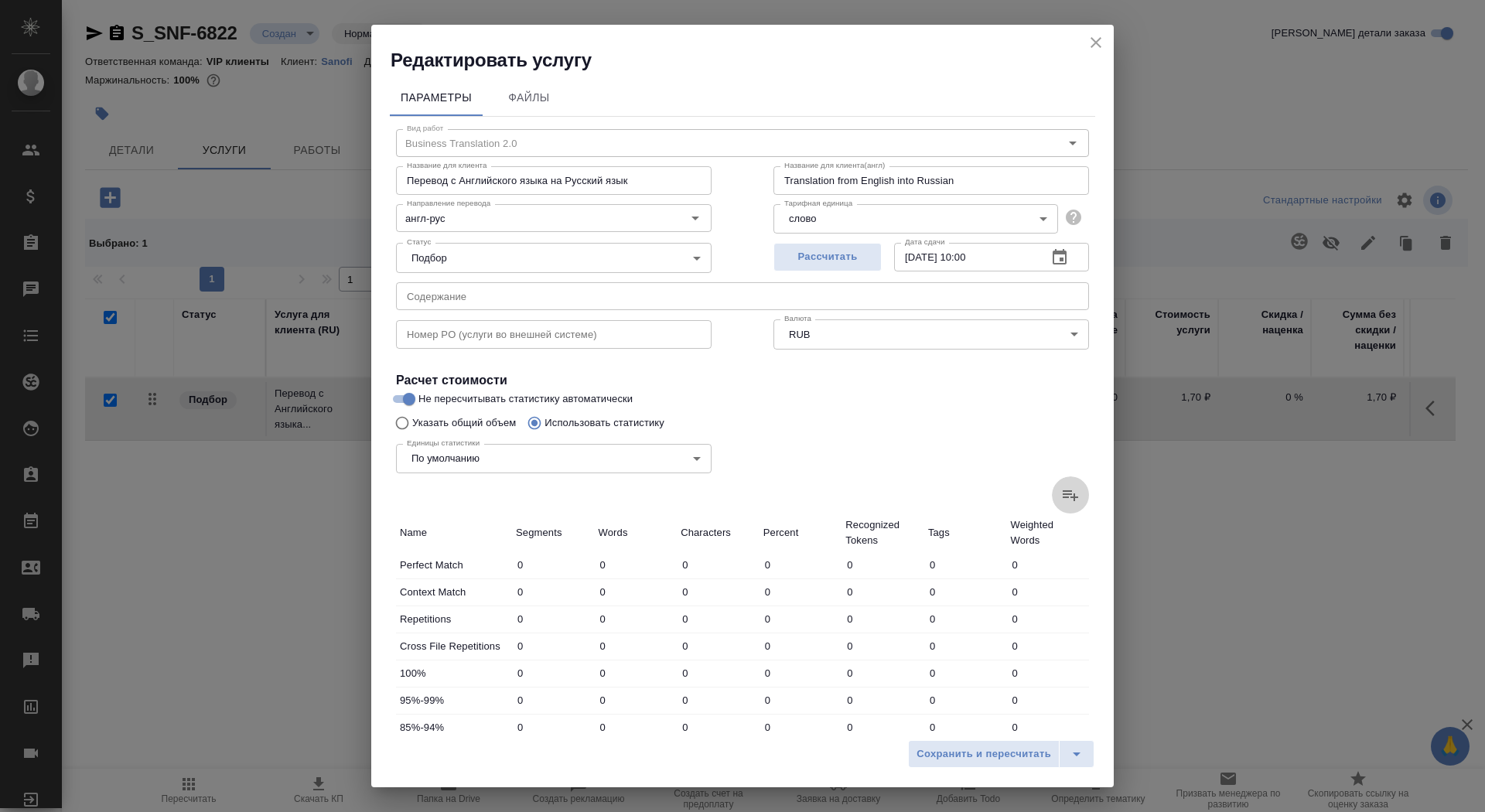
click at [1070, 500] on icon at bounding box center [1070, 495] width 19 height 19
click at [0, 0] on input "file" at bounding box center [0, 0] width 0 height 0
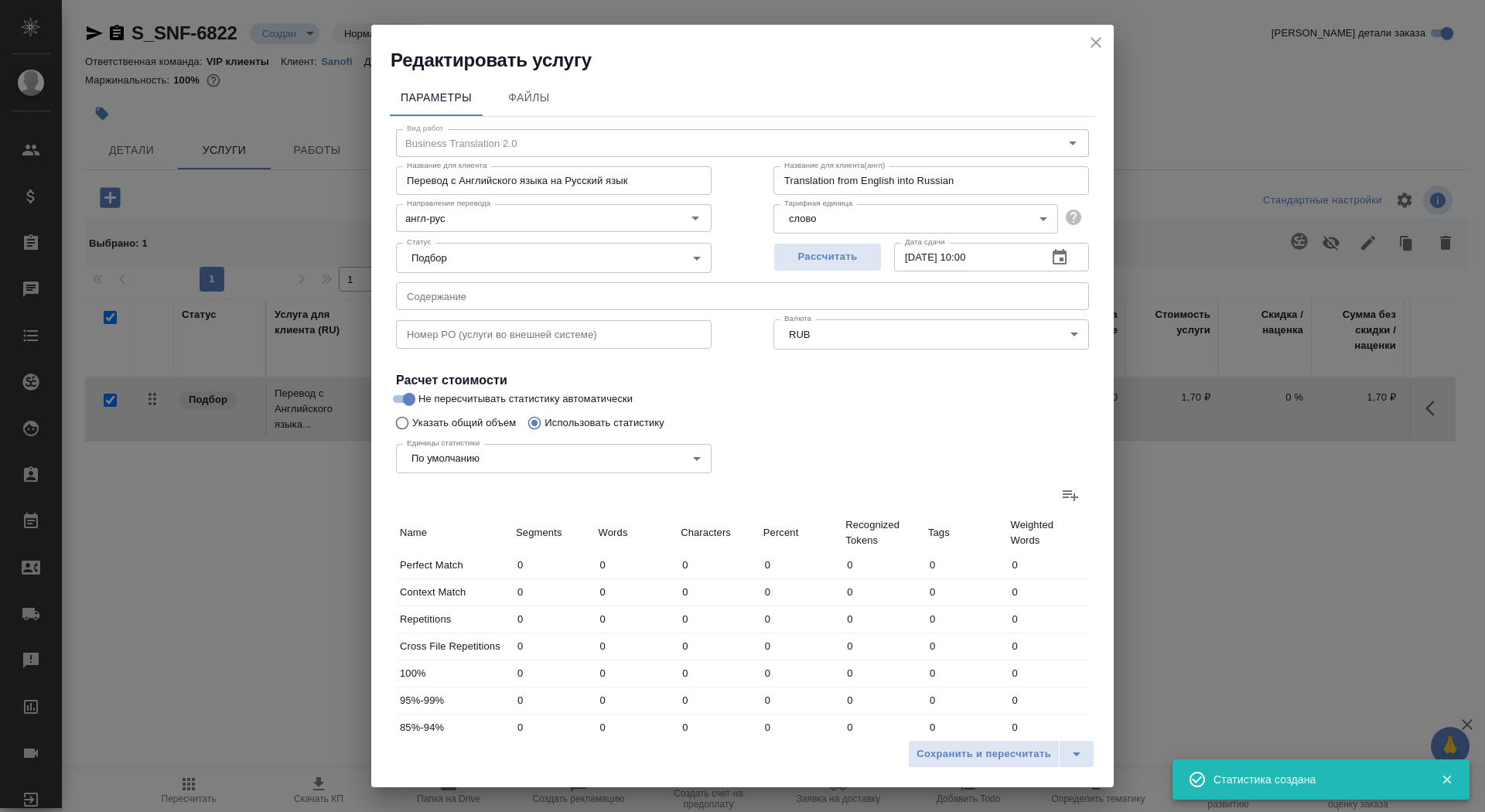
type input "3"
type input "20"
type input "9"
type input "38"
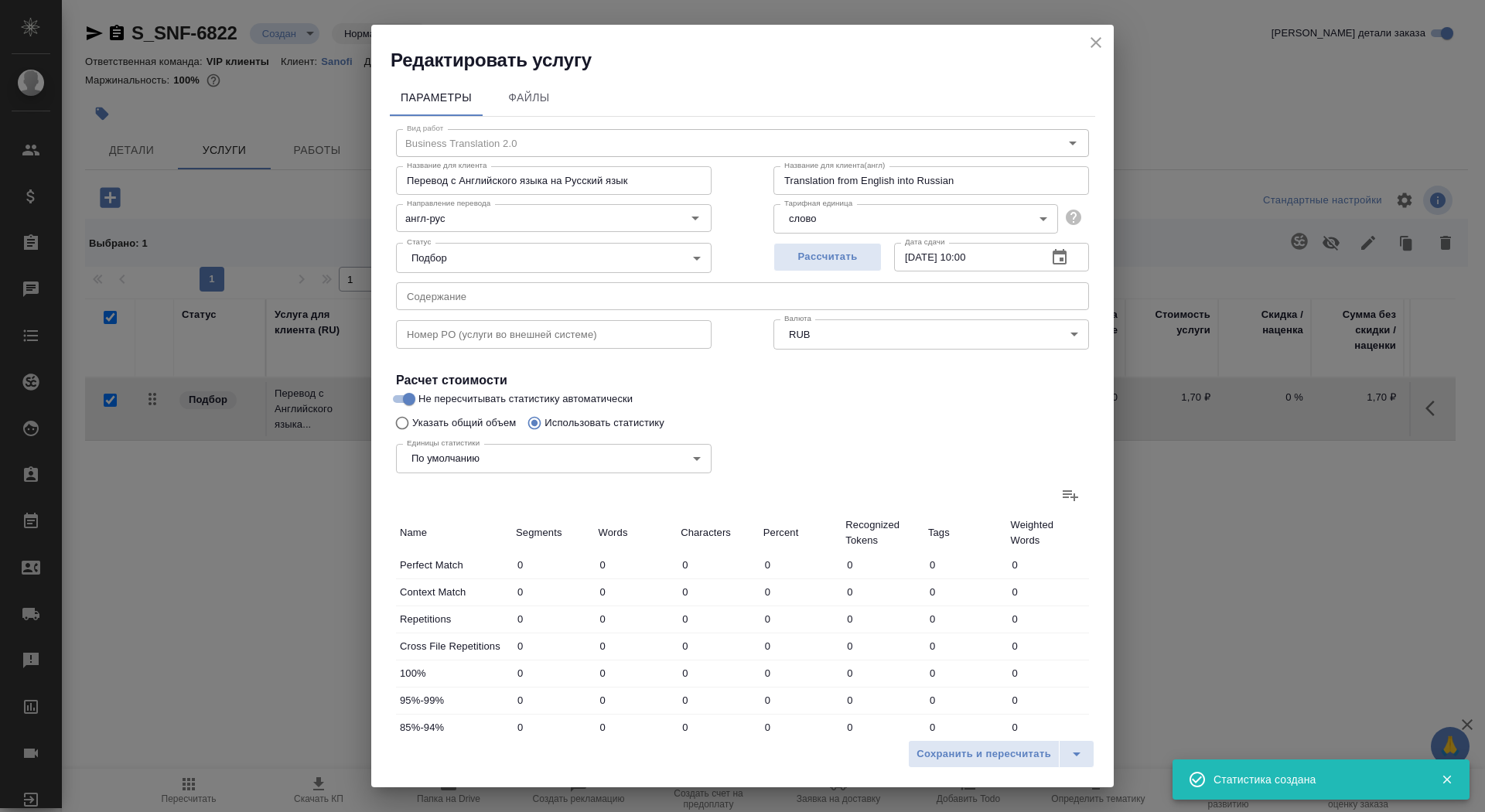
type input "263"
type input "3"
type input "20"
type input "146"
type input "3"
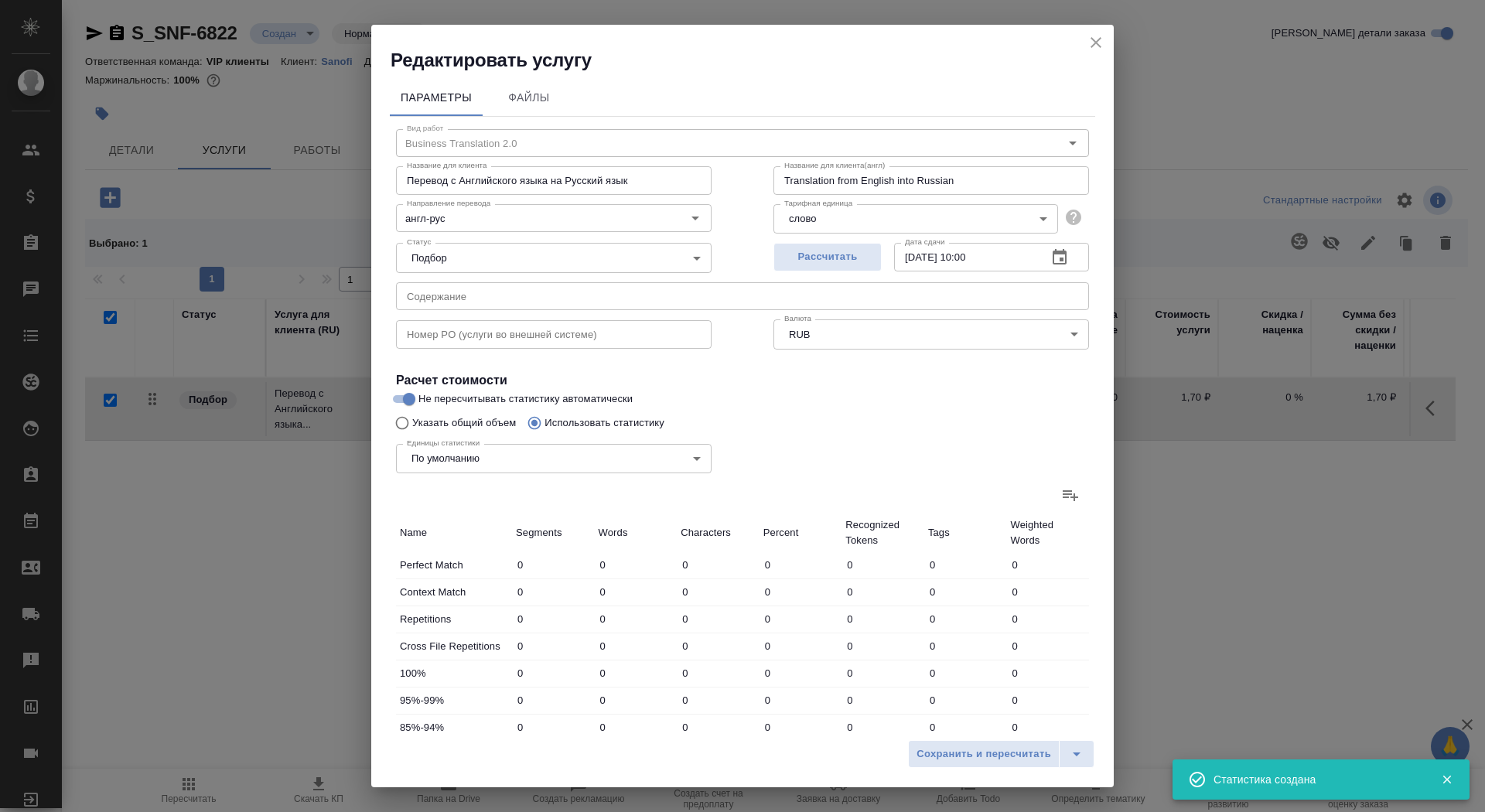
type input "8"
type input "51"
type input "10"
type input "147"
type input "1088"
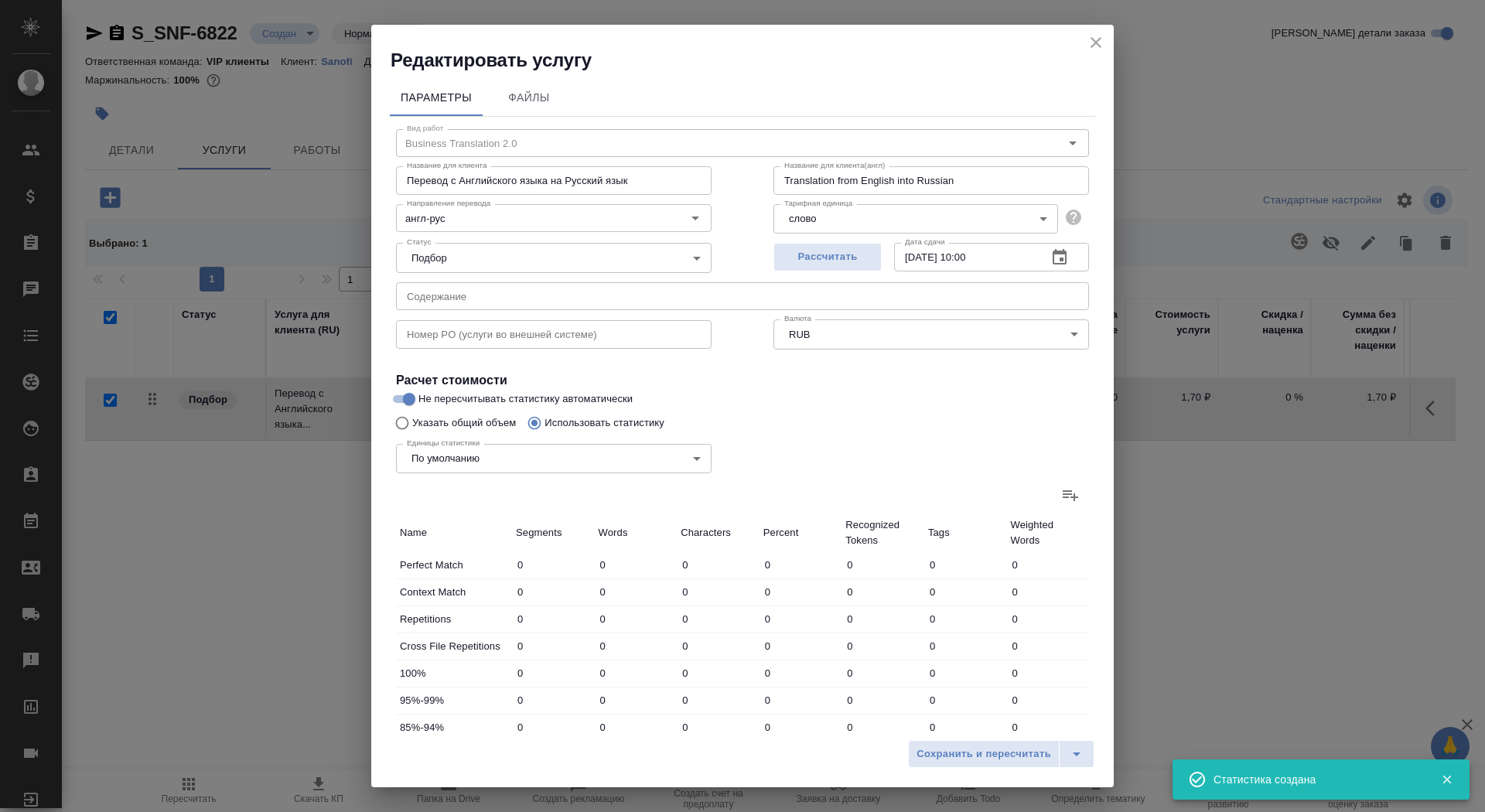
type input "26"
type input "214"
type input "1567"
type input "26"
type input "214"
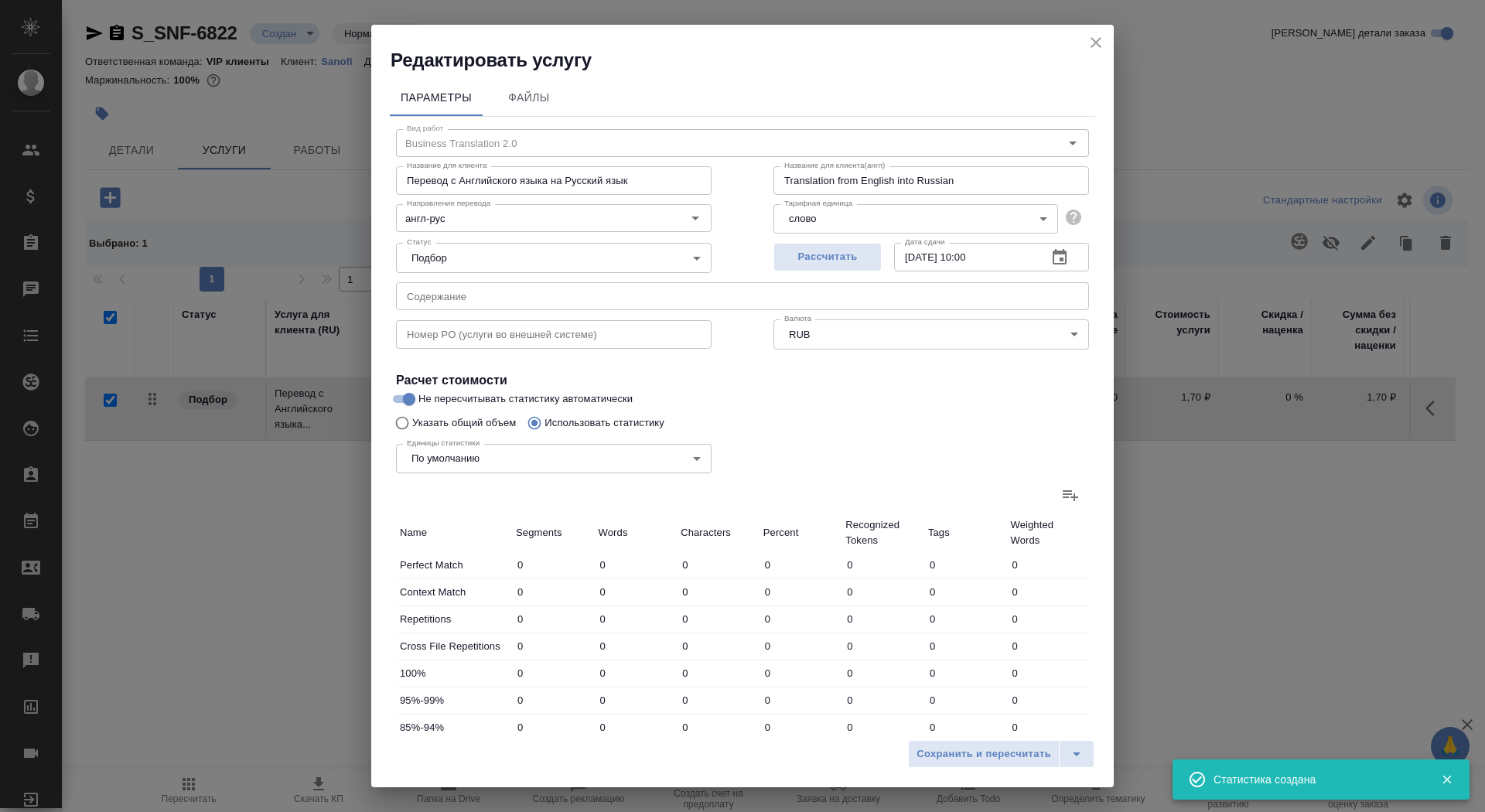
type input "1567"
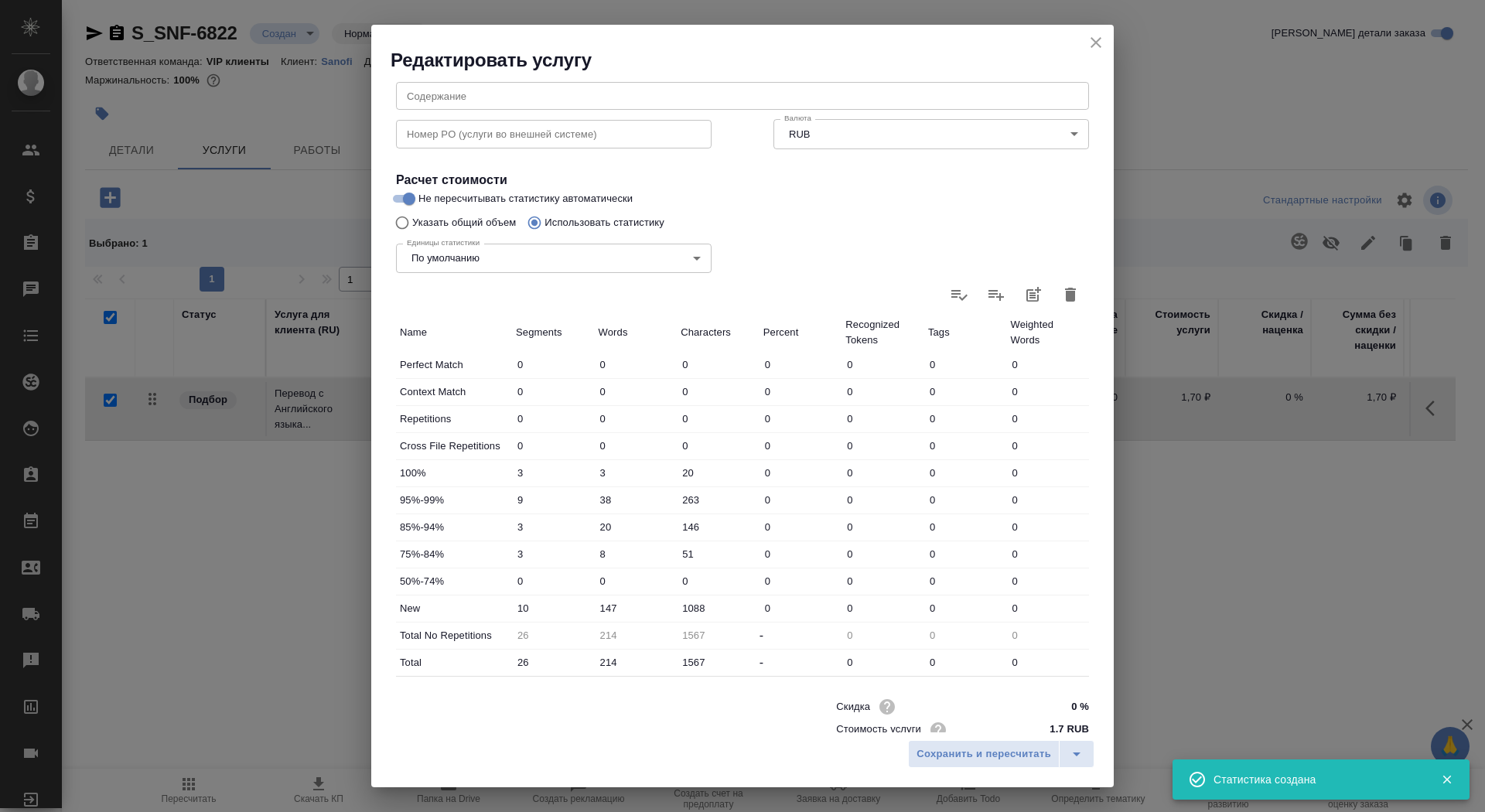
scroll to position [239, 0]
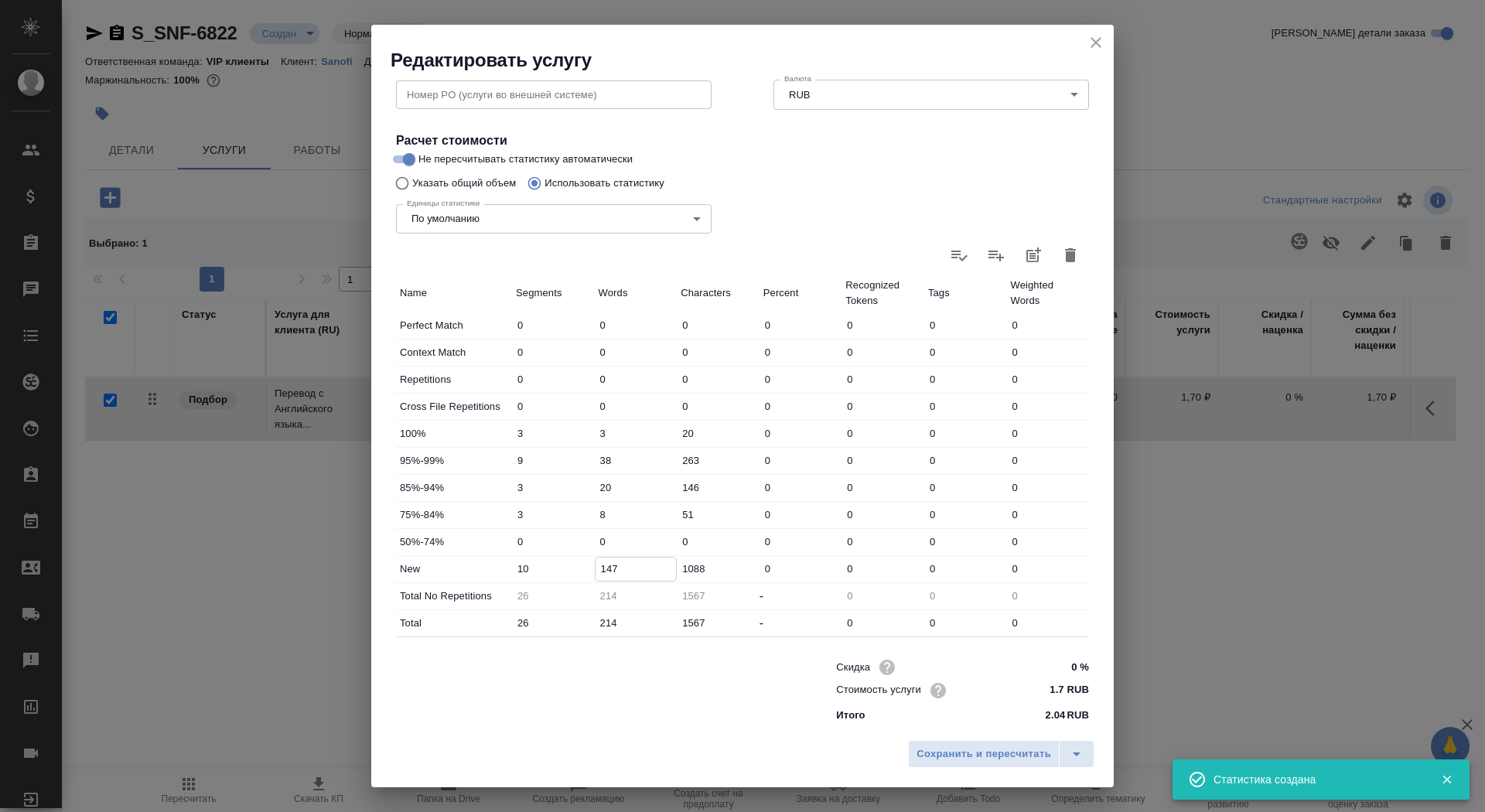
drag, startPoint x: 605, startPoint y: 571, endPoint x: 598, endPoint y: 570, distance: 7.1
click at [598, 570] on input "147" at bounding box center [636, 568] width 82 height 22
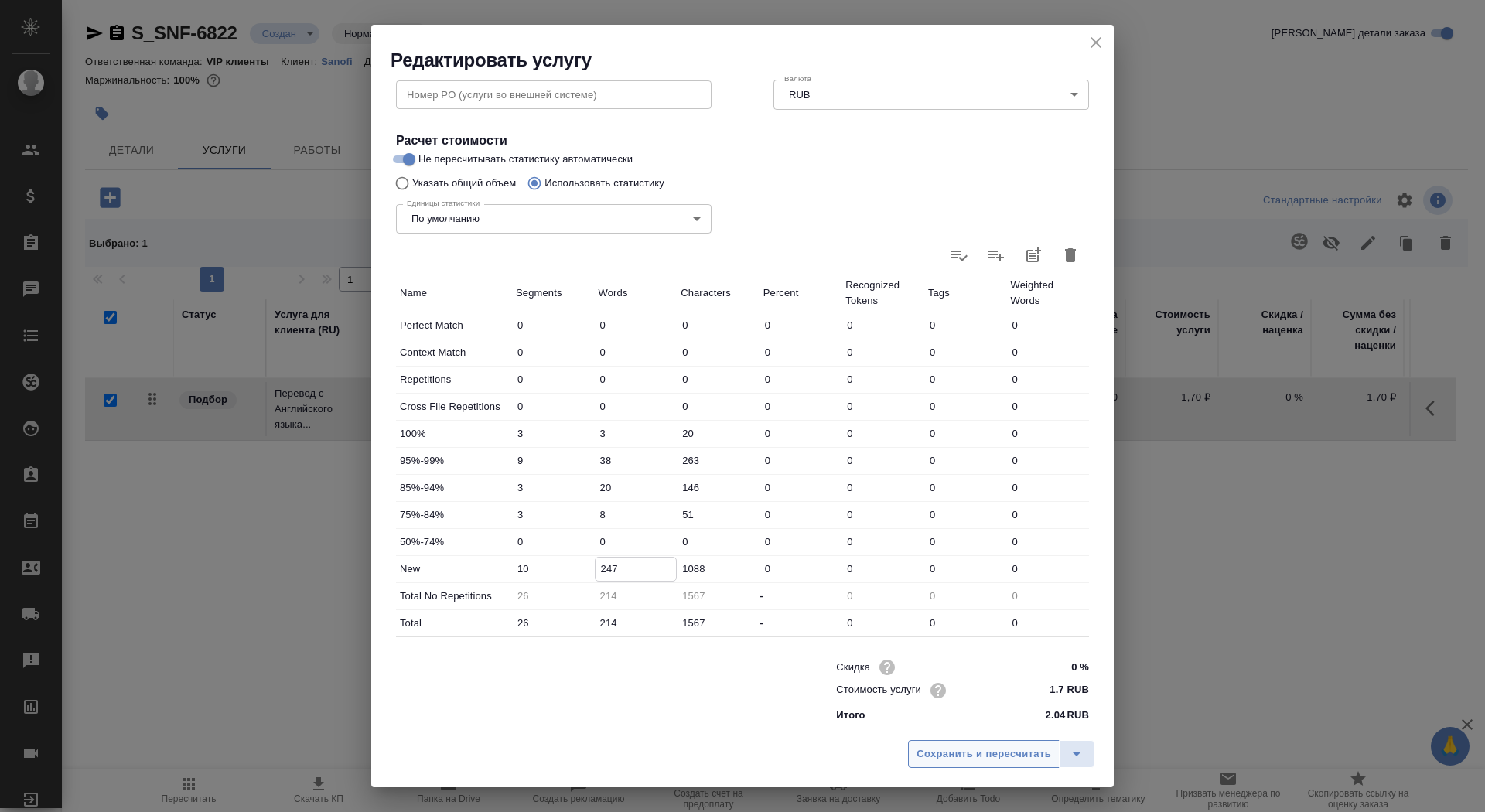
type input "247"
click at [970, 758] on span "Сохранить и пересчитать" at bounding box center [984, 755] width 135 height 18
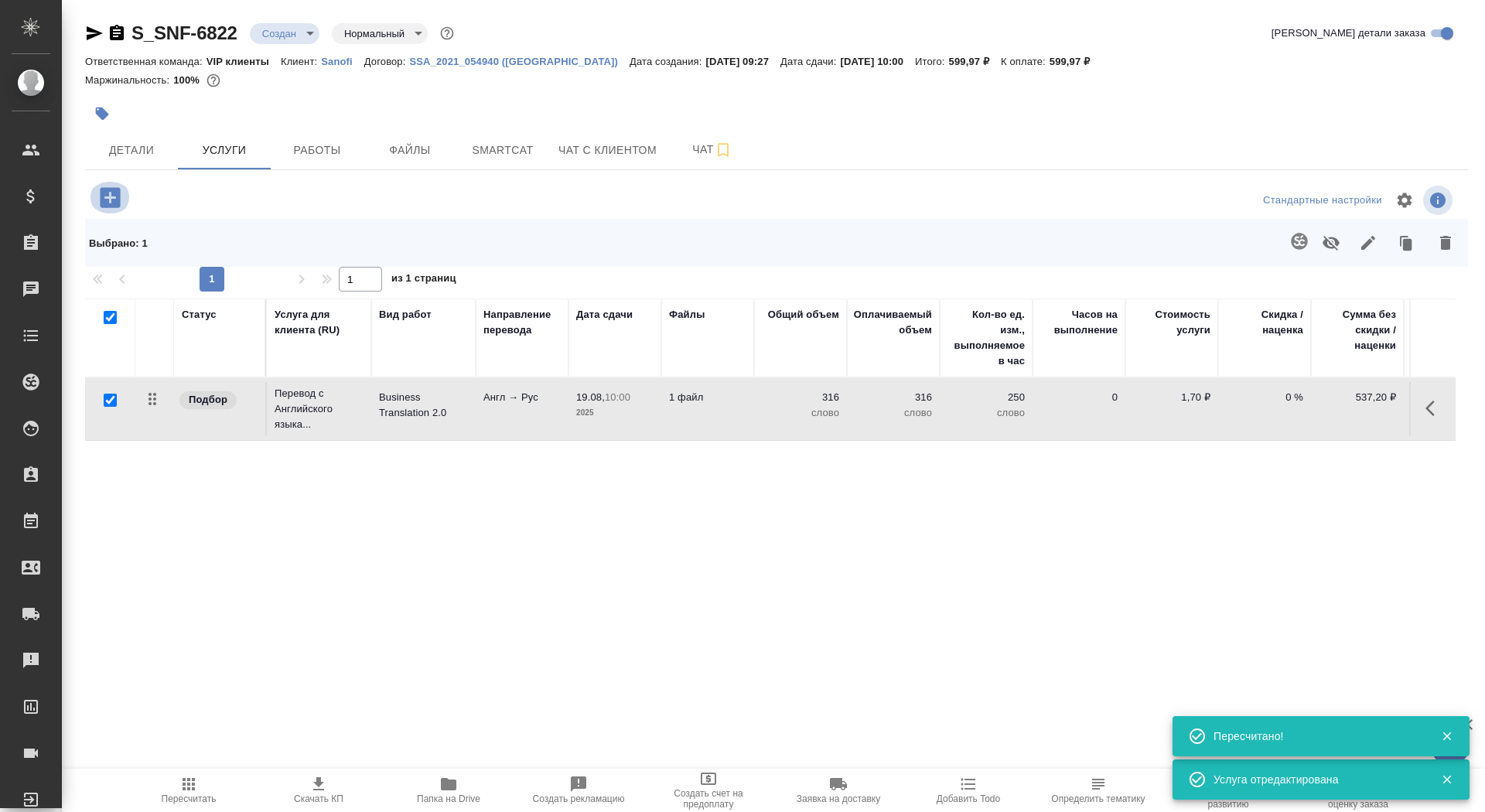
click at [117, 191] on icon "button" at bounding box center [109, 197] width 20 height 20
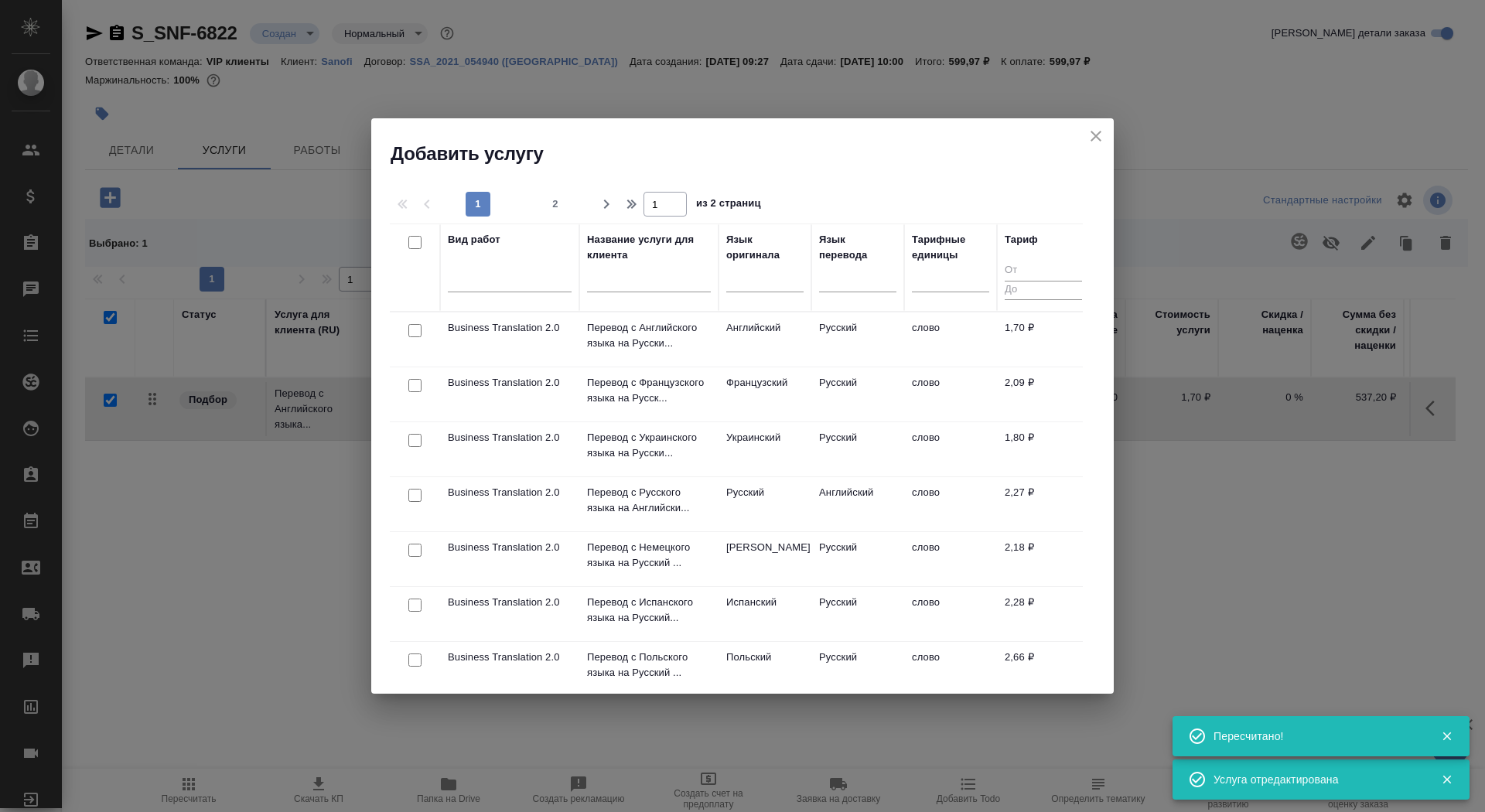
click at [657, 292] on div at bounding box center [649, 284] width 124 height 38
click at [654, 275] on input "text" at bounding box center [649, 282] width 124 height 20
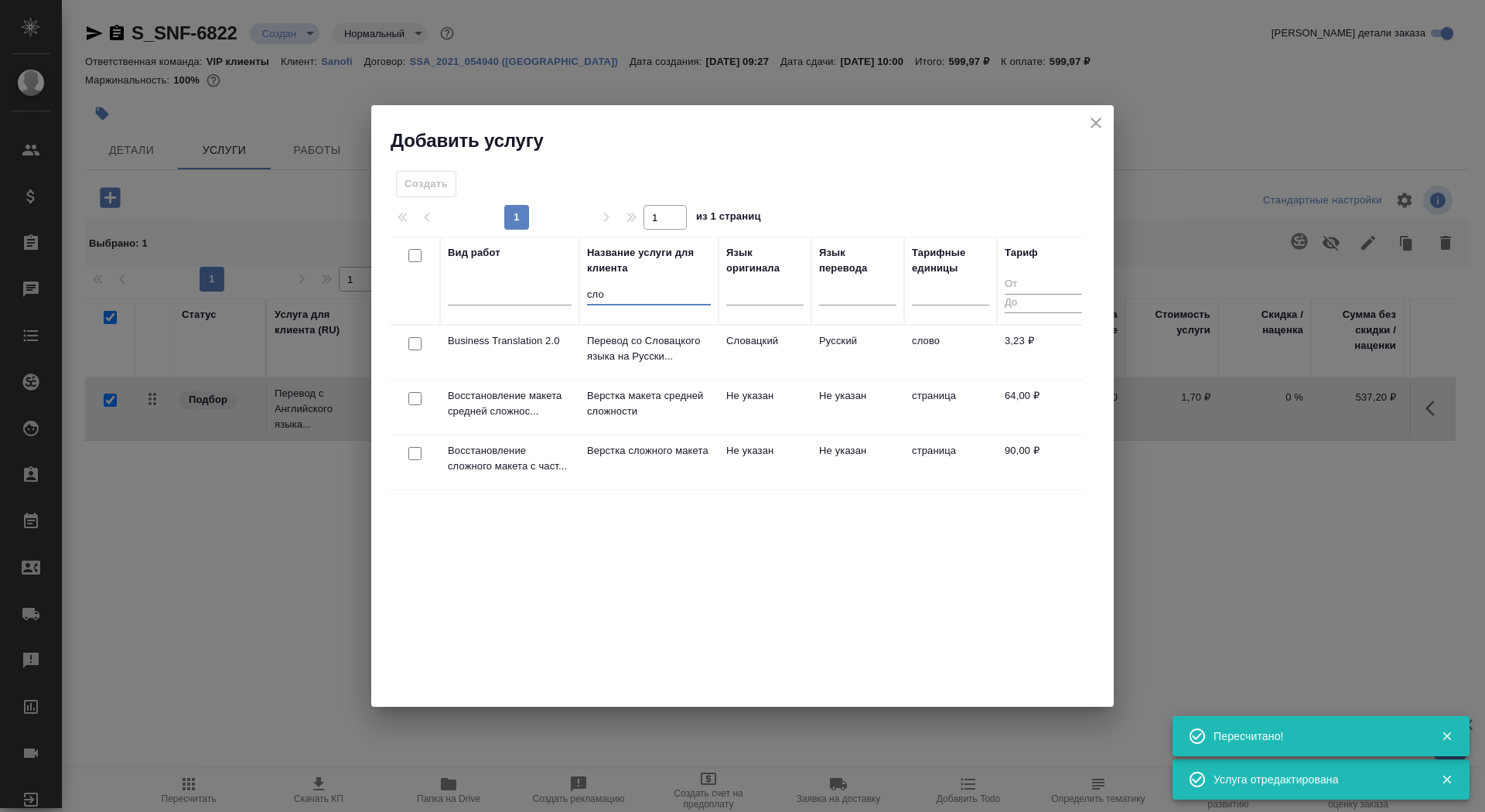
type input "сло"
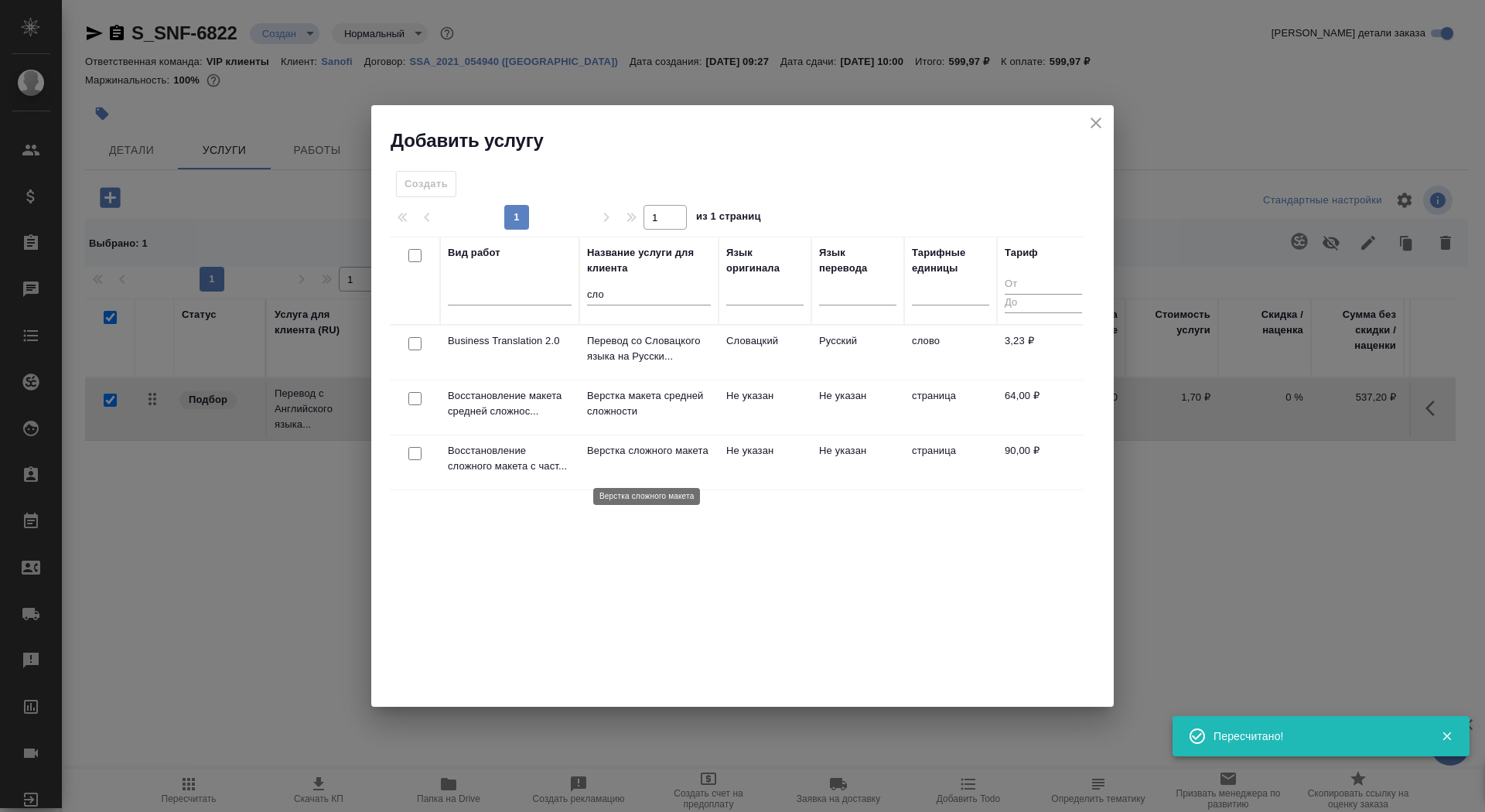
click at [617, 450] on p "Верстка сложного макета" at bounding box center [649, 450] width 124 height 15
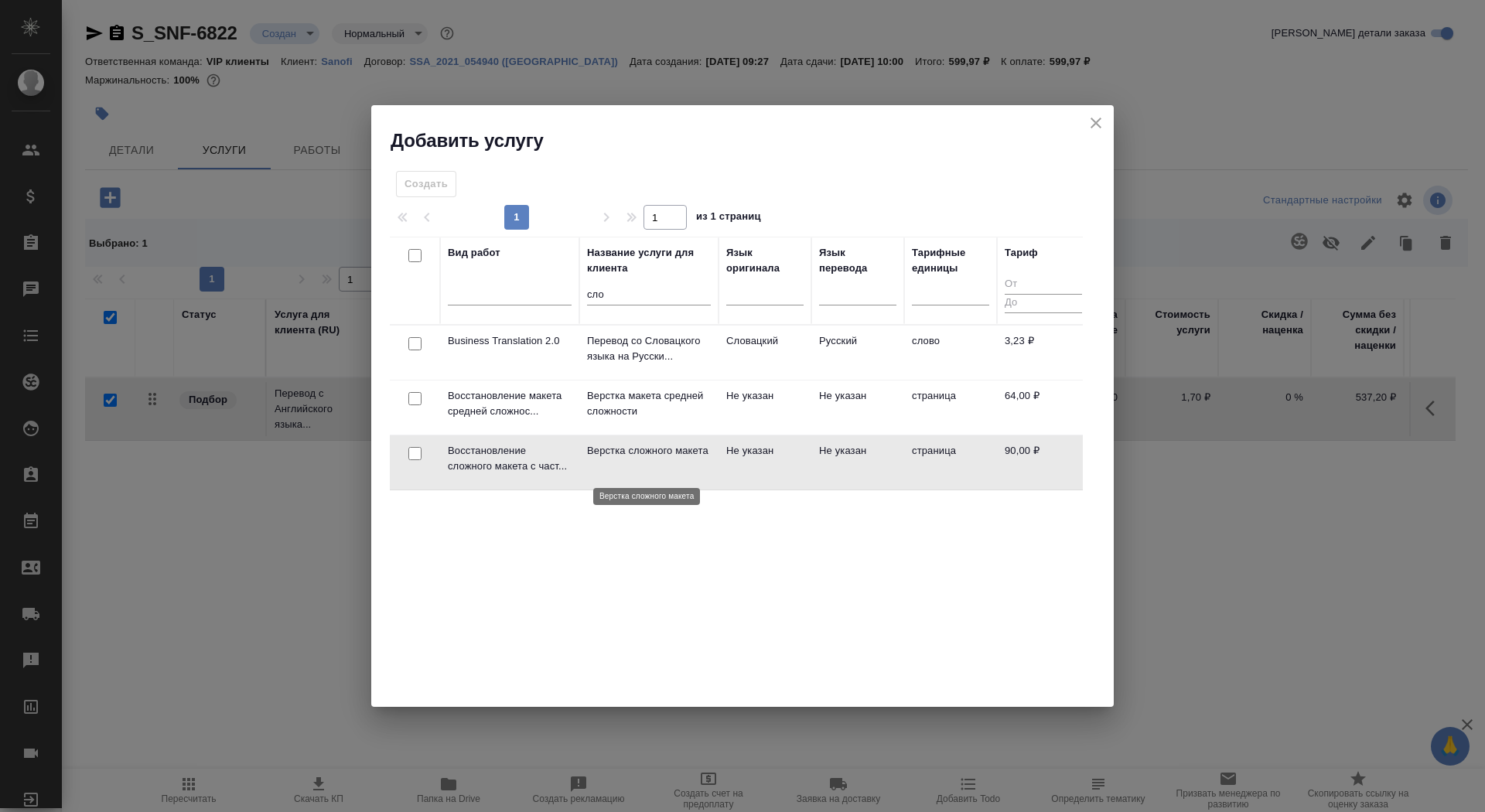
click at [617, 450] on p "Верстка сложного макета" at bounding box center [649, 450] width 124 height 15
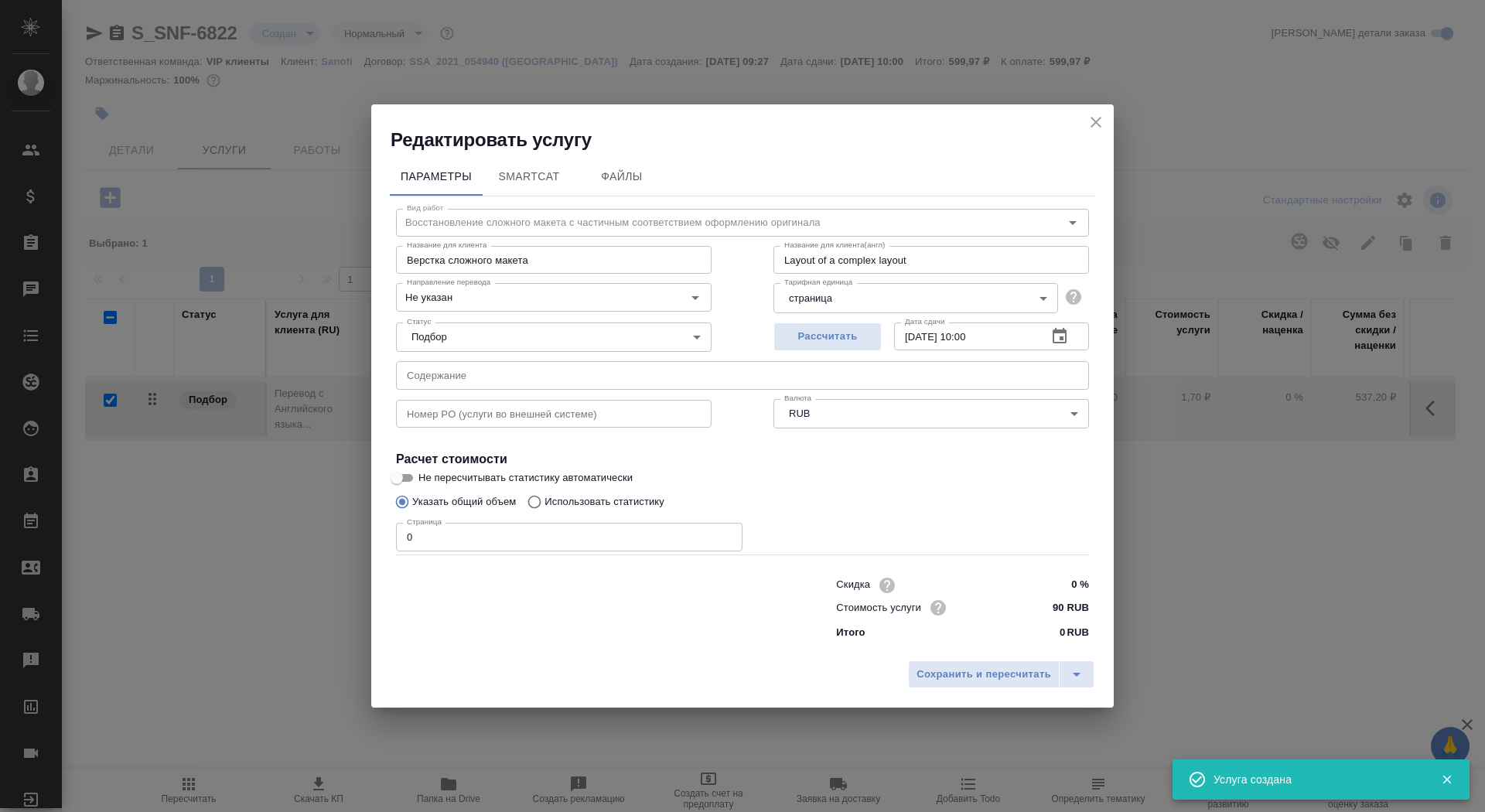
checkbox input "false"
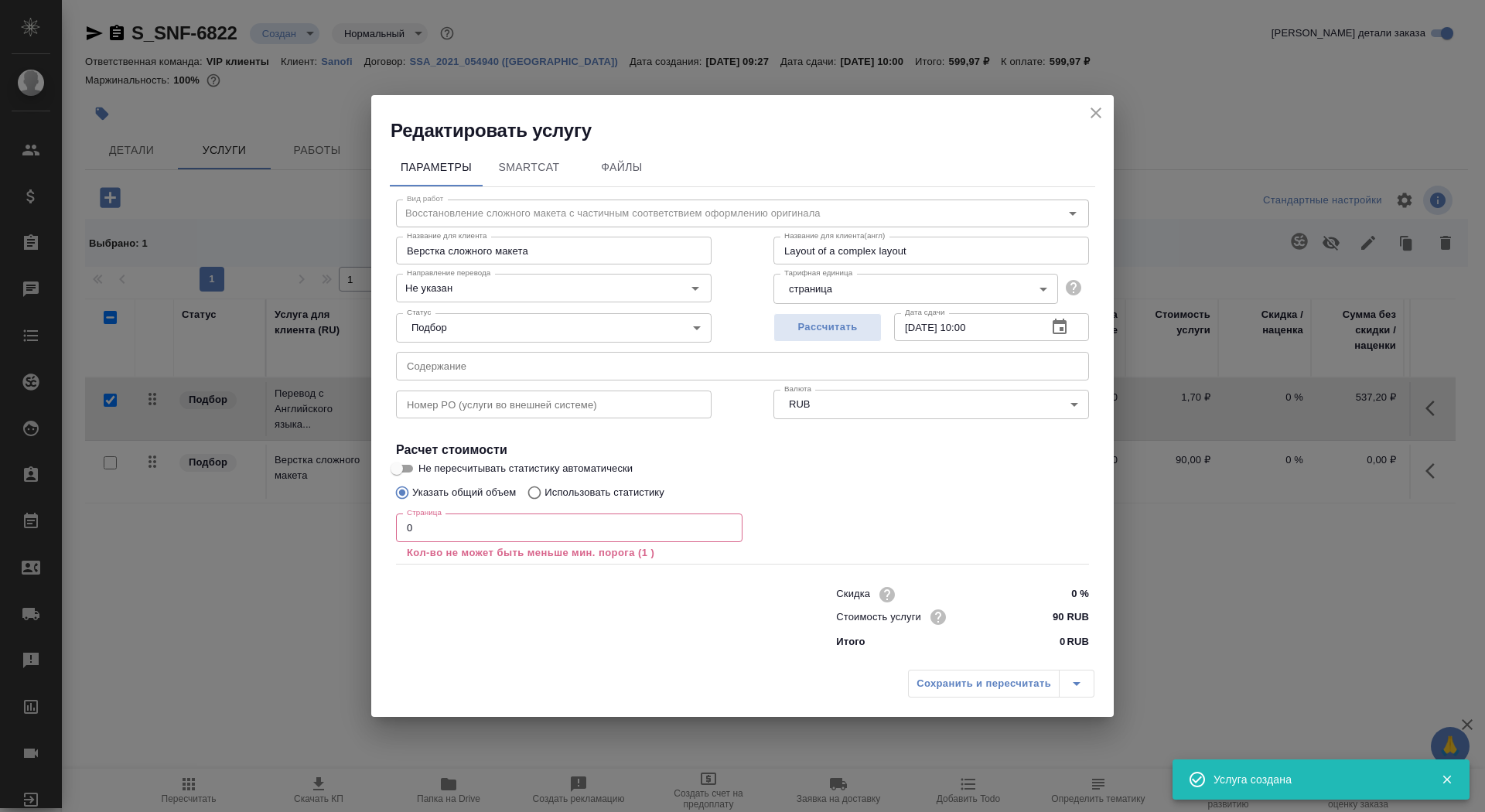
click at [433, 540] on input "0" at bounding box center [569, 527] width 346 height 28
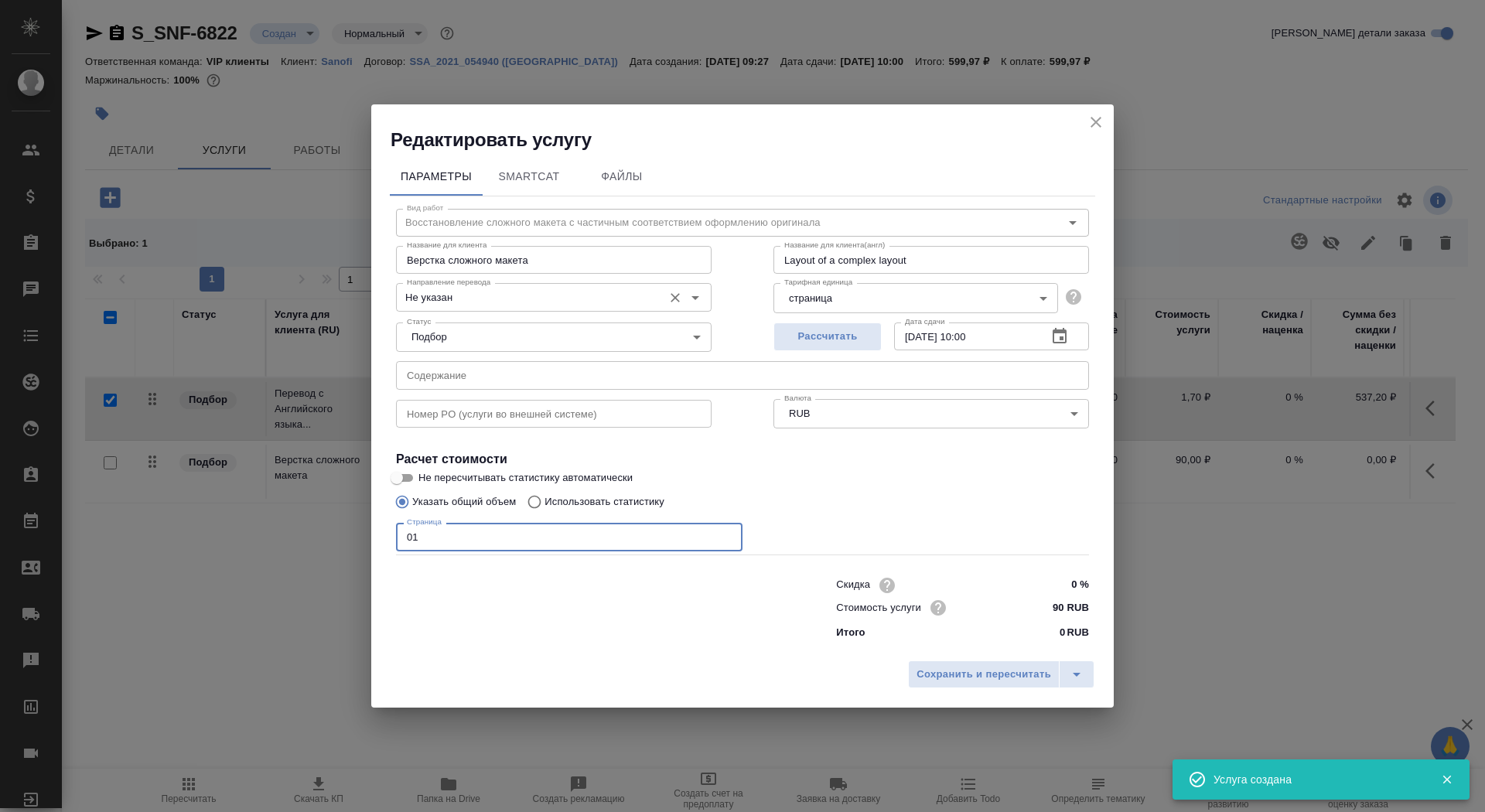
type input "01"
click at [468, 296] on input "Не указан" at bounding box center [528, 297] width 255 height 19
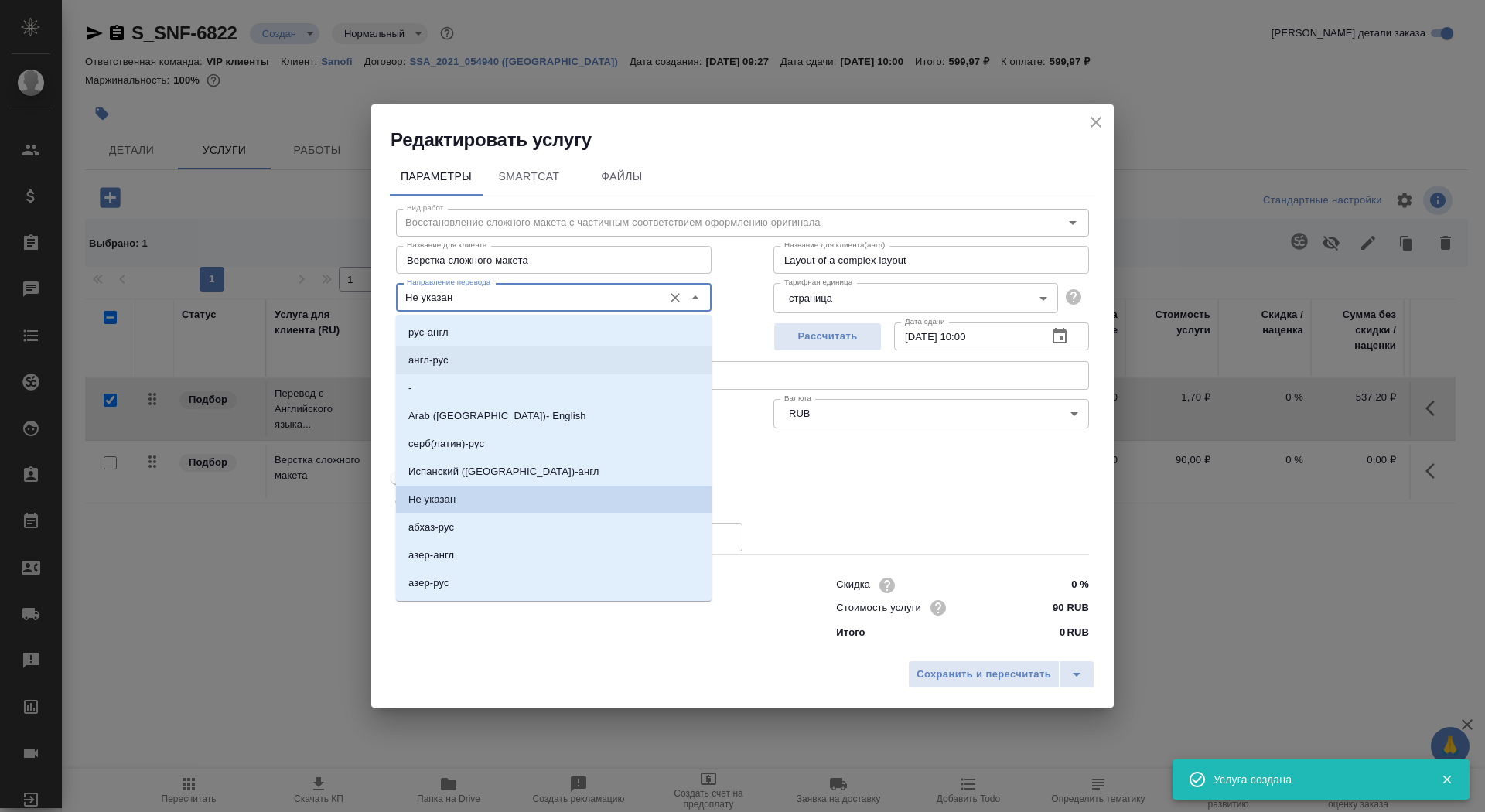
click at [475, 373] on li "англ-рус" at bounding box center [554, 359] width 316 height 28
type input "англ-рус"
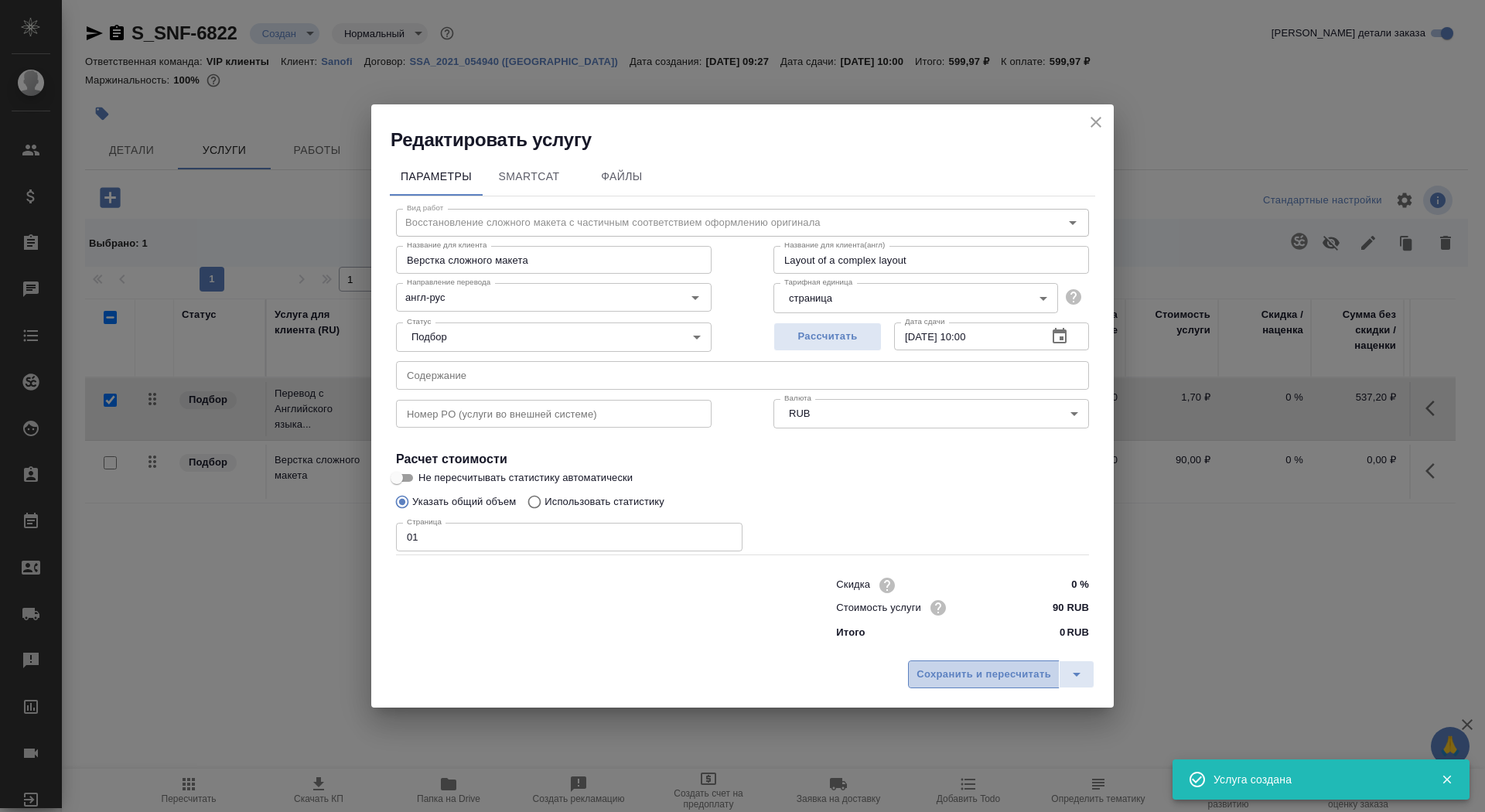
click at [969, 678] on span "Сохранить и пересчитать" at bounding box center [984, 675] width 135 height 18
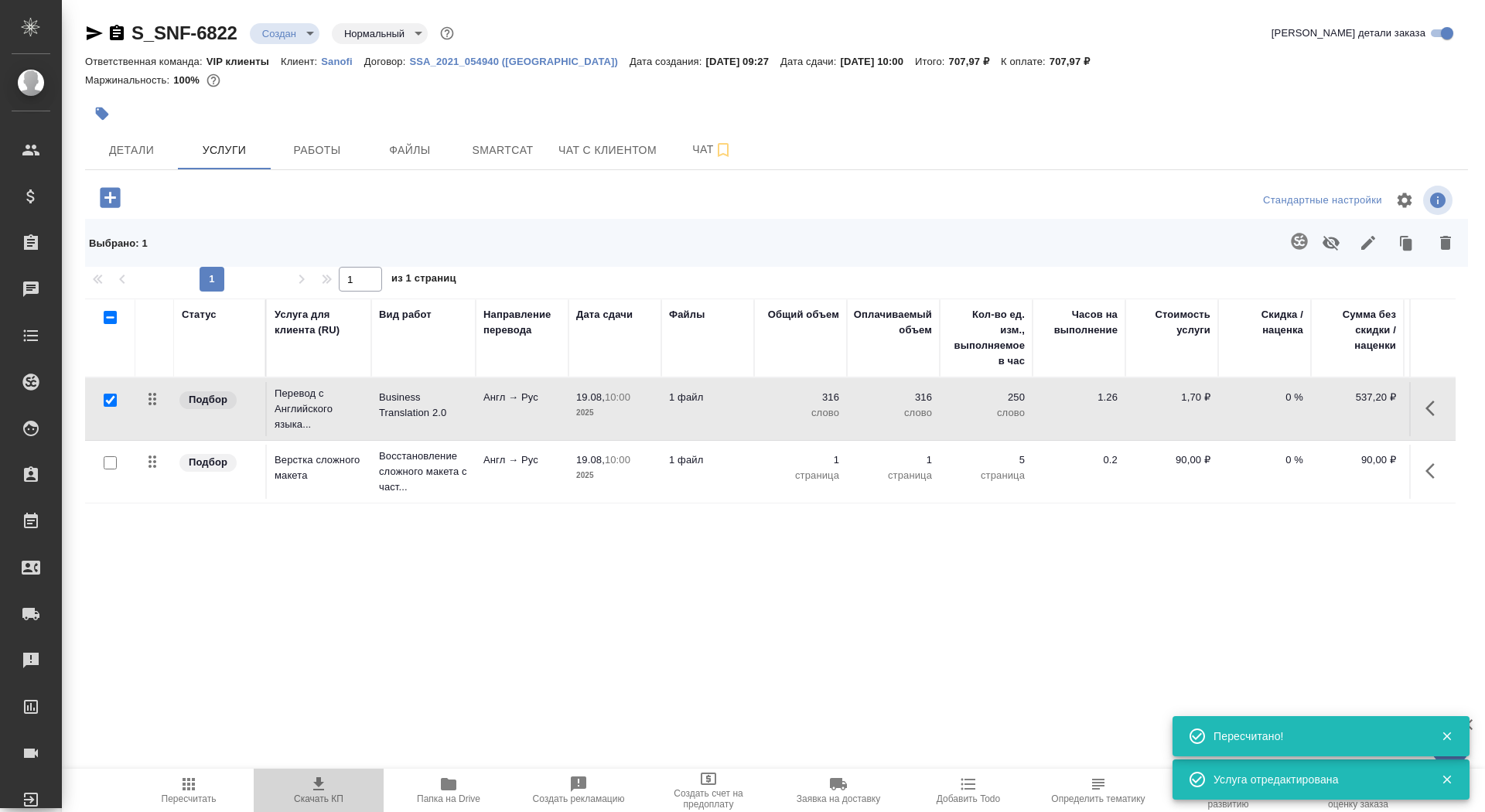
click at [317, 797] on span "Скачать КП" at bounding box center [318, 799] width 49 height 11
click at [112, 157] on span "Детали" at bounding box center [131, 151] width 74 height 20
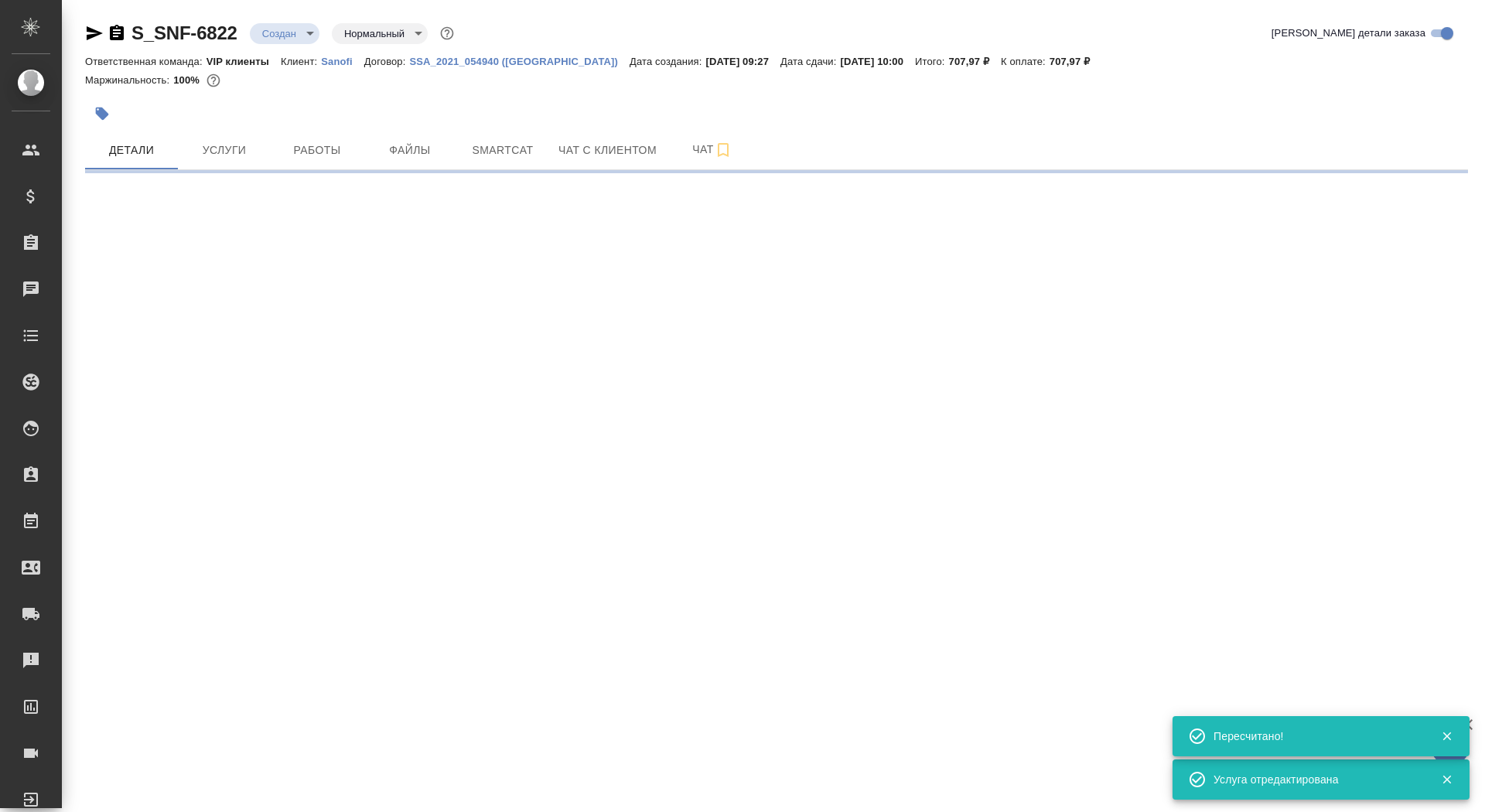
select select "RU"
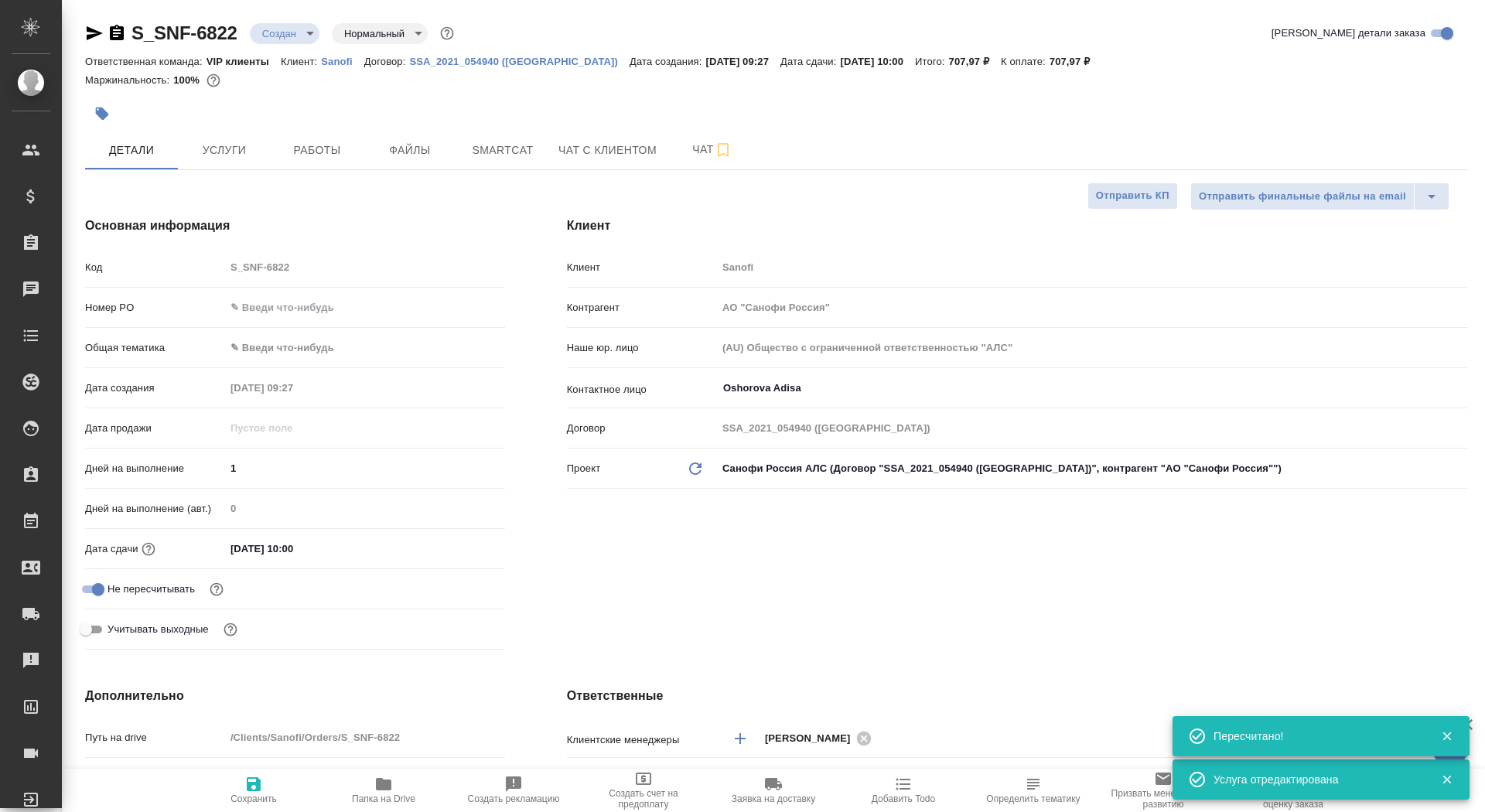
type textarea "x"
click at [272, 792] on span "Сохранить" at bounding box center [254, 789] width 111 height 30
type textarea "x"
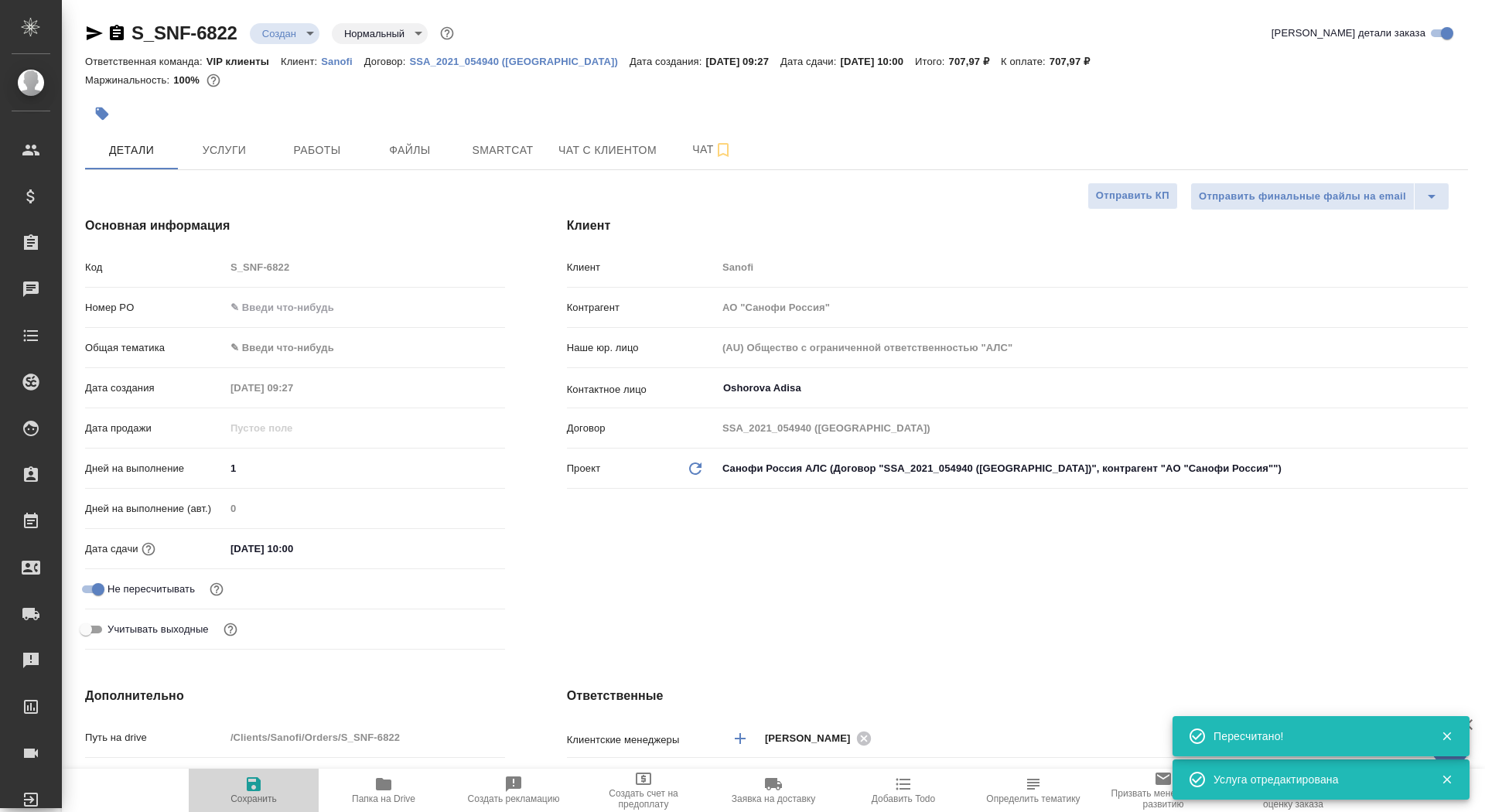
type textarea "x"
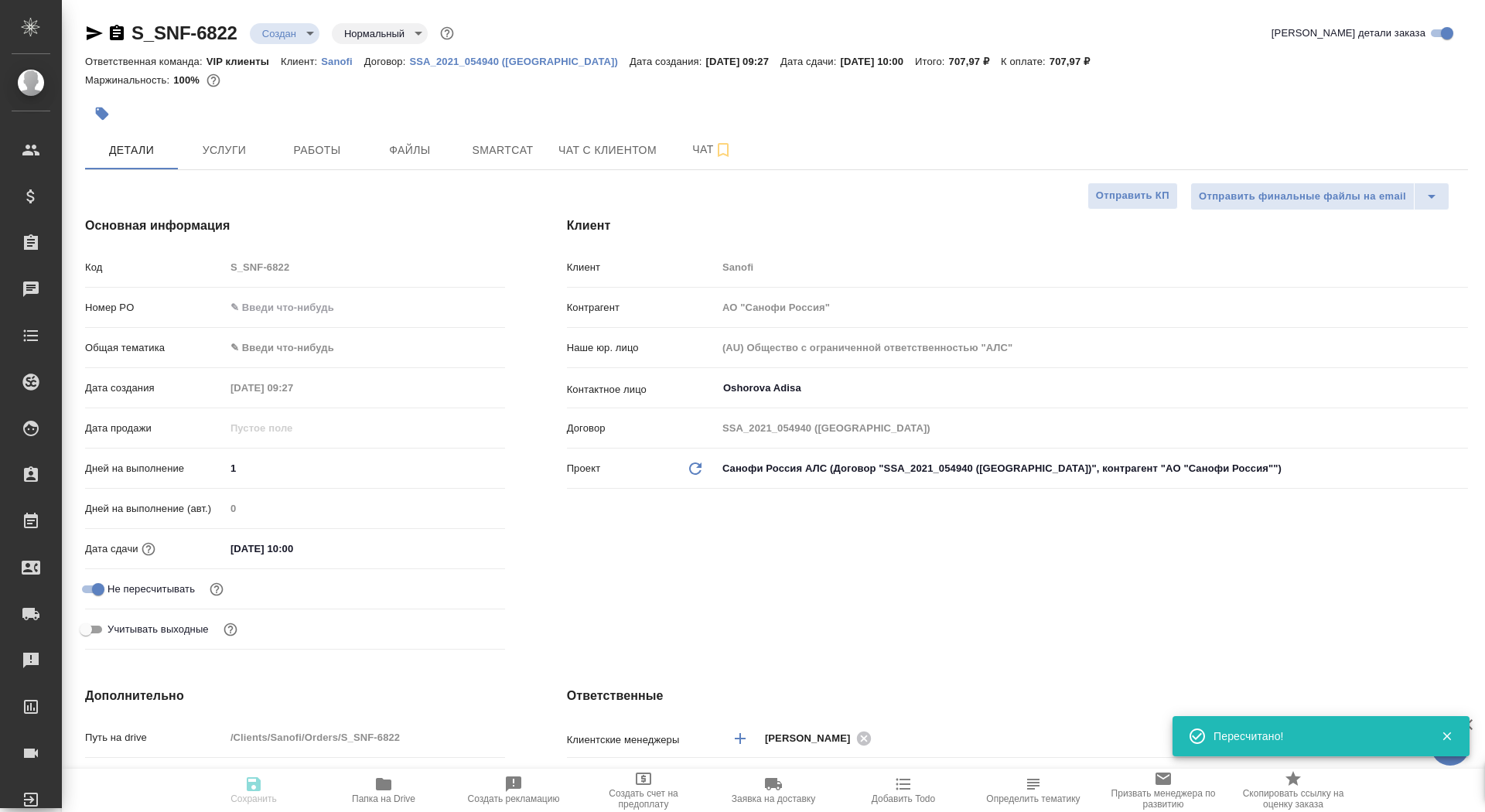
type textarea "x"
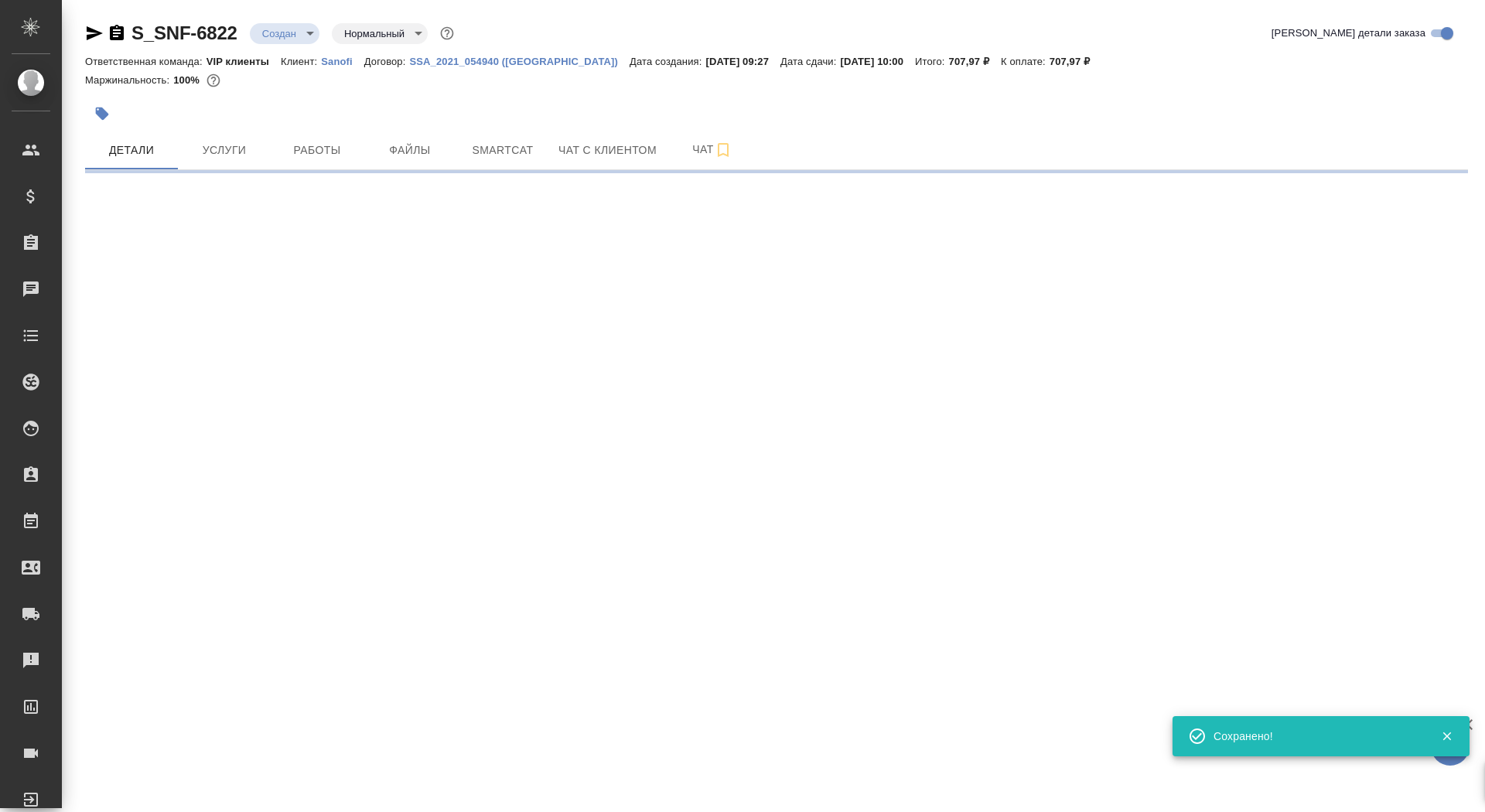
select select "RU"
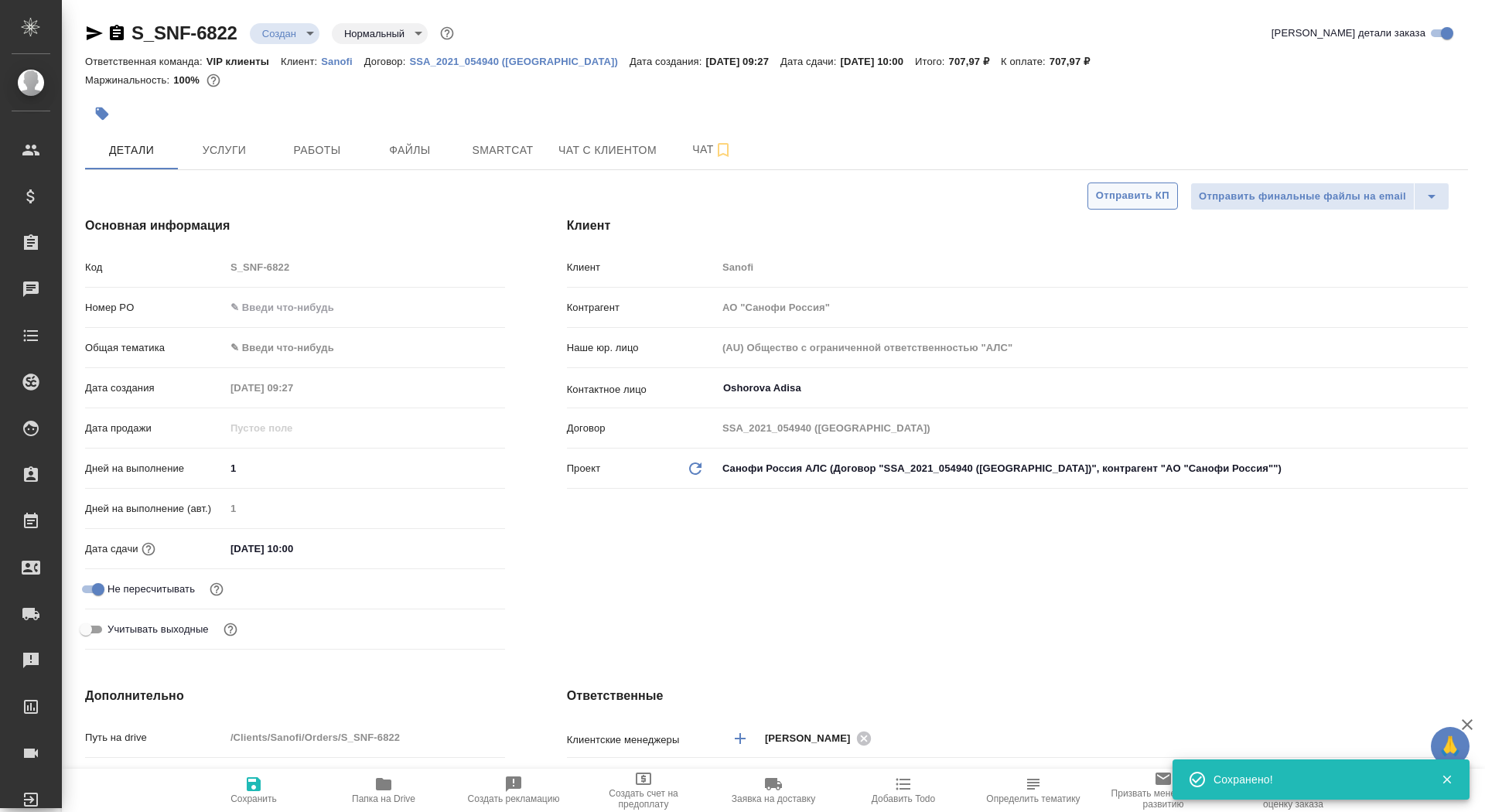
type textarea "x"
click at [1119, 194] on span "Отправить КП" at bounding box center [1133, 196] width 74 height 18
type textarea "x"
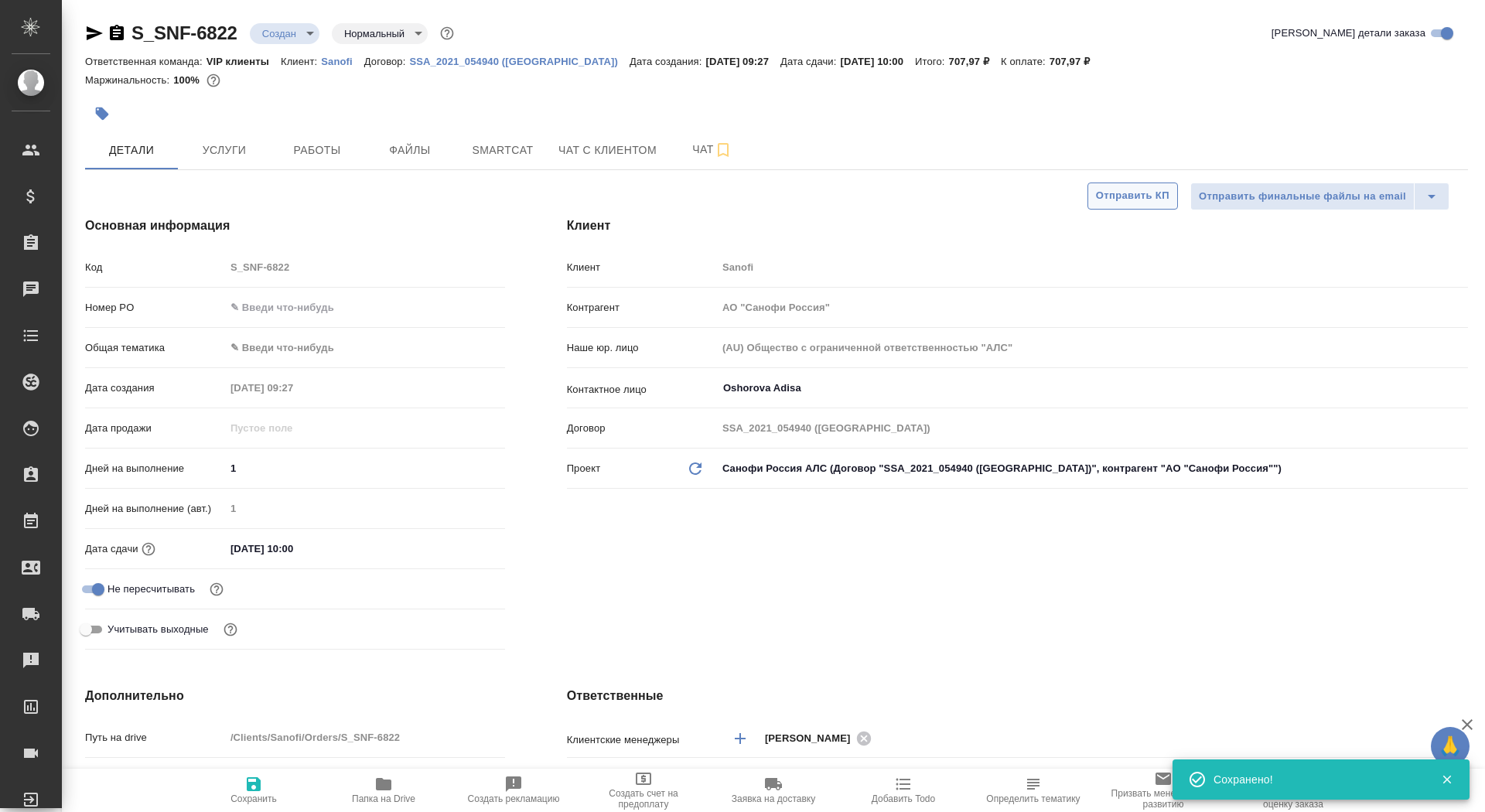
type textarea "x"
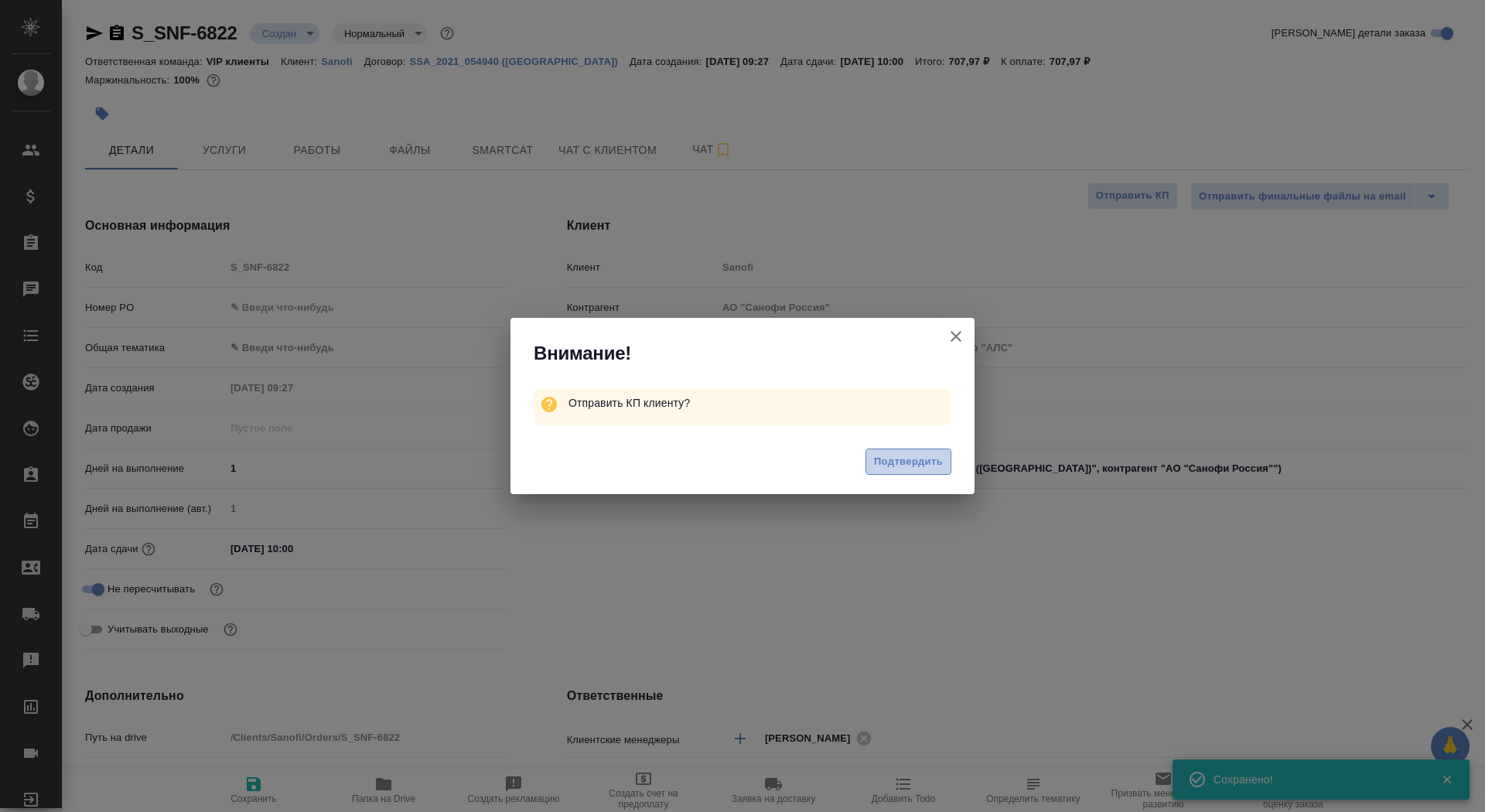
click at [903, 465] on span "Подтвердить" at bounding box center [908, 462] width 69 height 18
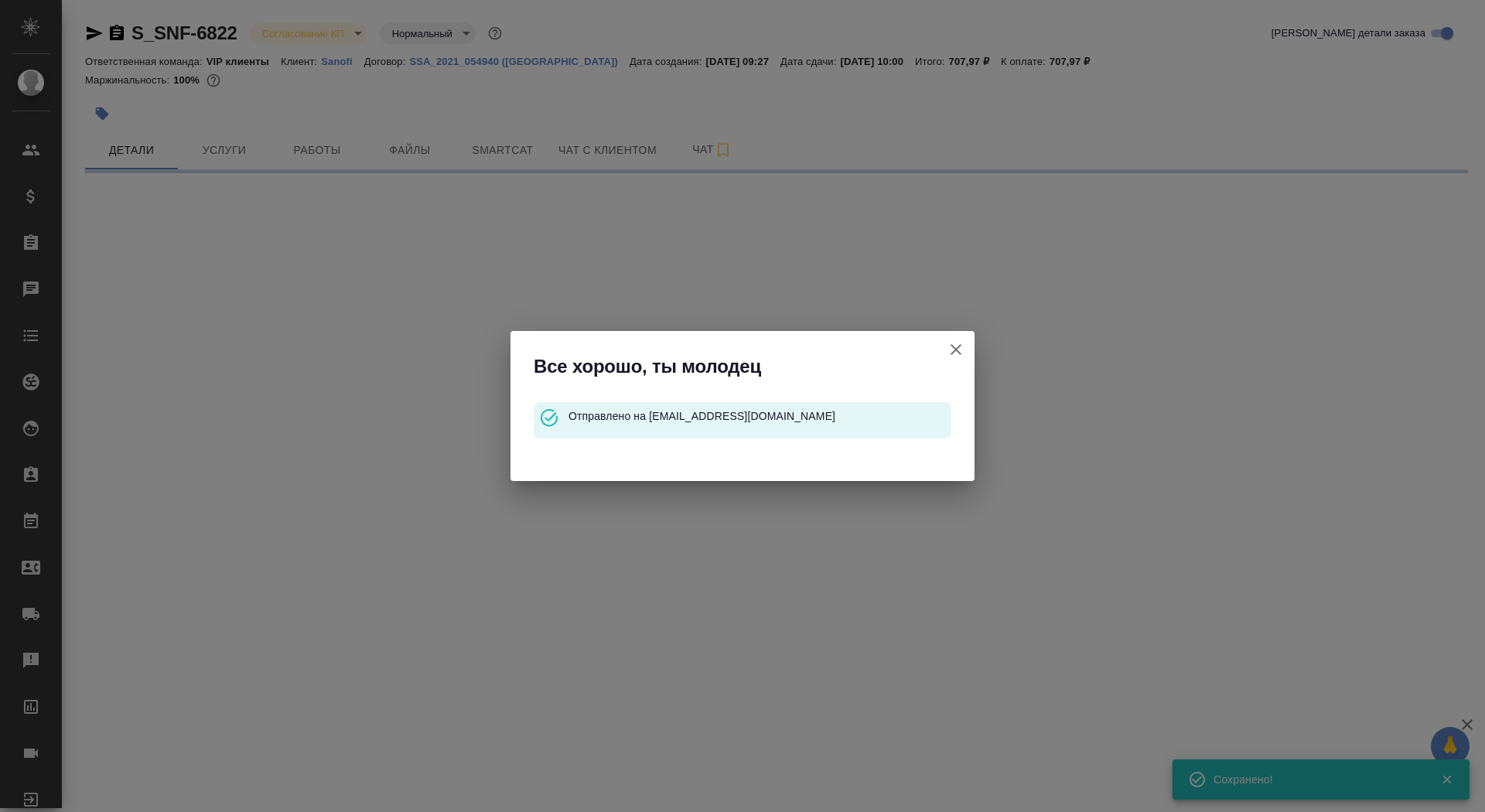
select select "RU"
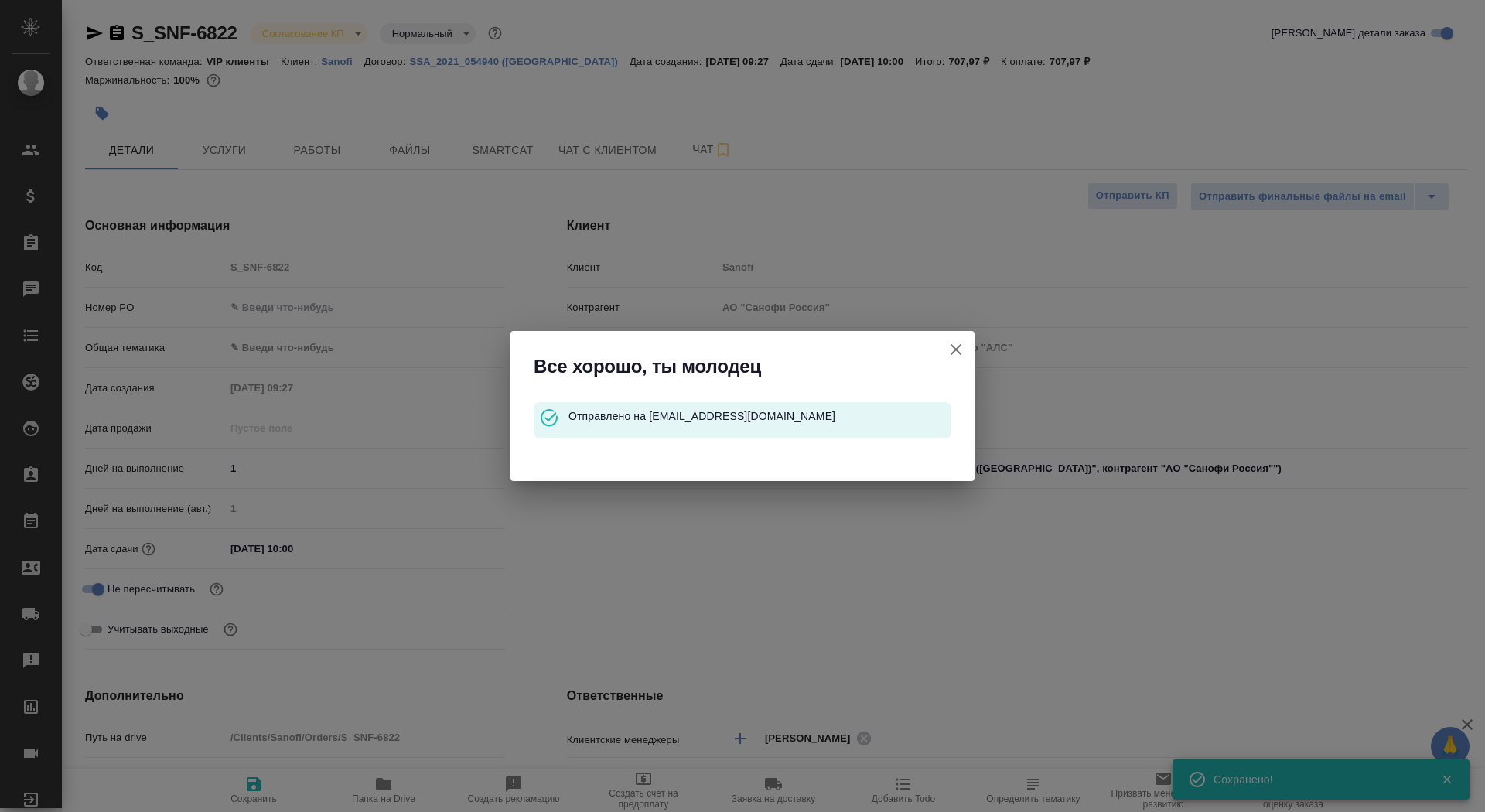
type textarea "x"
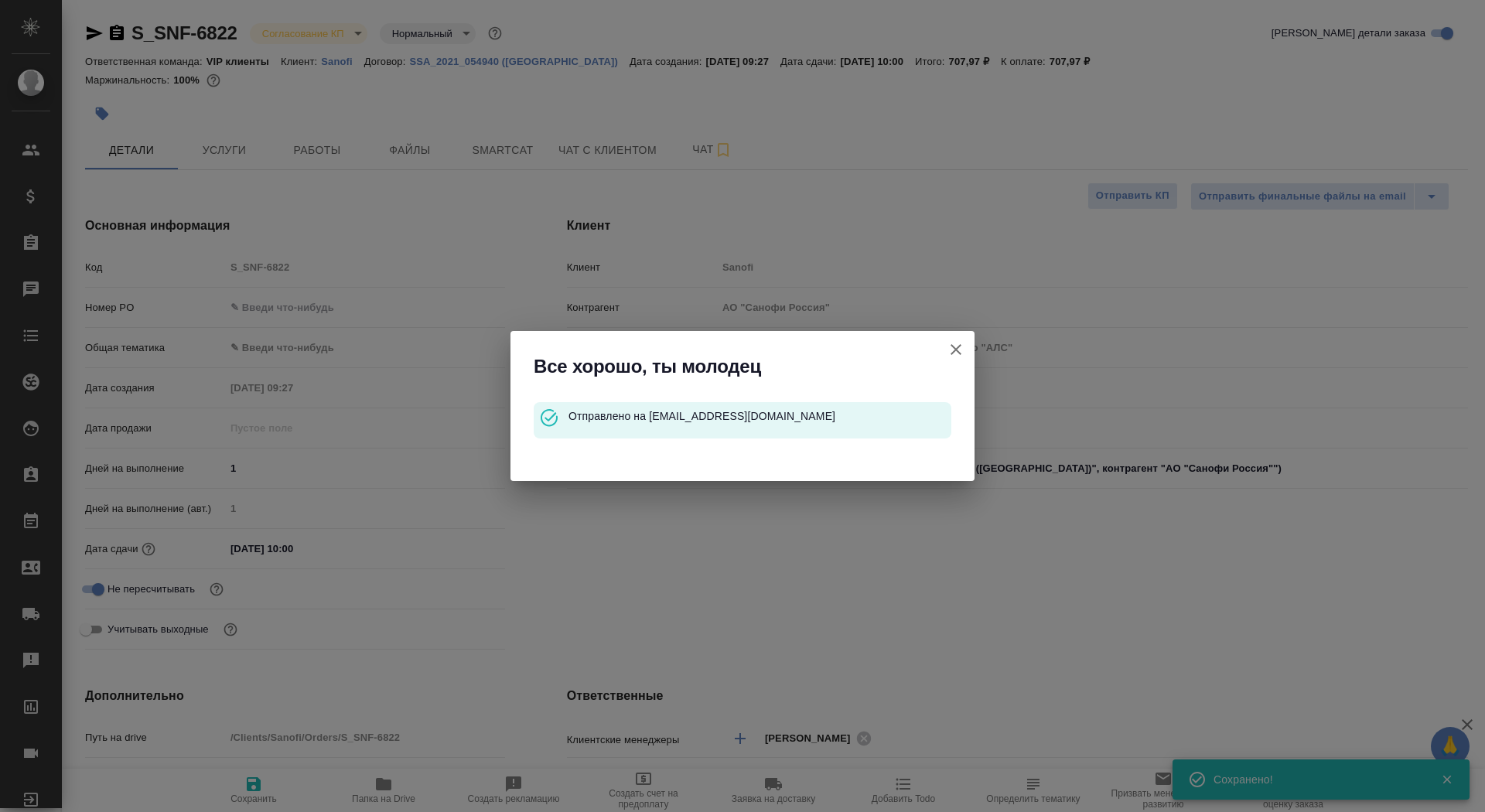
type textarea "x"
click at [952, 349] on icon "button" at bounding box center [956, 350] width 19 height 19
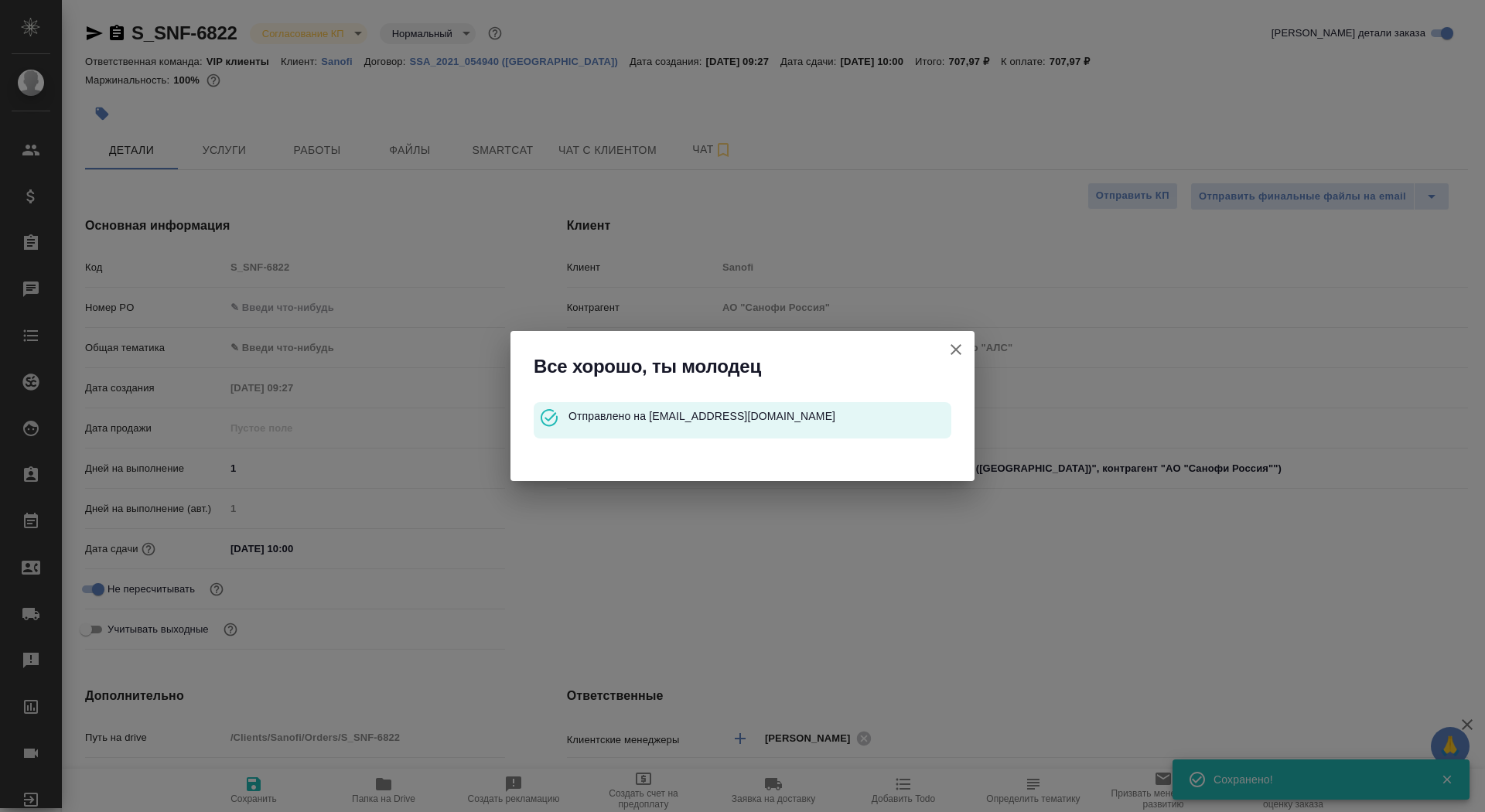
type textarea "x"
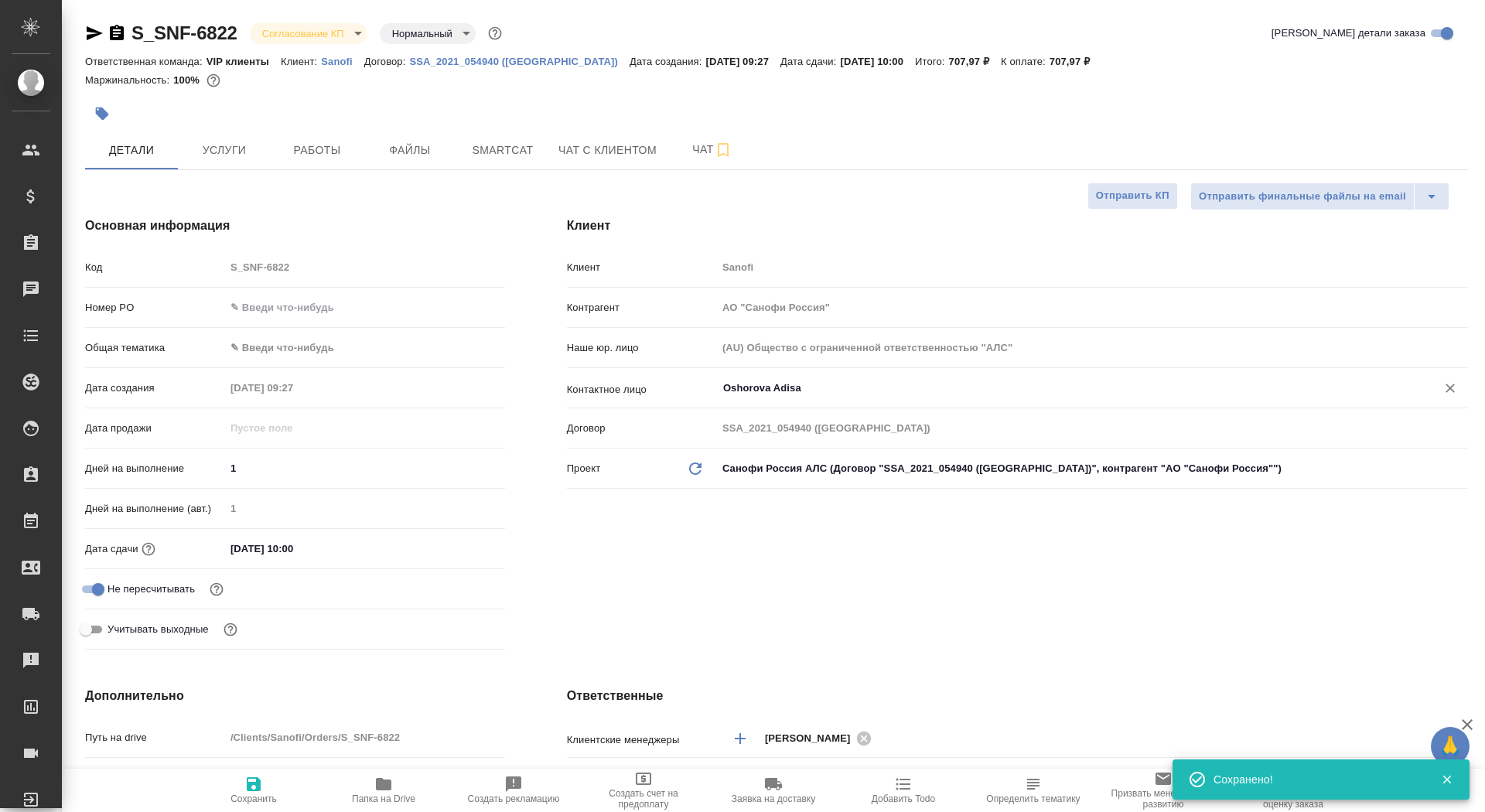
type textarea "x"
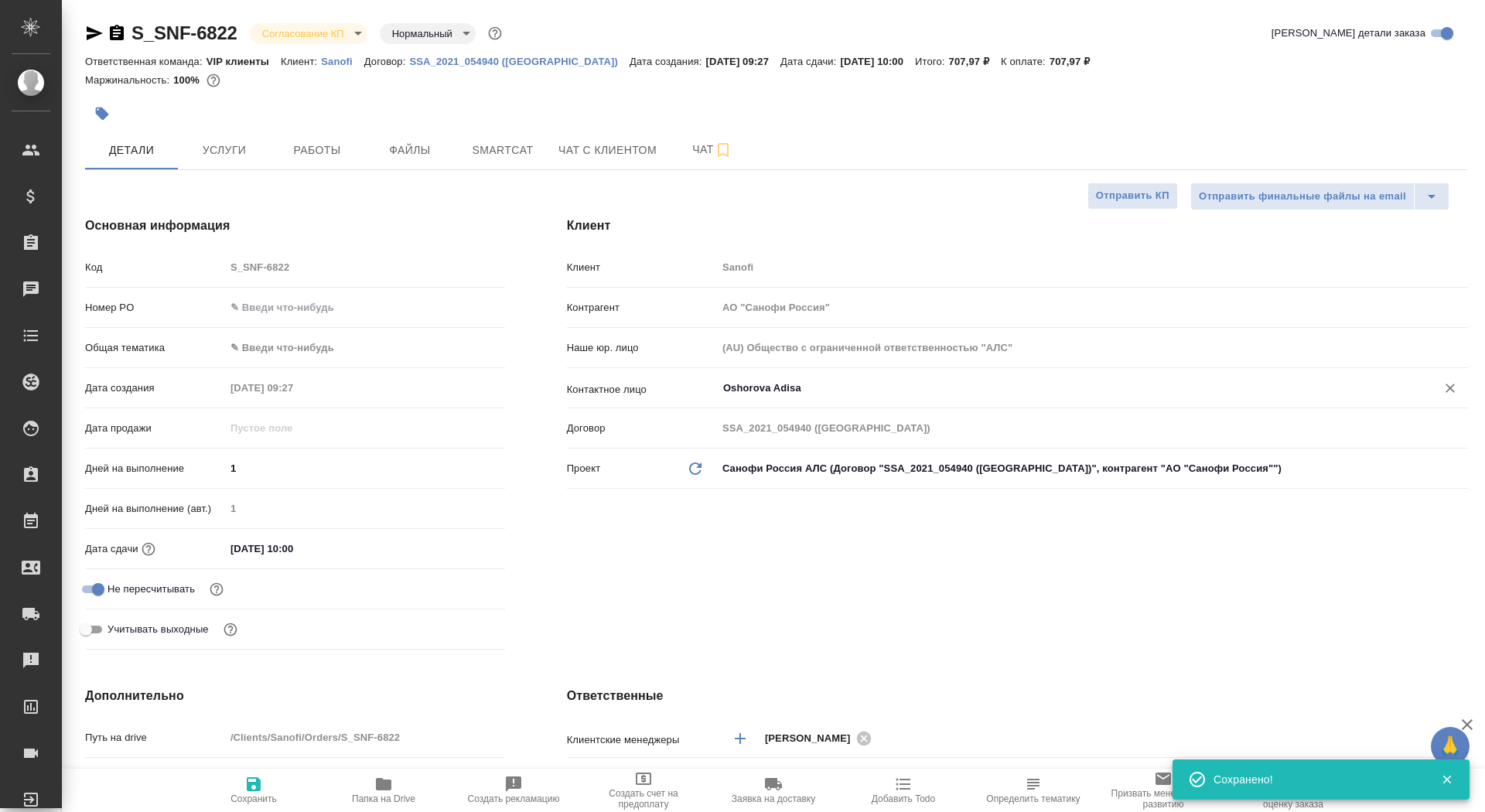
type textarea "x"
click at [111, 42] on div "S_SNF-6822 Согласование КП kpNegotiation Нормальный normal" at bounding box center [295, 33] width 420 height 25
click at [116, 39] on icon "button" at bounding box center [117, 32] width 14 height 15
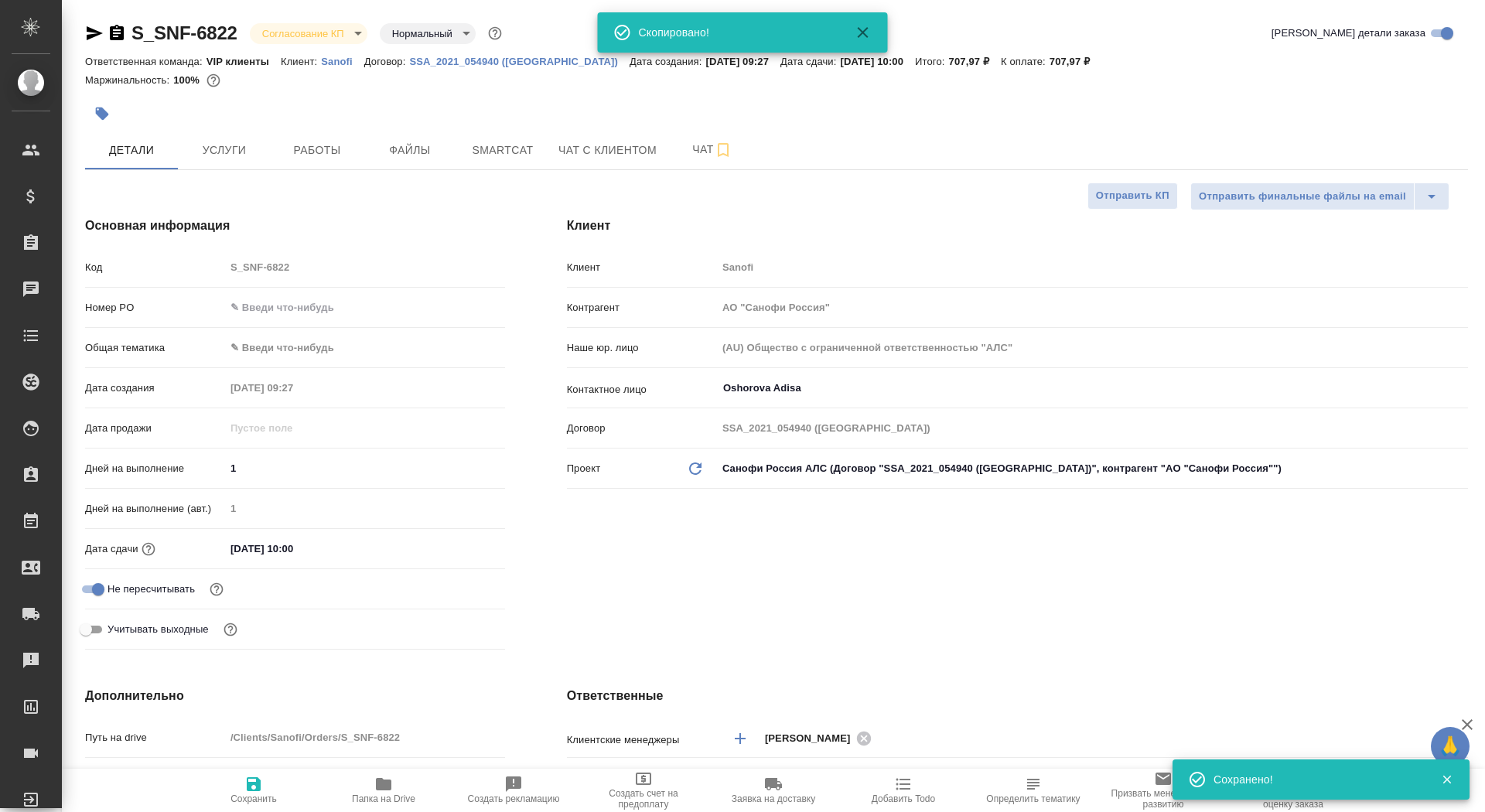
type textarea "x"
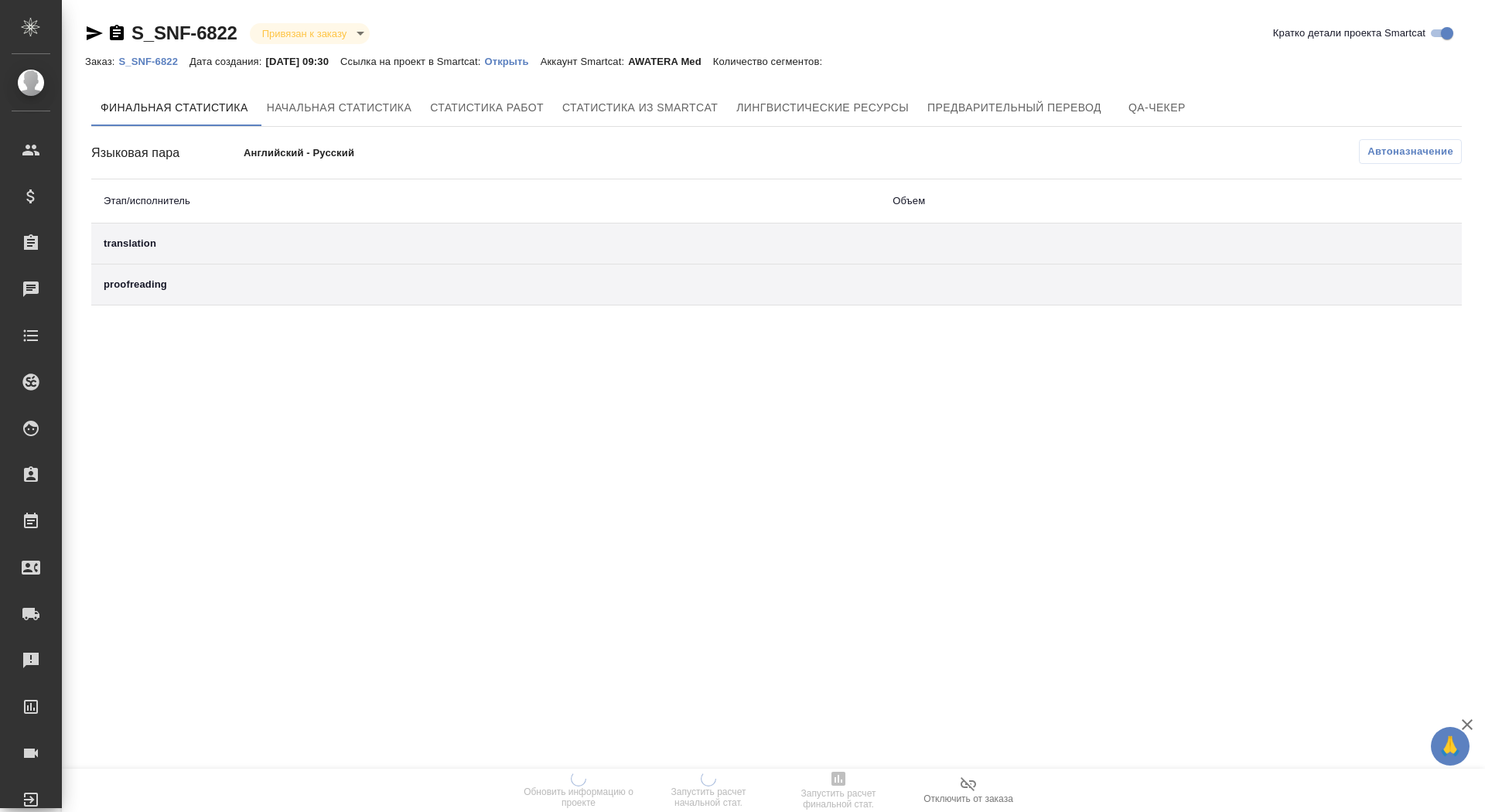
click at [540, 64] on p "Открыть" at bounding box center [512, 61] width 56 height 12
